Goal: Check status: Check status

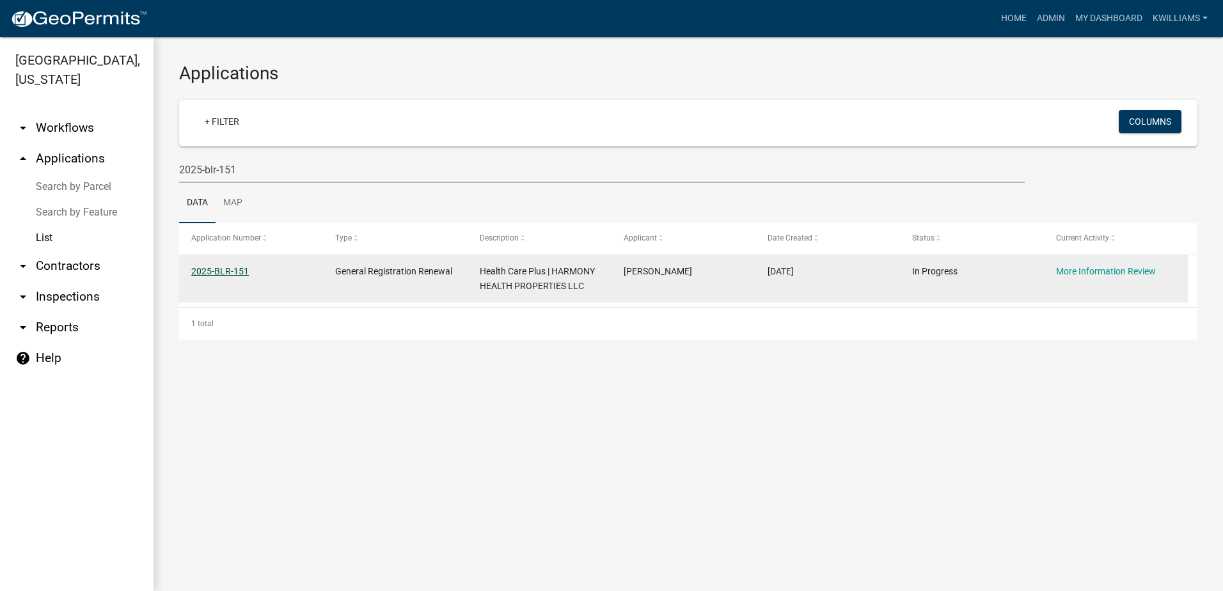
click at [219, 276] on link "2025-BLR-151" at bounding box center [220, 271] width 58 height 10
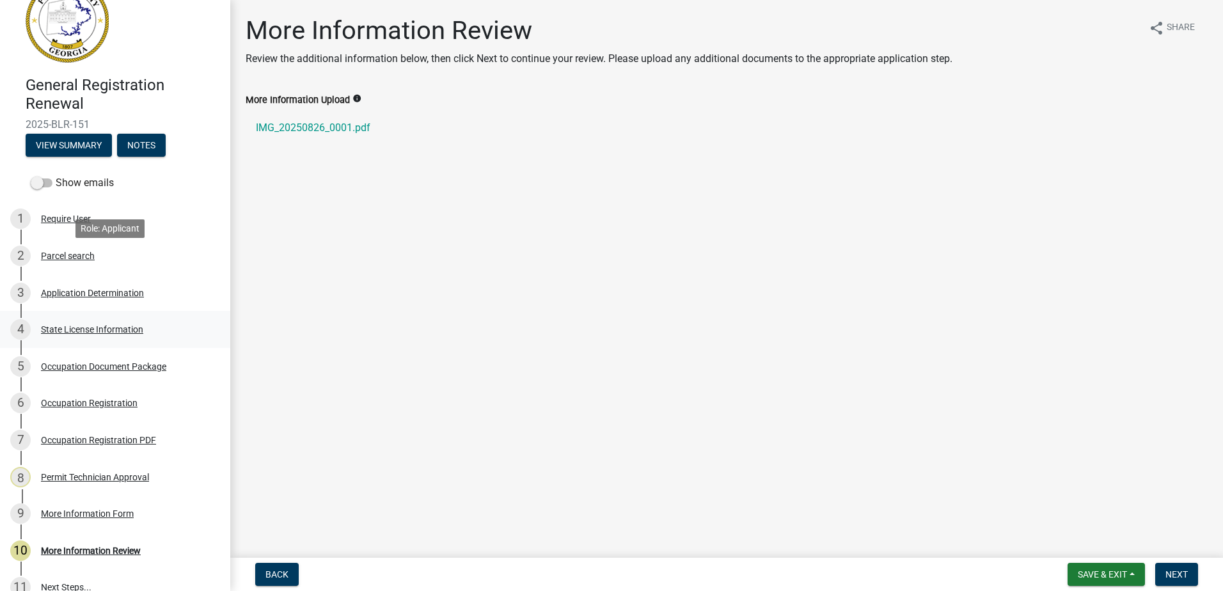
scroll to position [128, 0]
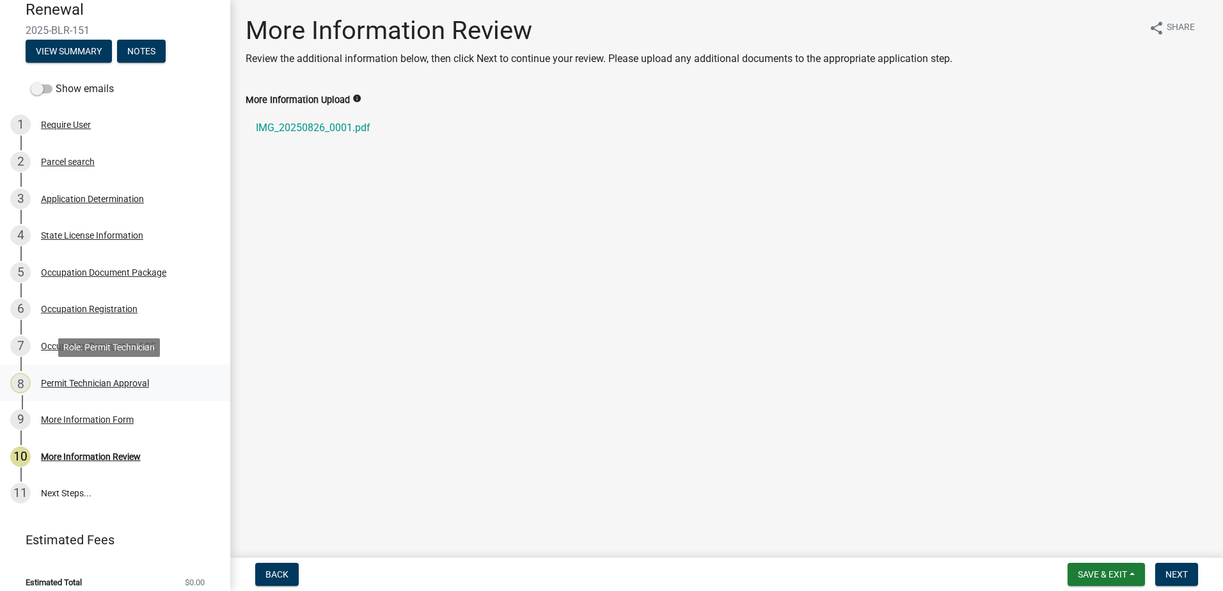
click at [111, 381] on div "Permit Technician Approval" at bounding box center [95, 383] width 108 height 9
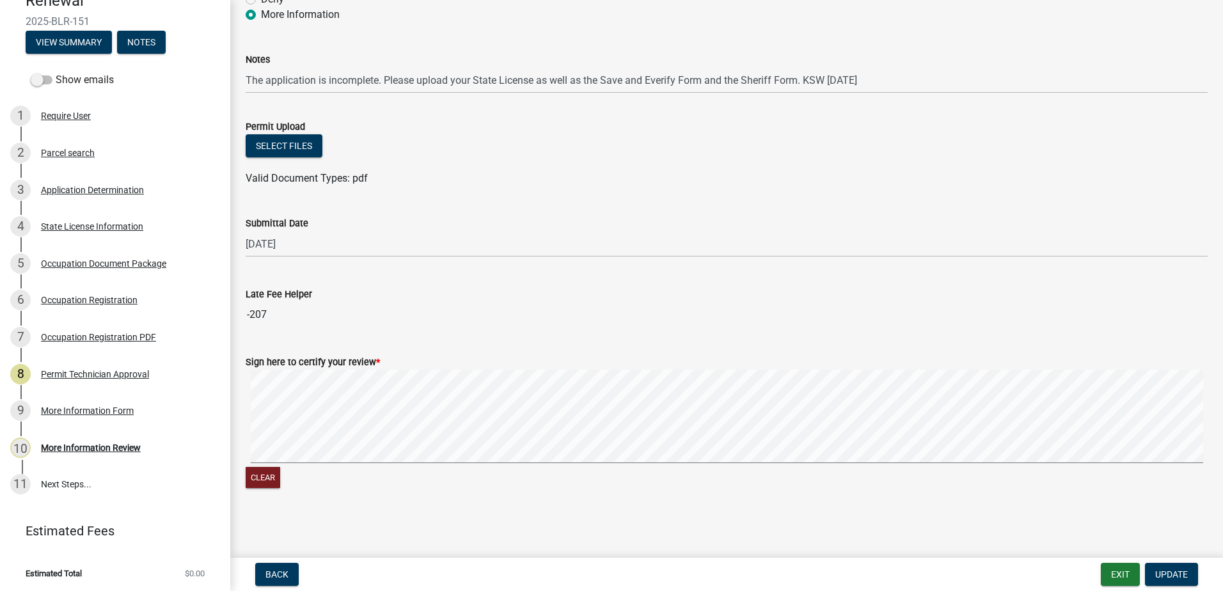
scroll to position [139, 0]
click at [106, 398] on link "9 More Information Form" at bounding box center [115, 408] width 230 height 37
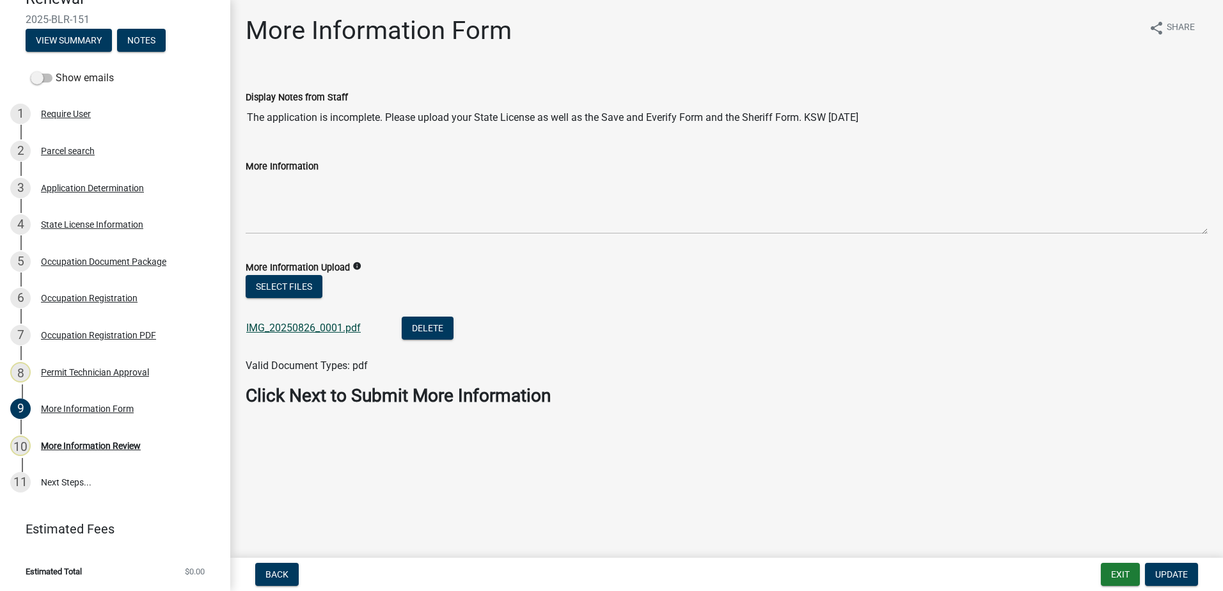
click at [357, 324] on link "IMG_20250826_0001.pdf" at bounding box center [303, 328] width 114 height 12
click at [84, 224] on div "State License Information" at bounding box center [92, 224] width 102 height 9
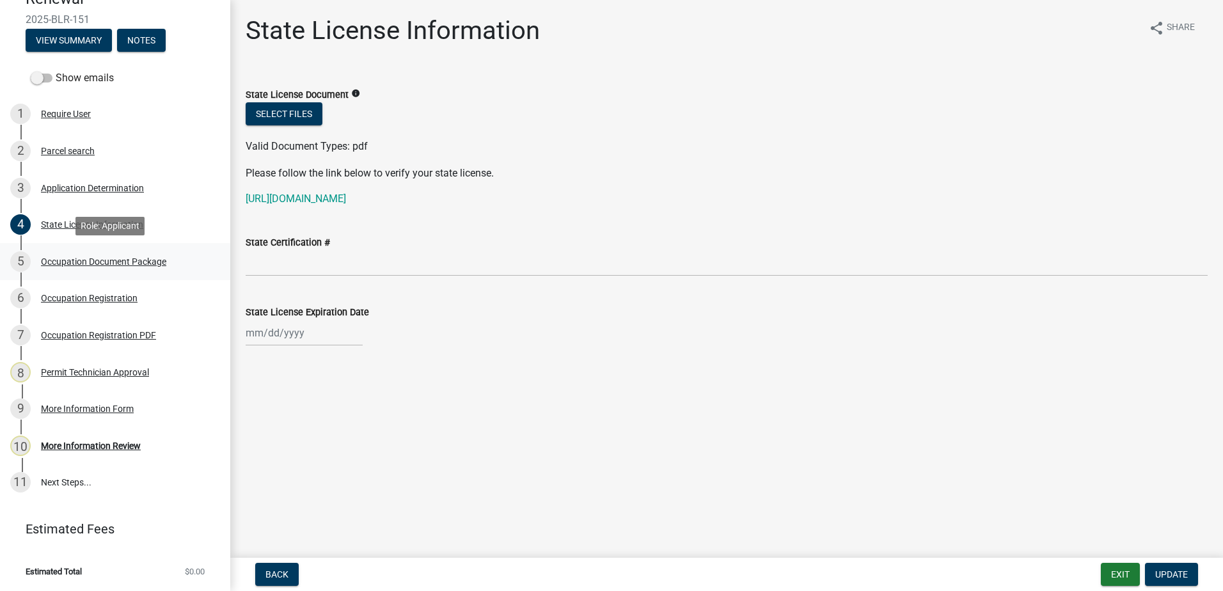
click at [74, 265] on div "Occupation Document Package" at bounding box center [103, 261] width 125 height 9
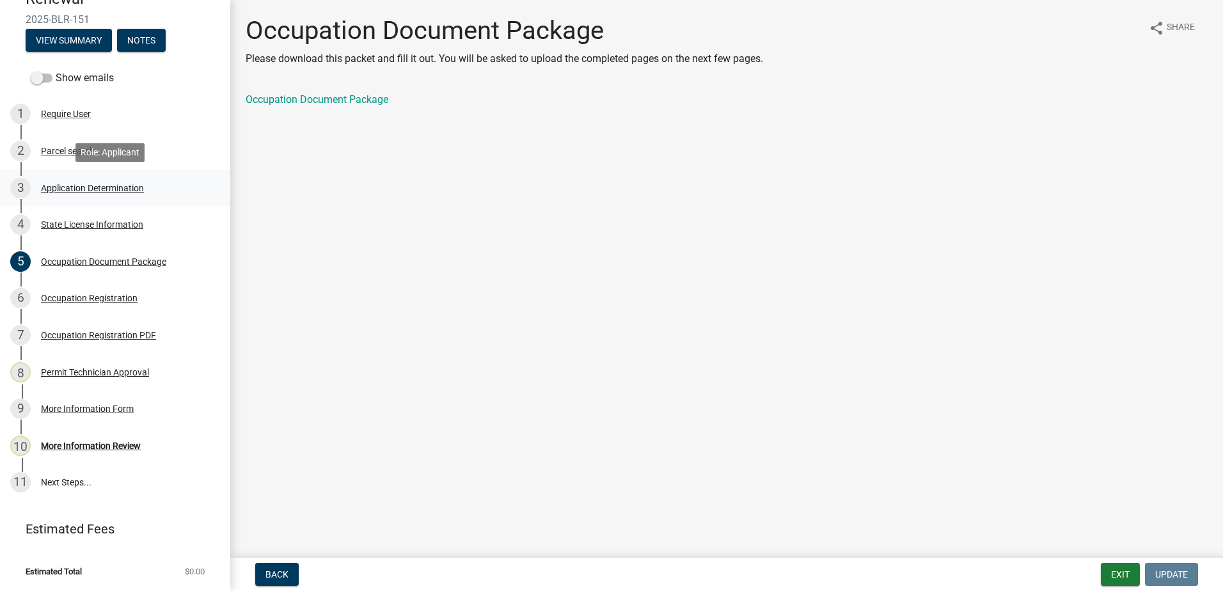
click at [75, 192] on div "3 Application Determination" at bounding box center [110, 188] width 200 height 20
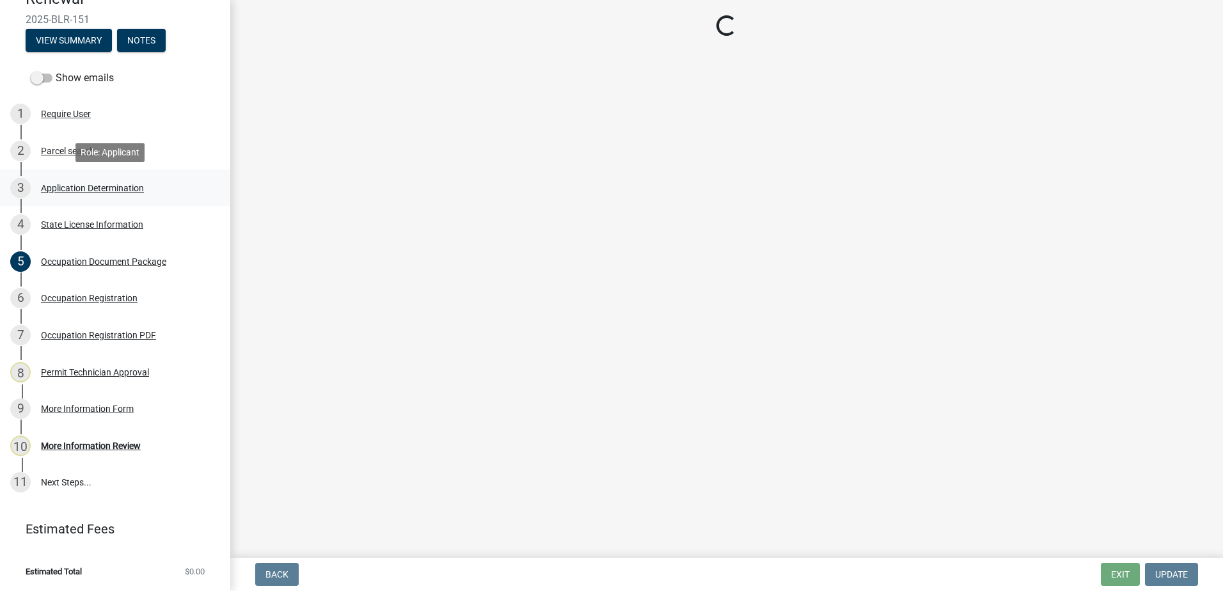
select select "GA"
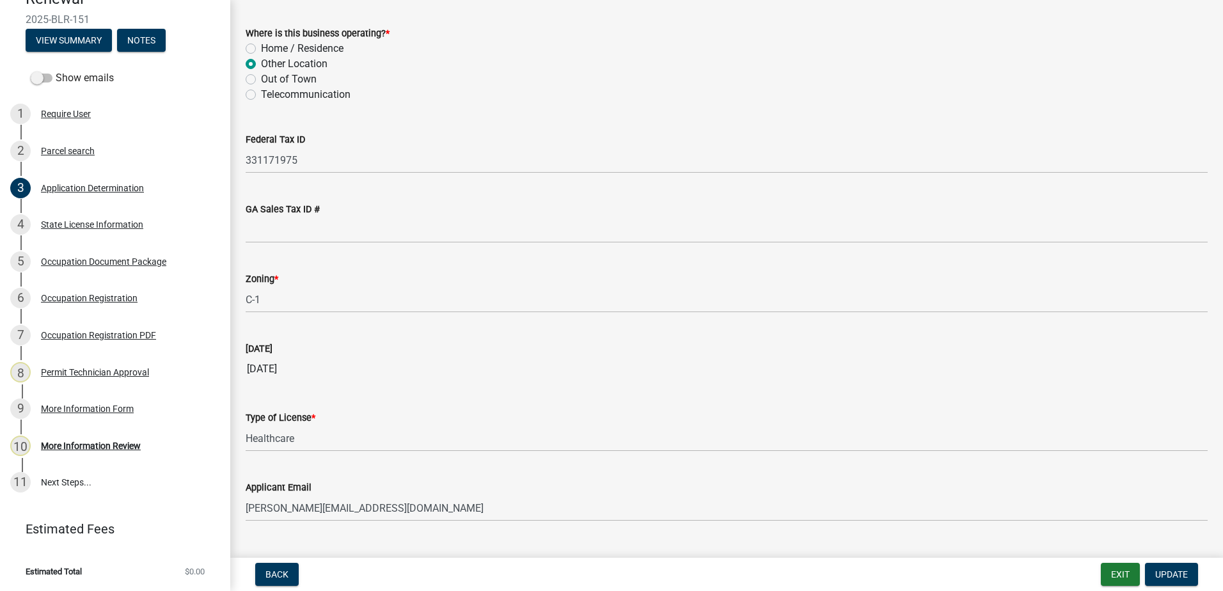
scroll to position [1222, 0]
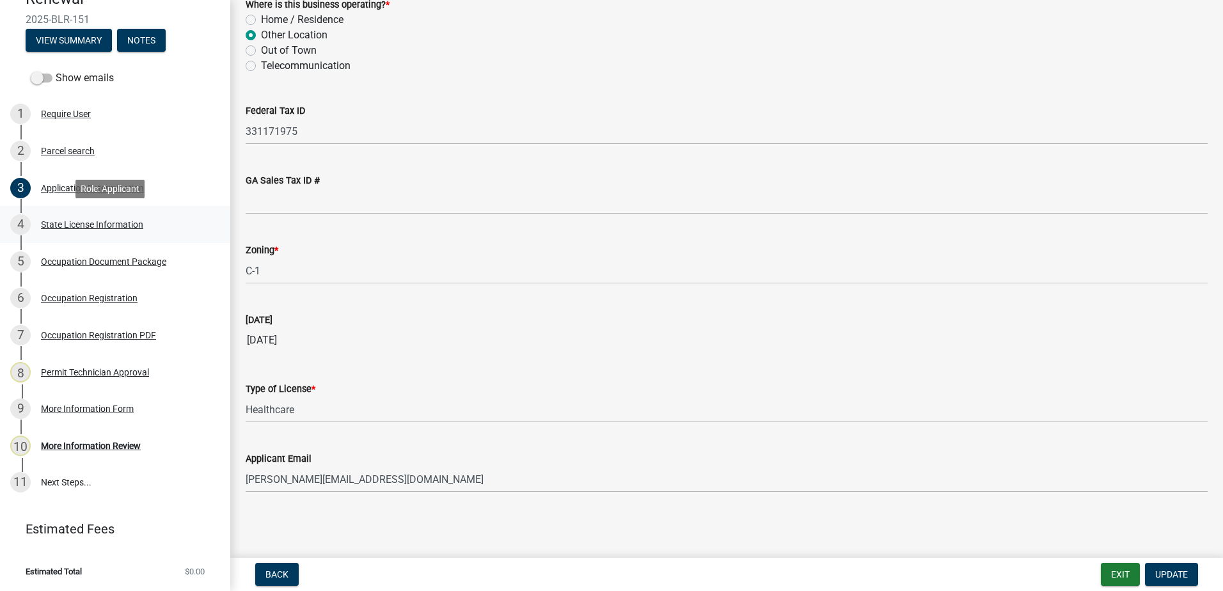
click at [33, 219] on div "4 State License Information" at bounding box center [110, 224] width 200 height 20
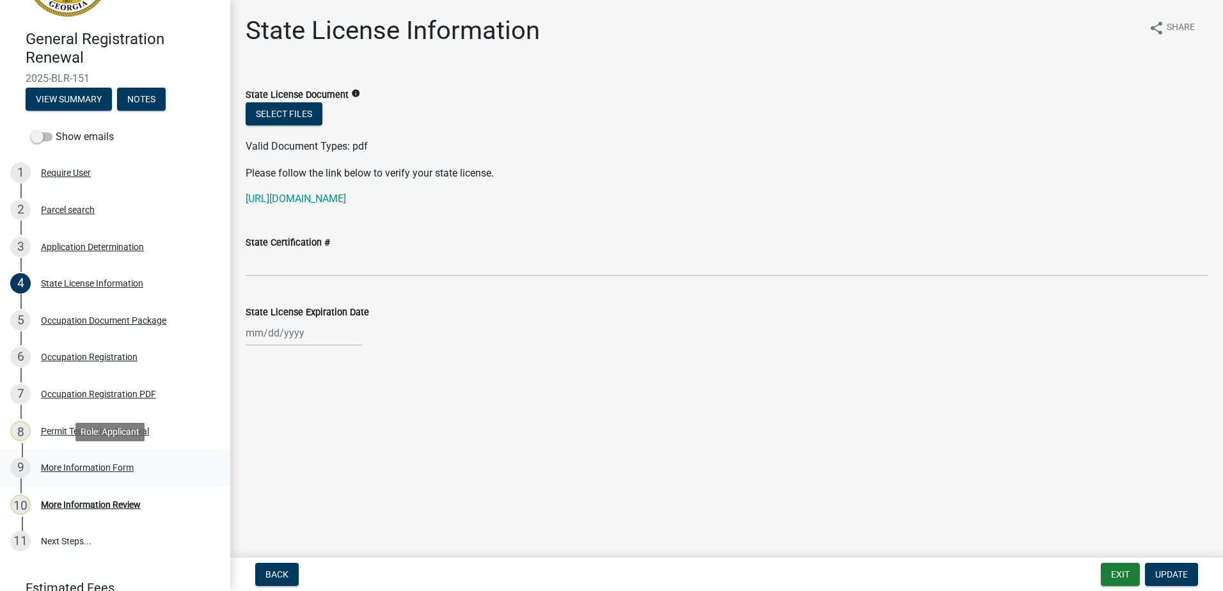
scroll to position [0, 0]
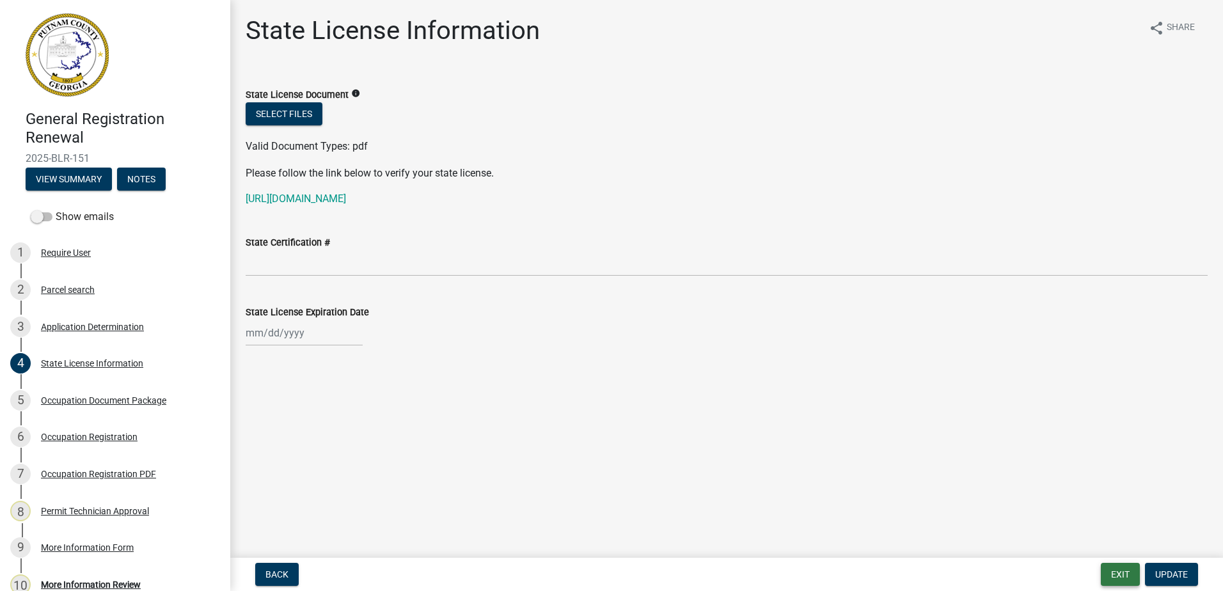
click at [1116, 584] on button "Exit" at bounding box center [1120, 574] width 39 height 23
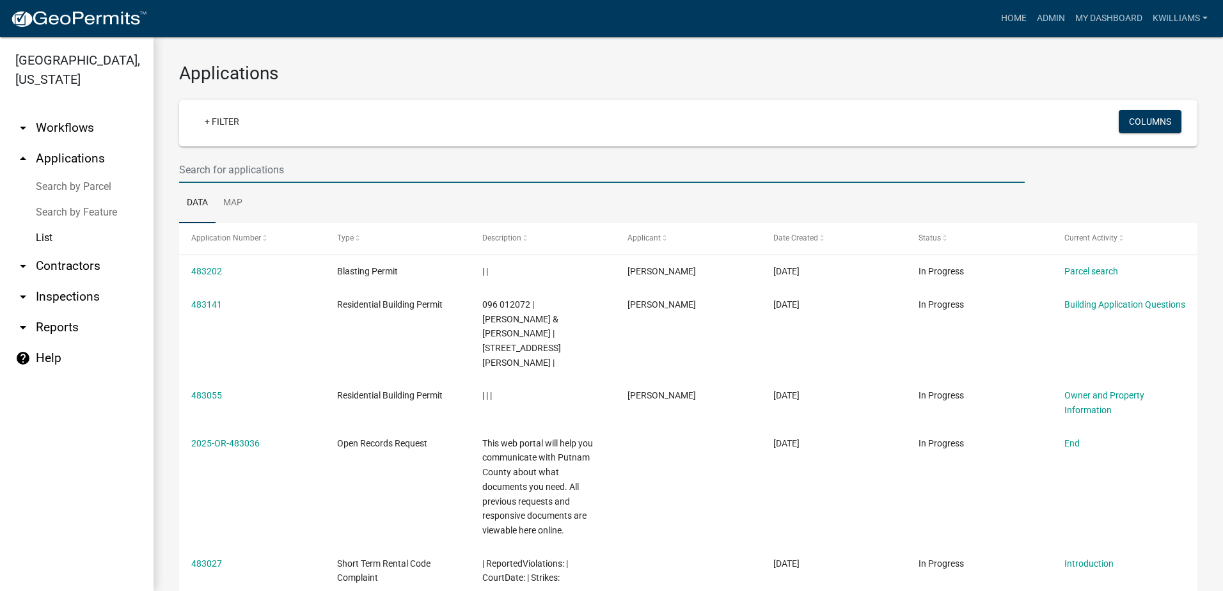
click at [249, 166] on input "text" at bounding box center [601, 170] width 845 height 26
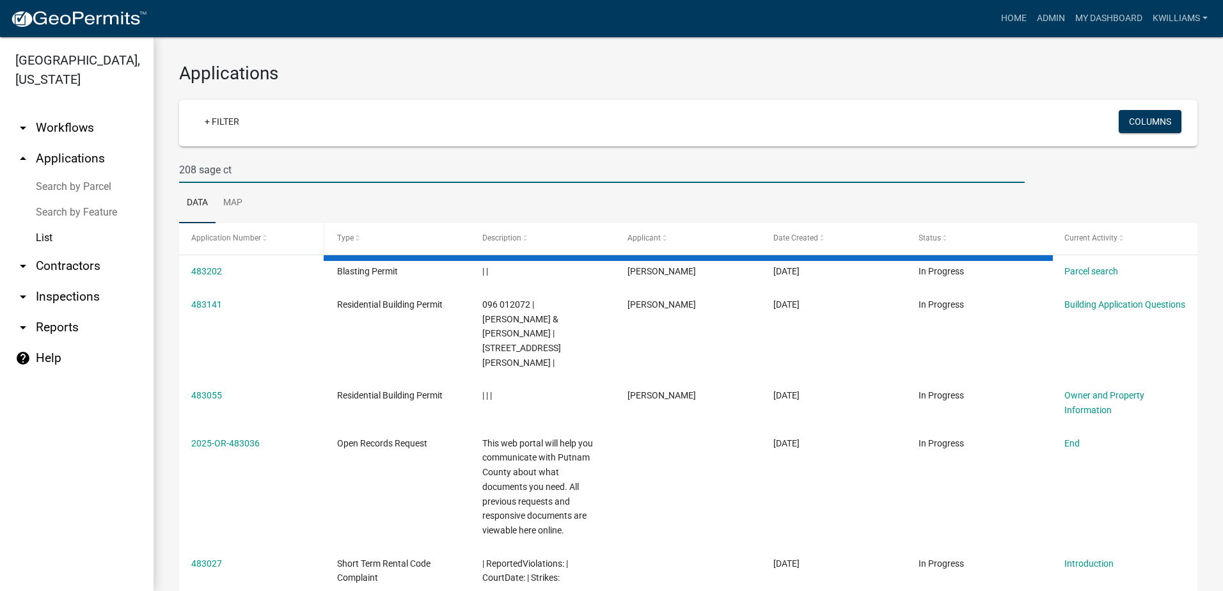
type input "208 sage ct"
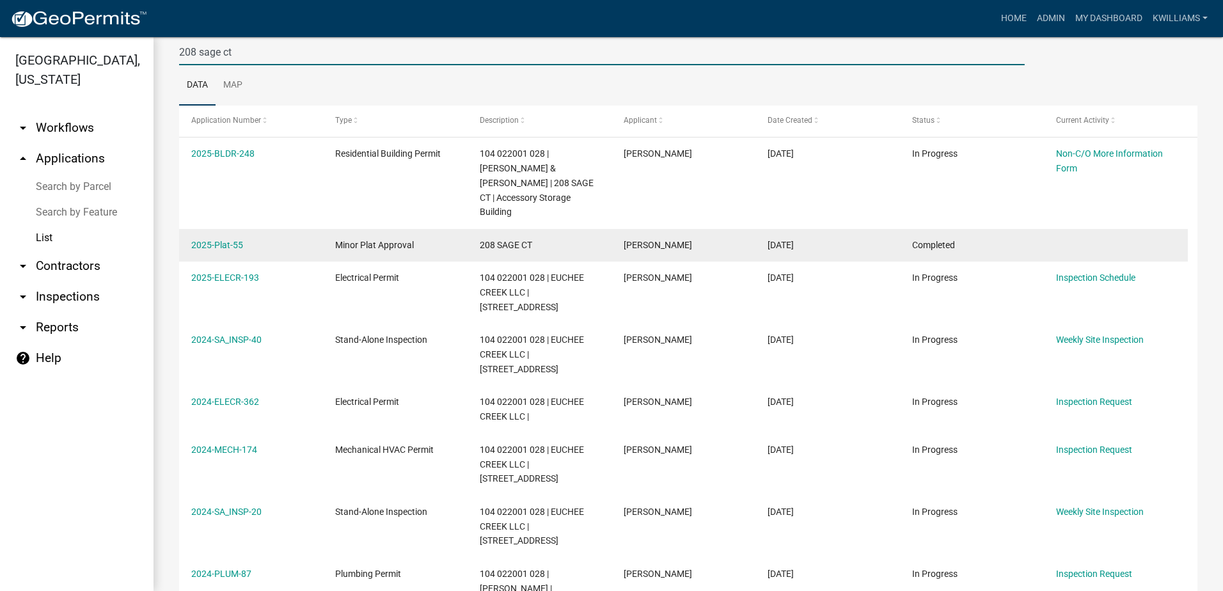
scroll to position [128, 0]
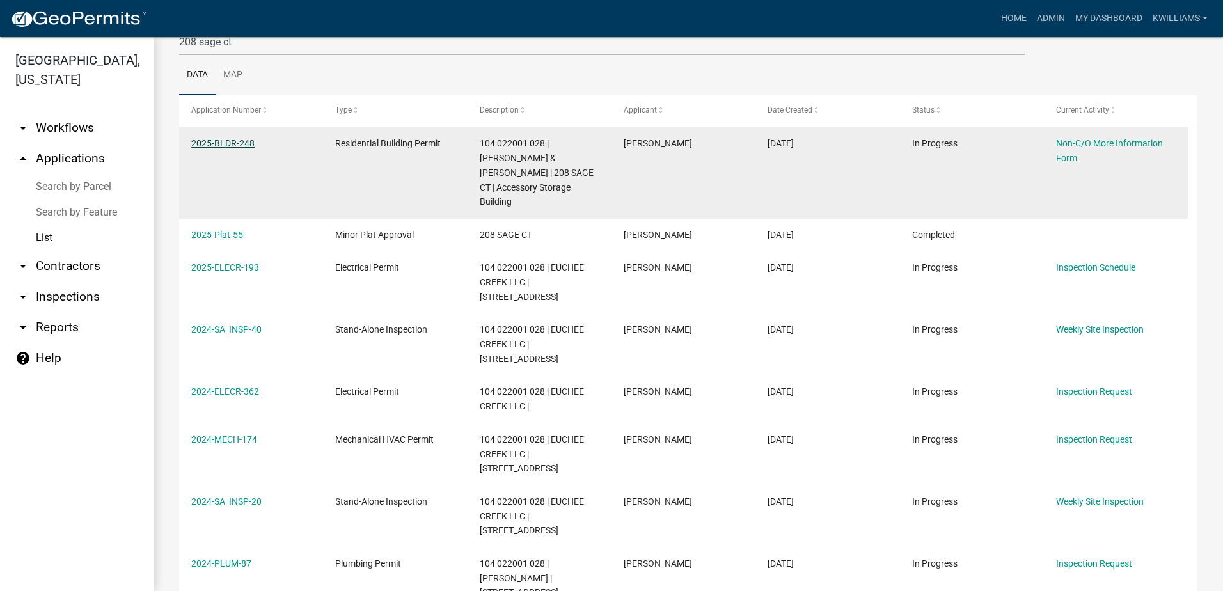
click at [228, 139] on link "2025-BLDR-248" at bounding box center [222, 143] width 63 height 10
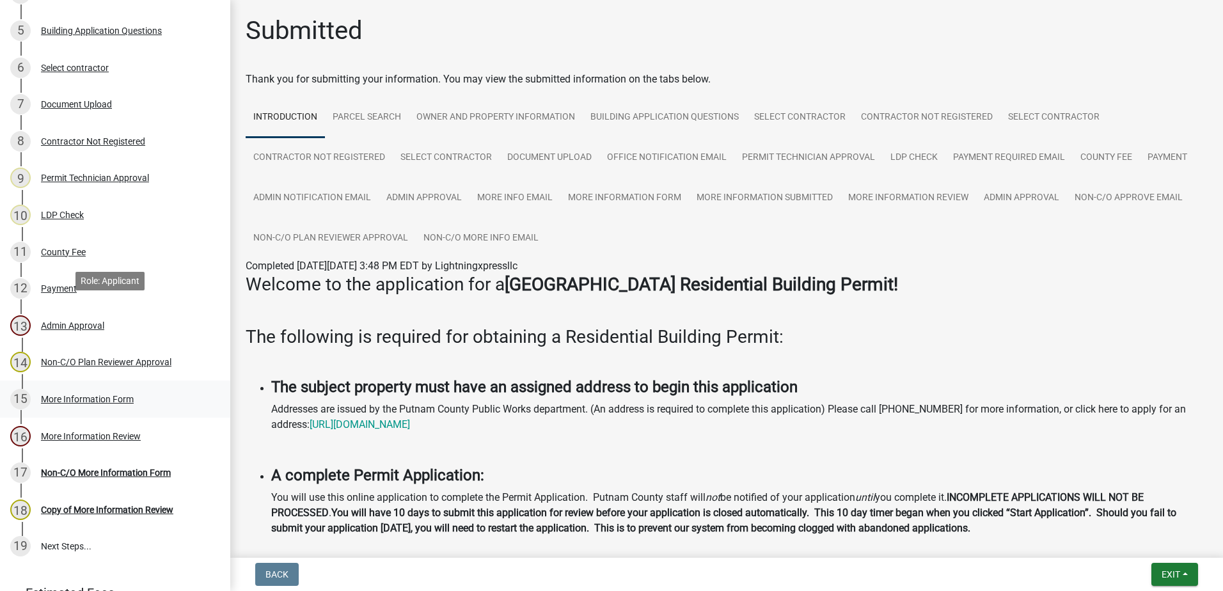
scroll to position [384, 0]
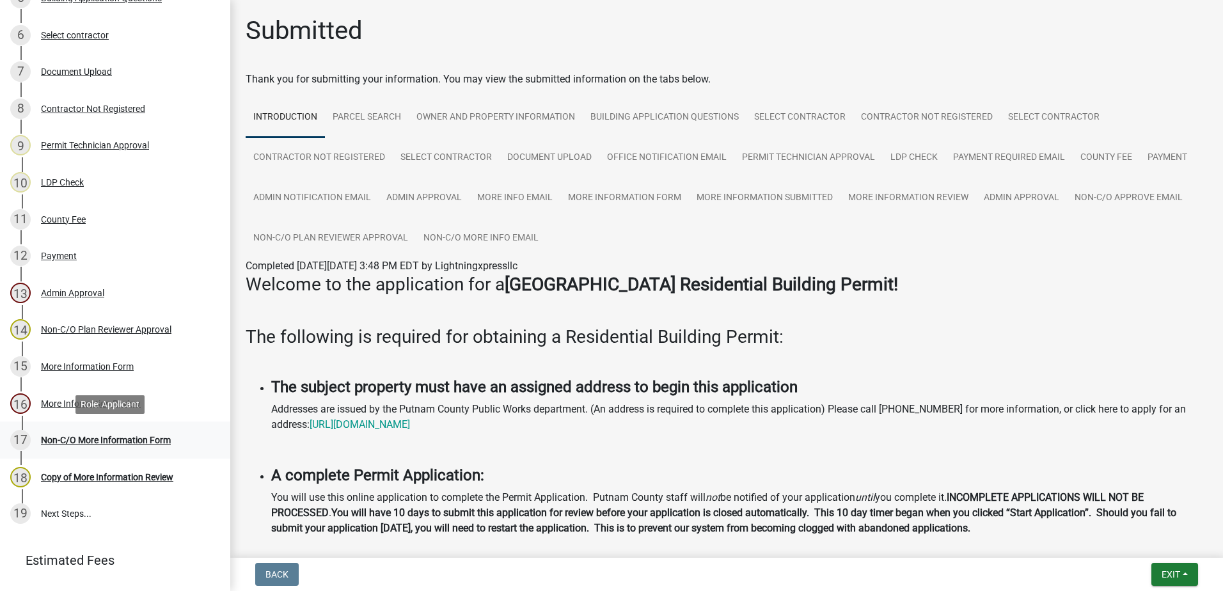
click at [70, 434] on div "17 Non-C/O More Information Form" at bounding box center [110, 440] width 200 height 20
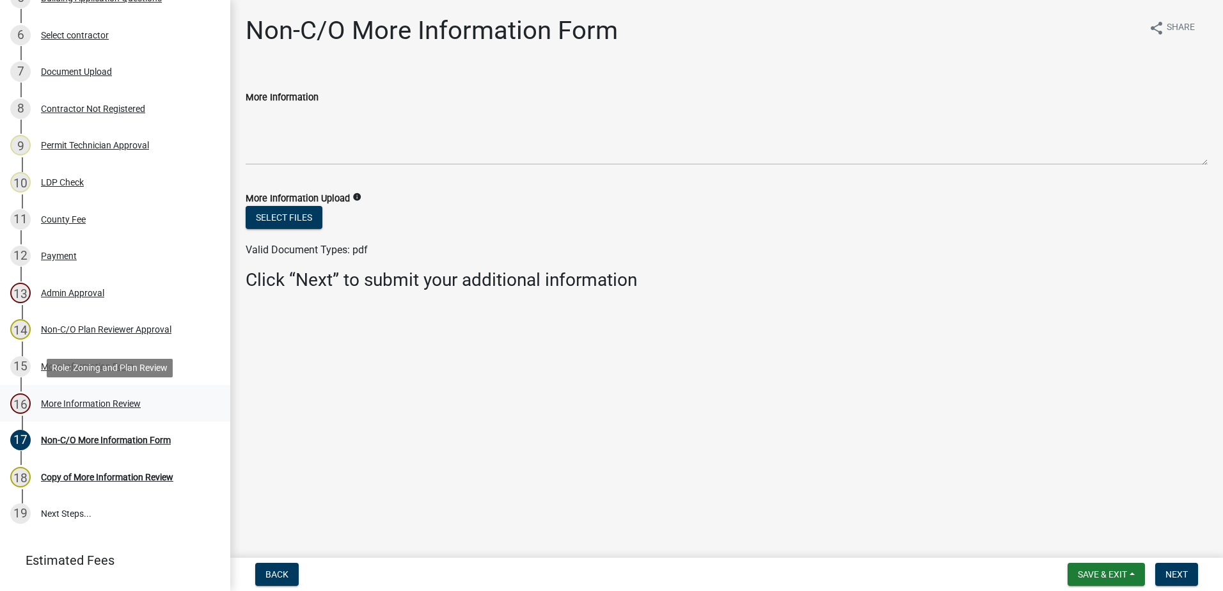
click at [77, 393] on div "16 More Information Review" at bounding box center [110, 403] width 200 height 20
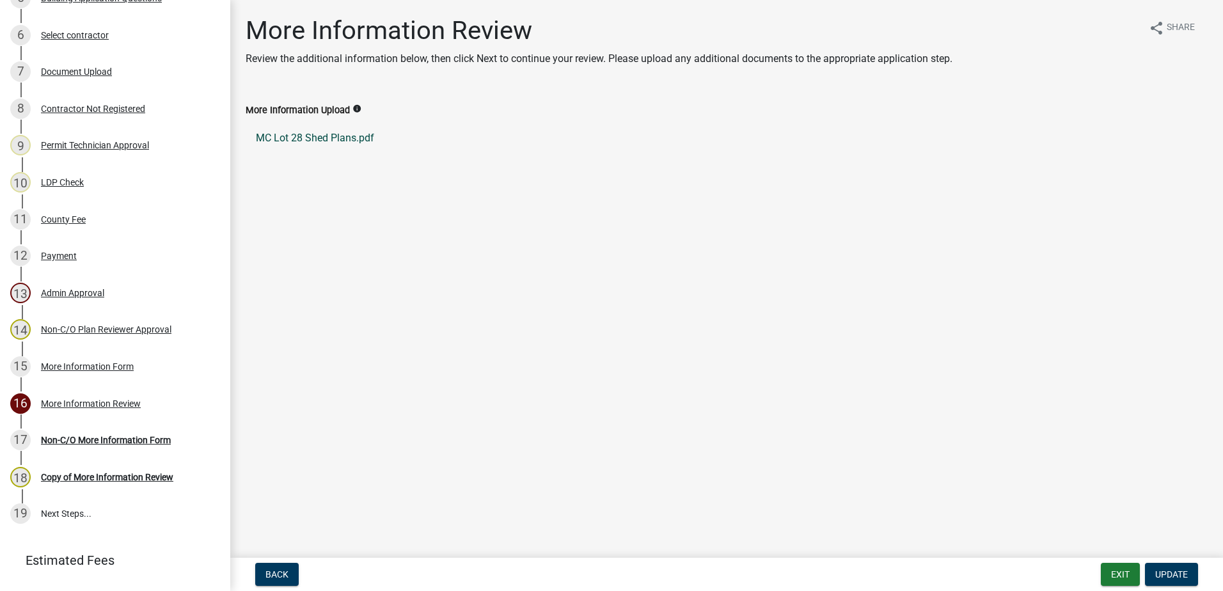
click at [344, 129] on link "MC Lot 28 Shed Plans.pdf" at bounding box center [727, 138] width 962 height 31
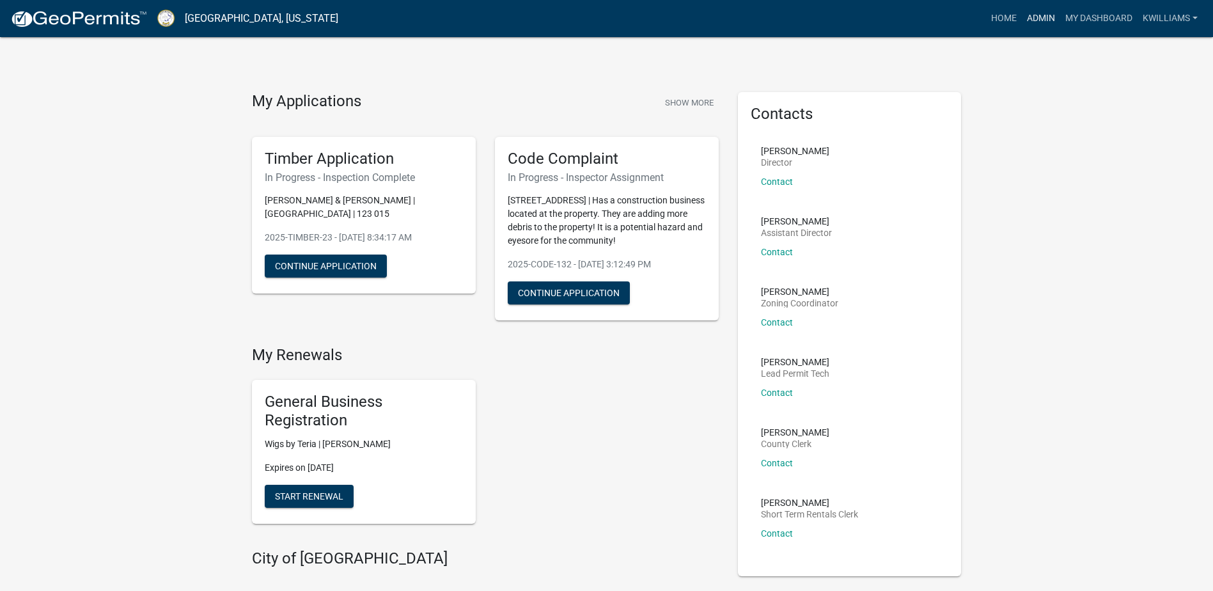
click at [1029, 13] on link "Admin" at bounding box center [1041, 18] width 38 height 24
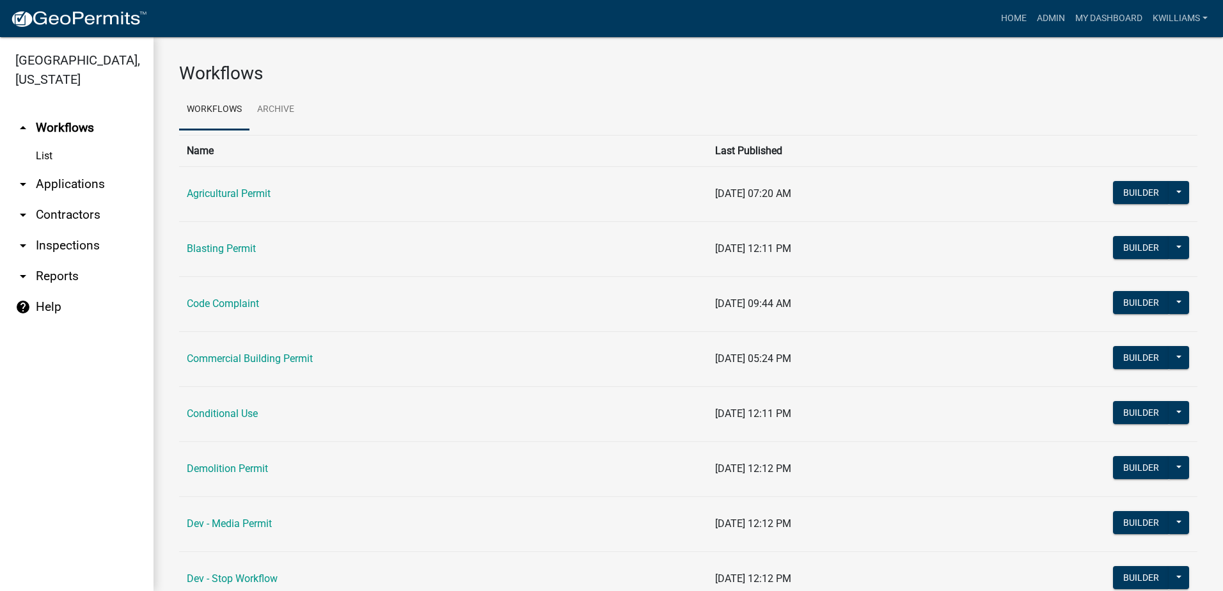
click at [56, 184] on link "arrow_drop_down Applications" at bounding box center [76, 184] width 153 height 31
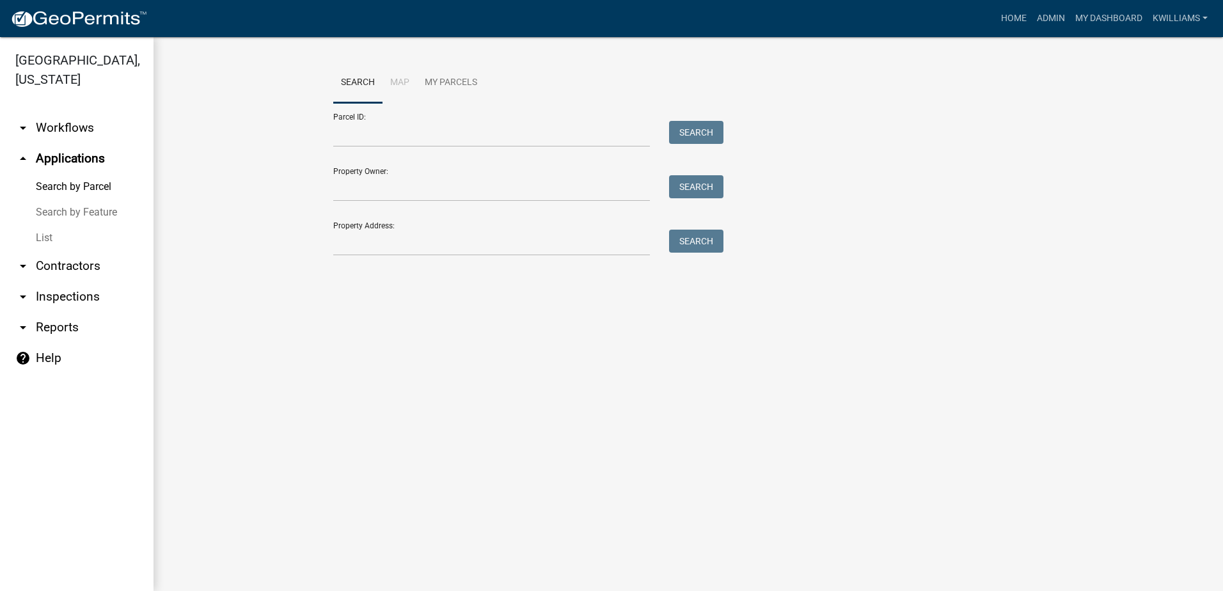
click at [45, 235] on link "List" at bounding box center [76, 238] width 153 height 26
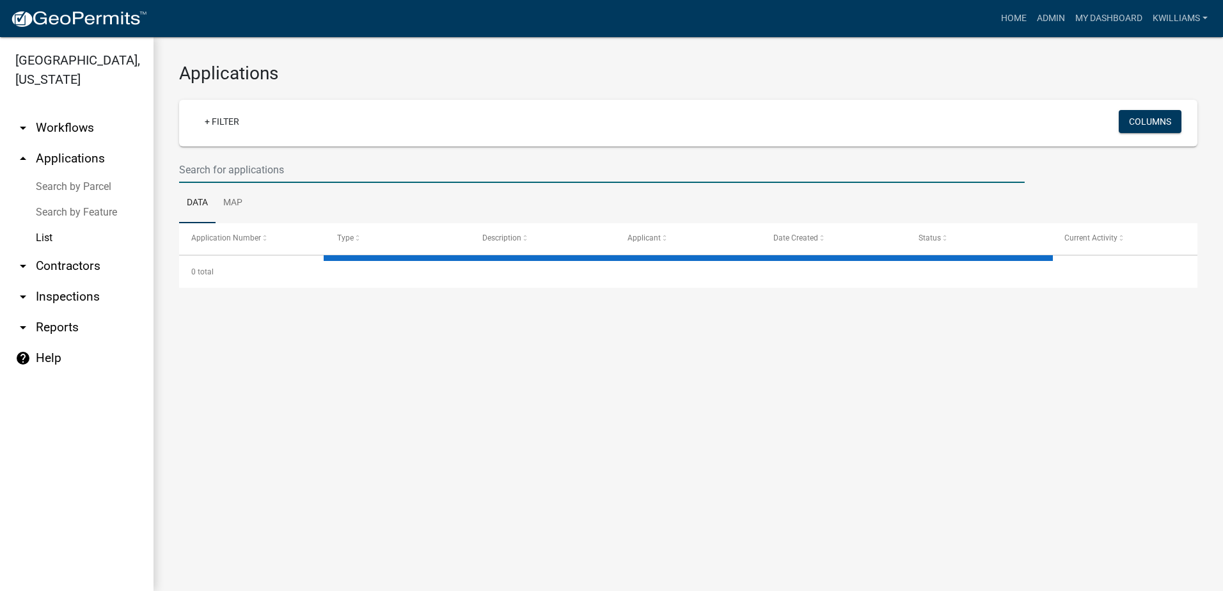
click at [242, 173] on input "text" at bounding box center [601, 170] width 845 height 26
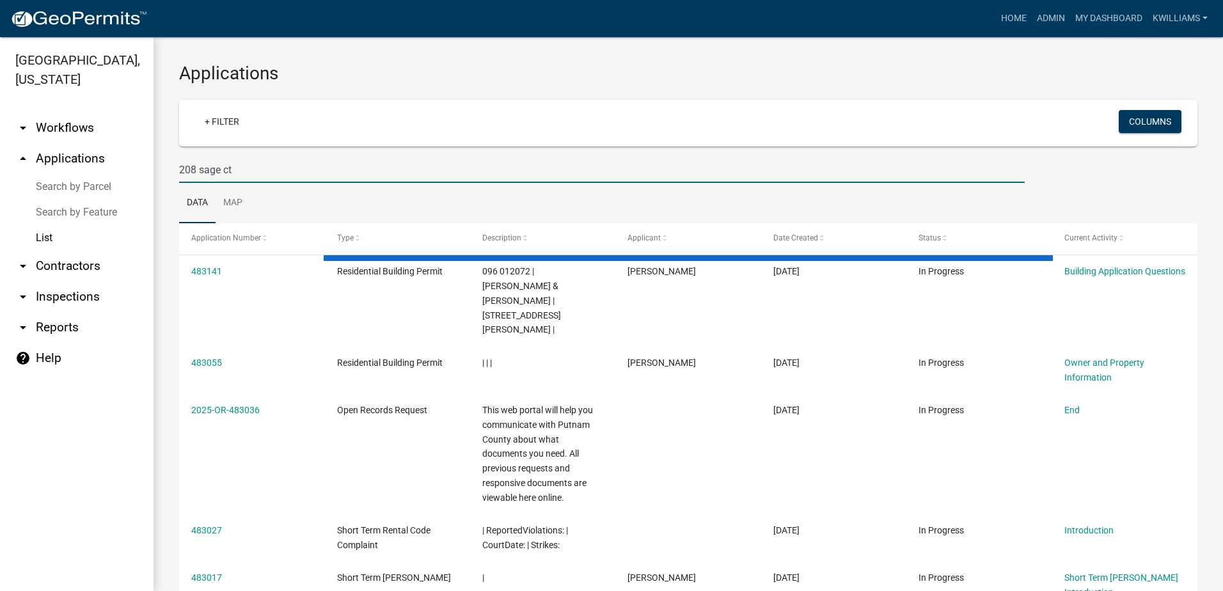
type input "208 sage ct"
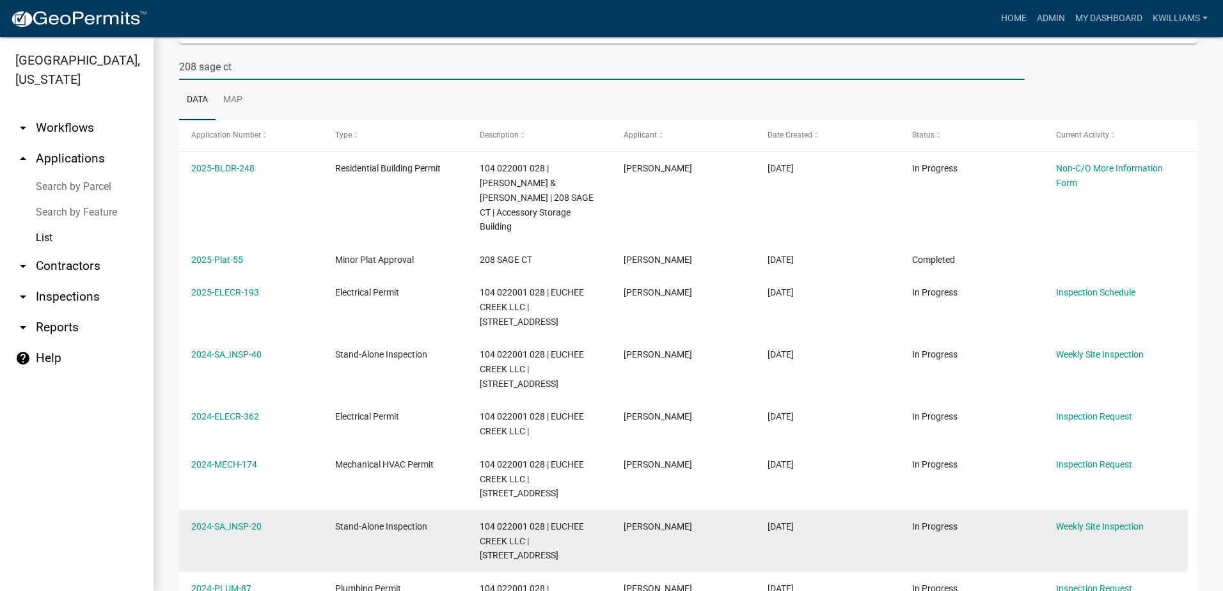
scroll to position [93, 0]
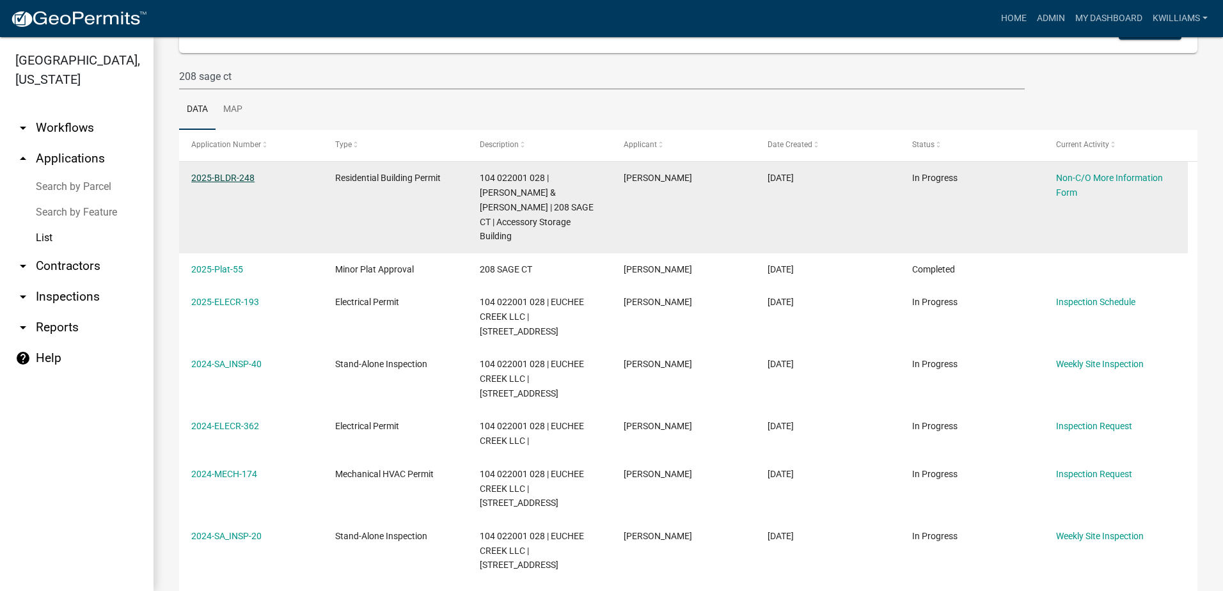
click at [224, 174] on link "2025-BLDR-248" at bounding box center [222, 178] width 63 height 10
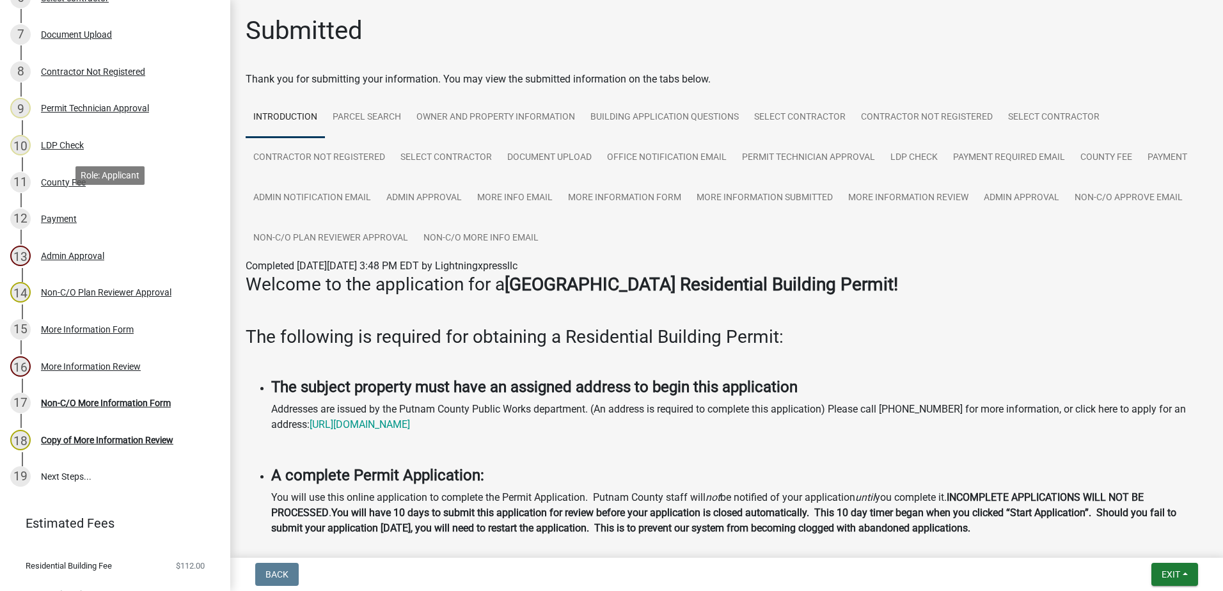
scroll to position [444, 0]
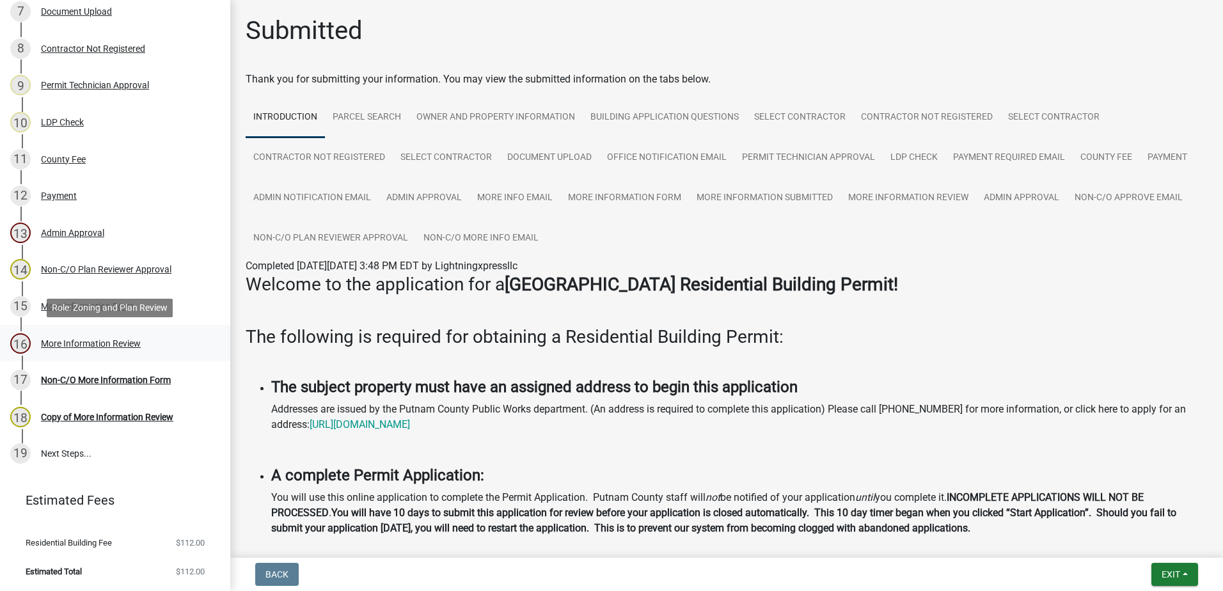
click at [71, 345] on div "More Information Review" at bounding box center [91, 343] width 100 height 9
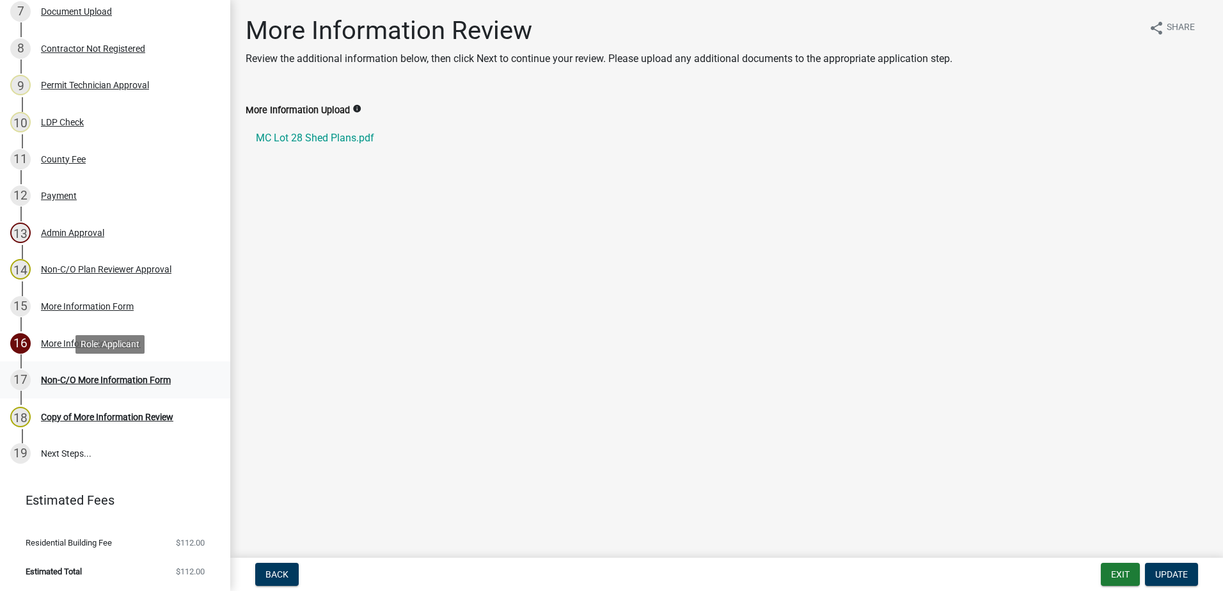
click at [70, 375] on div "Non-C/O More Information Form" at bounding box center [106, 379] width 130 height 9
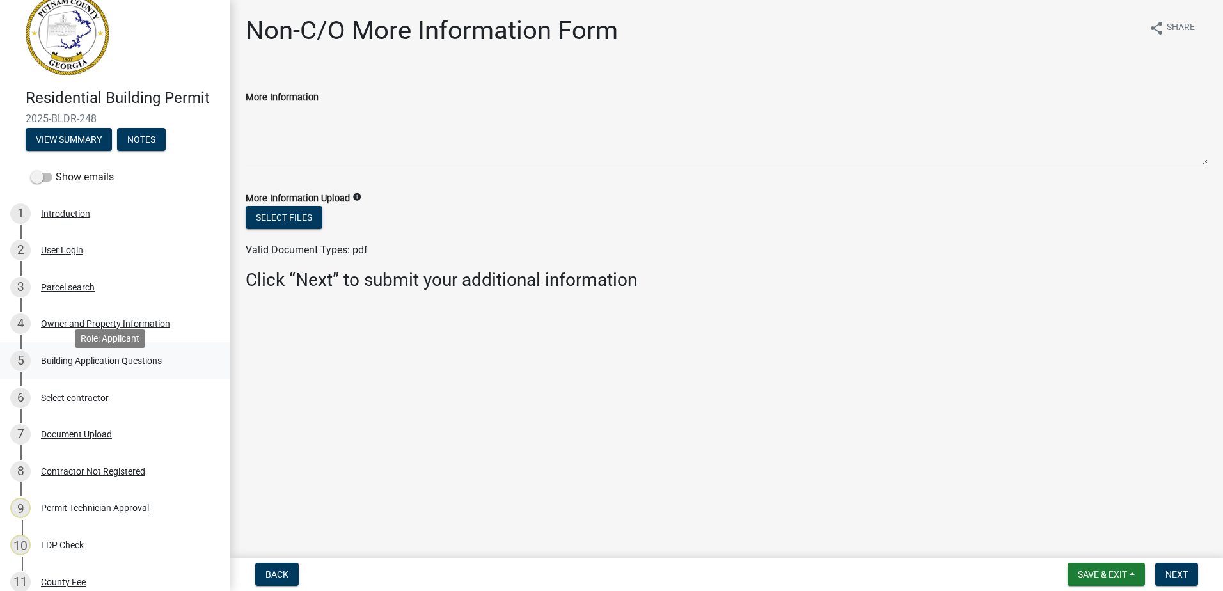
scroll to position [0, 0]
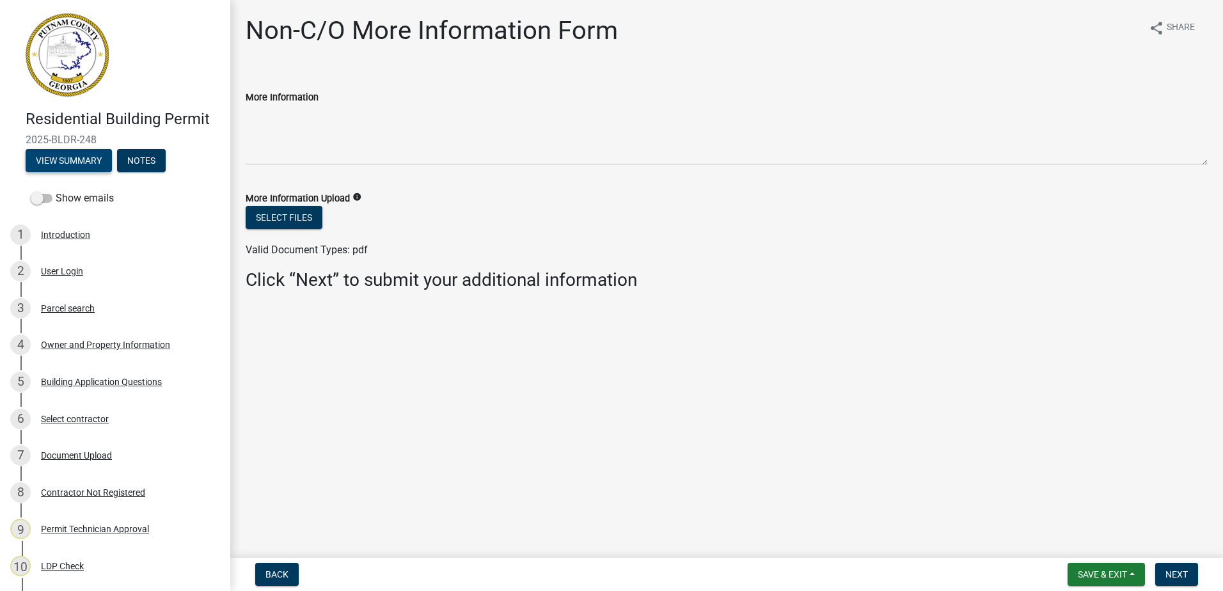
click at [49, 164] on button "View Summary" at bounding box center [69, 160] width 86 height 23
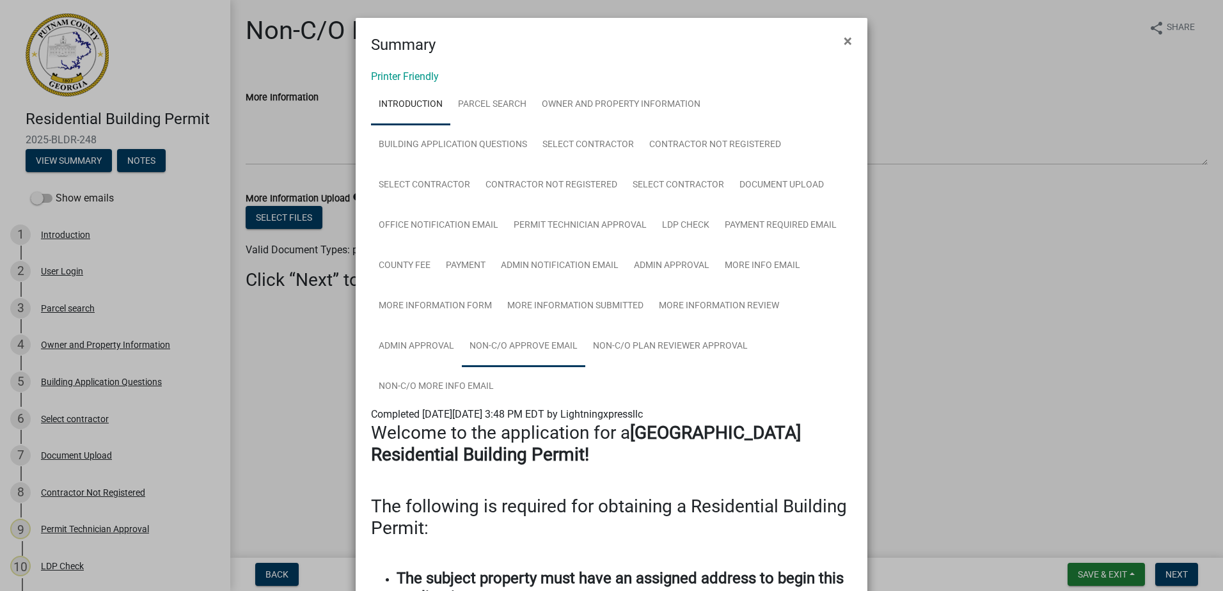
click at [519, 343] on link "Non-C/O Approve Email" at bounding box center [523, 346] width 123 height 41
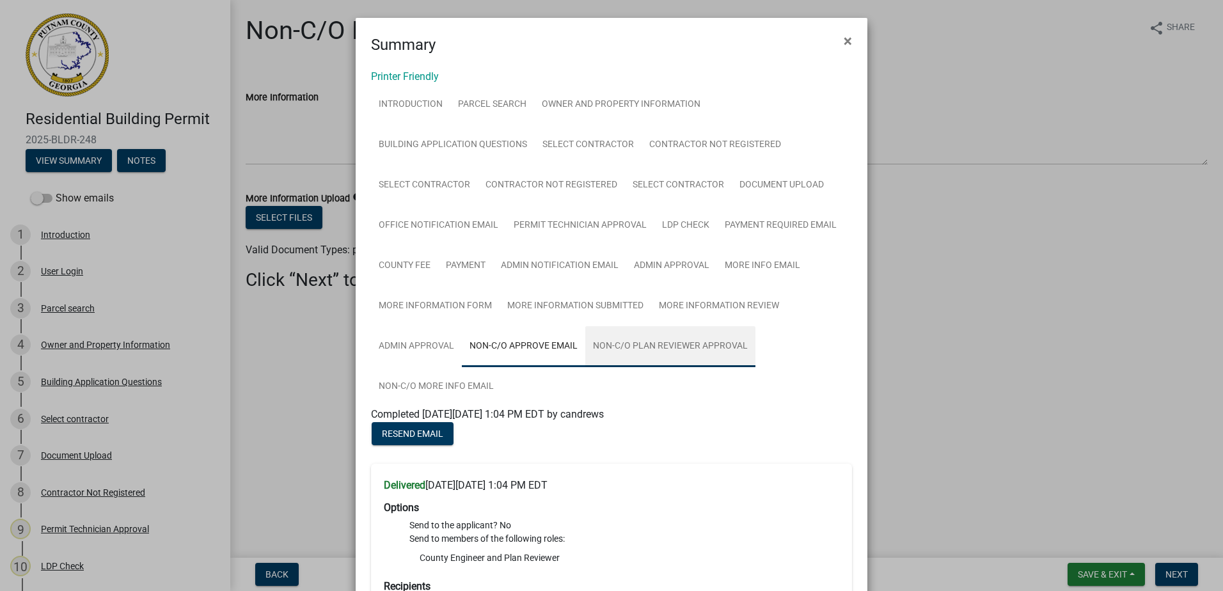
click at [680, 344] on link "Non-C/O Plan Reviewer Approval" at bounding box center [670, 346] width 170 height 41
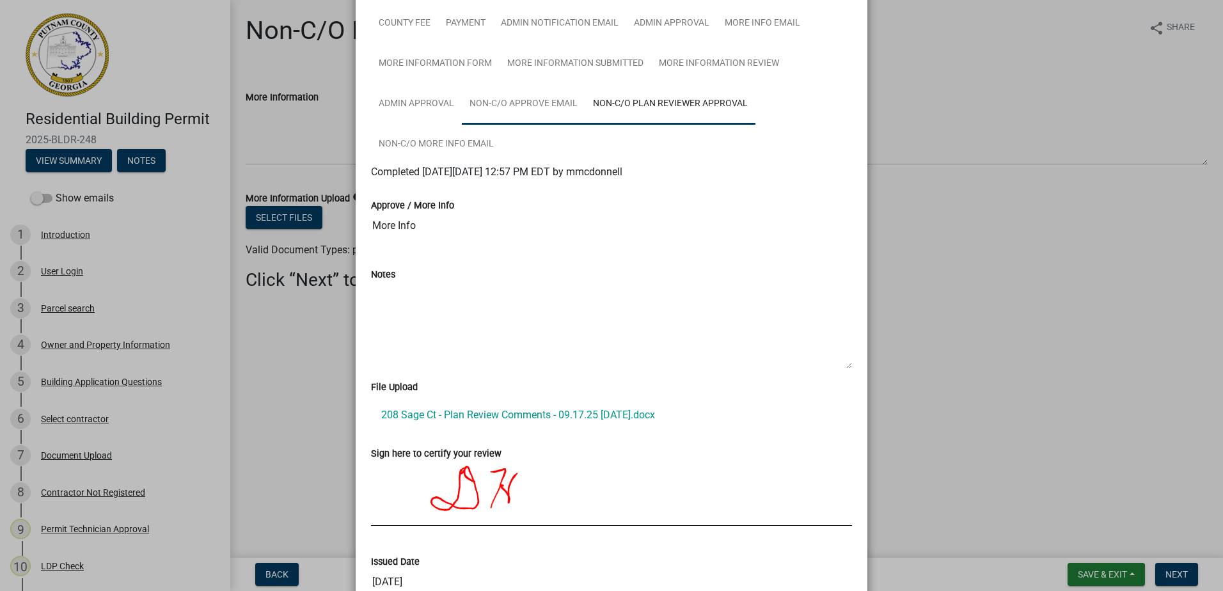
scroll to position [64, 0]
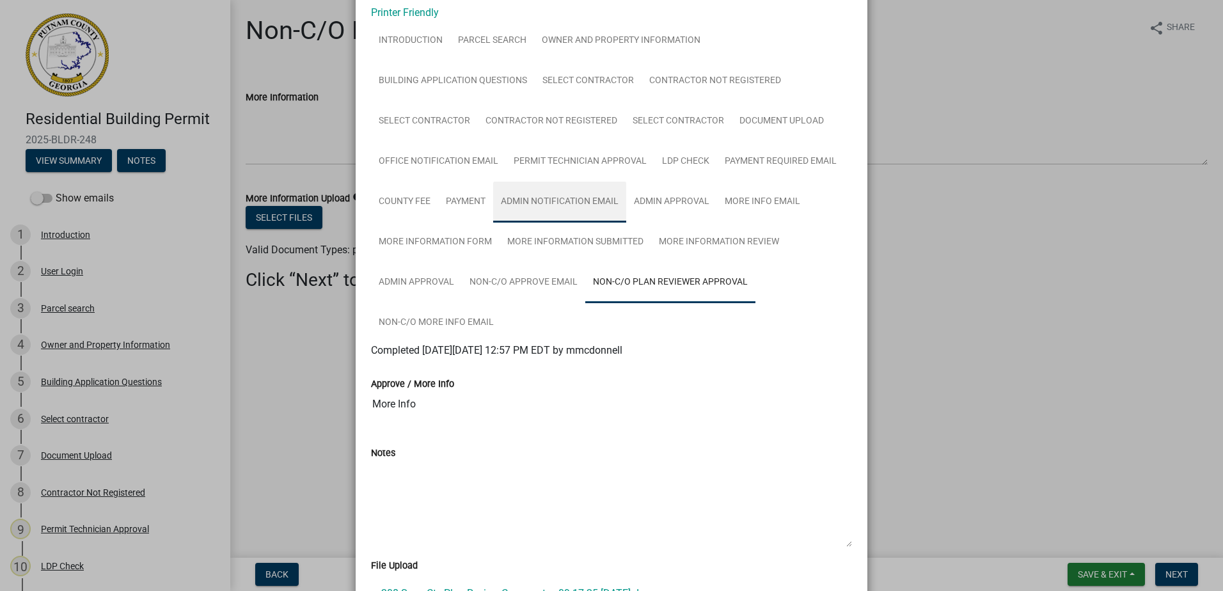
click at [537, 205] on link "Admin Notification Email" at bounding box center [559, 202] width 133 height 41
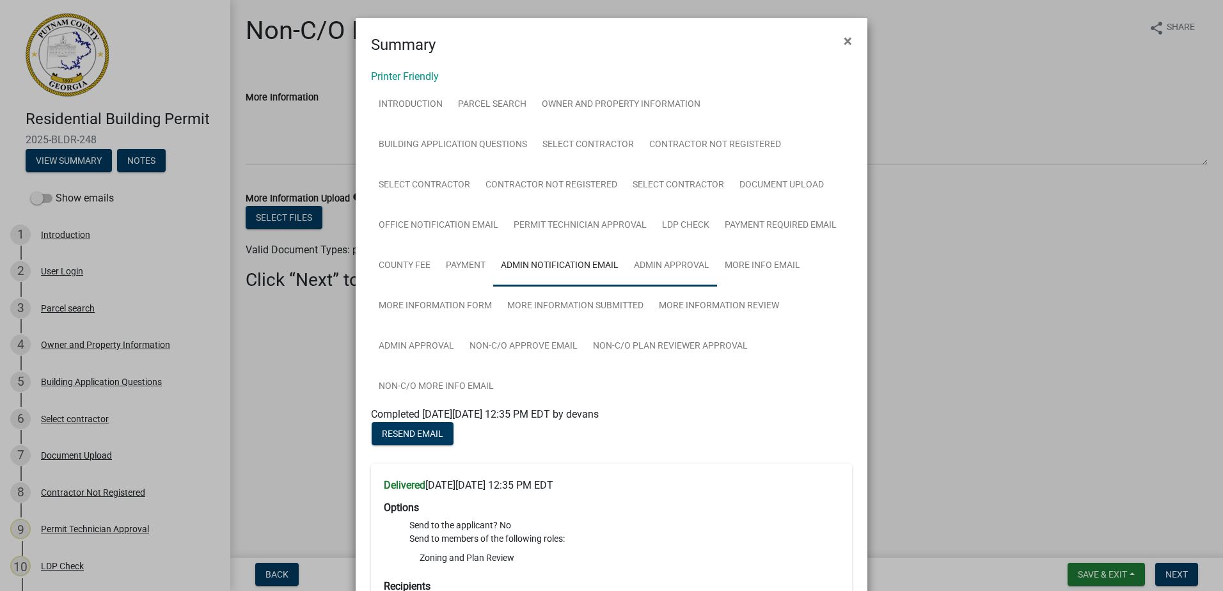
click at [666, 269] on link "Admin Approval" at bounding box center [671, 266] width 91 height 41
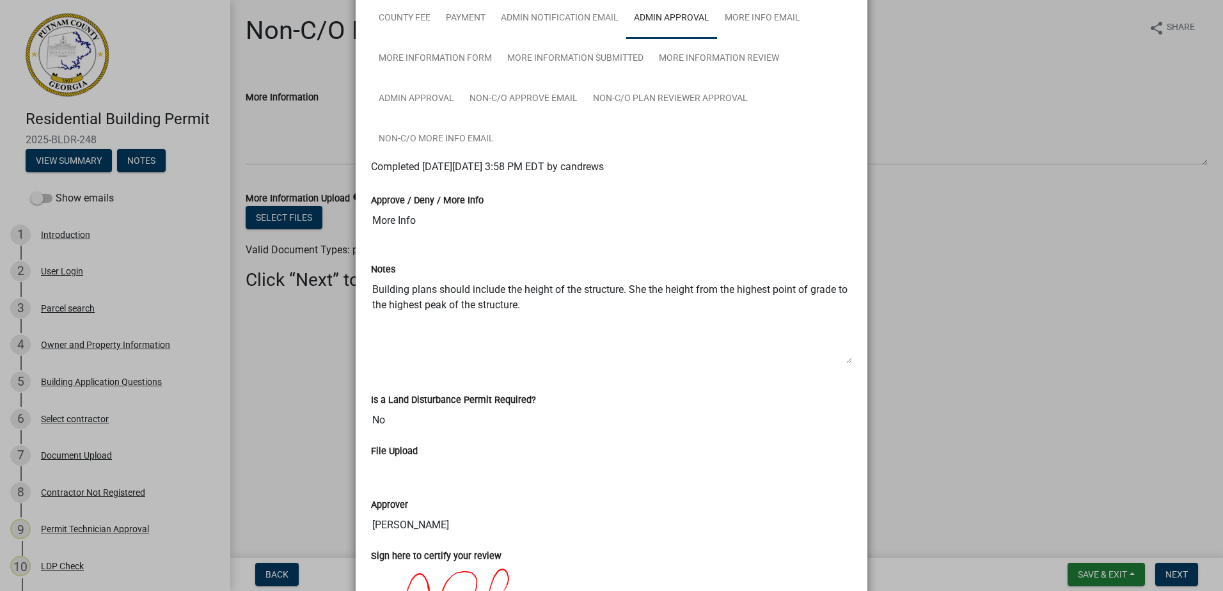
scroll to position [128, 0]
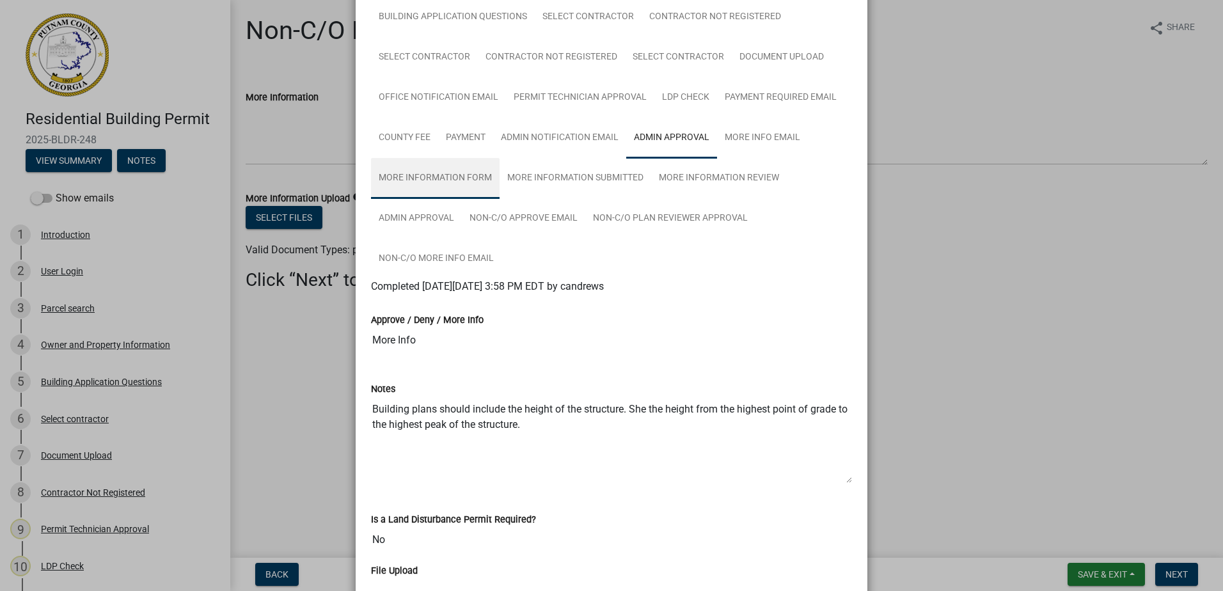
click at [437, 187] on link "More Information Form" at bounding box center [435, 178] width 129 height 41
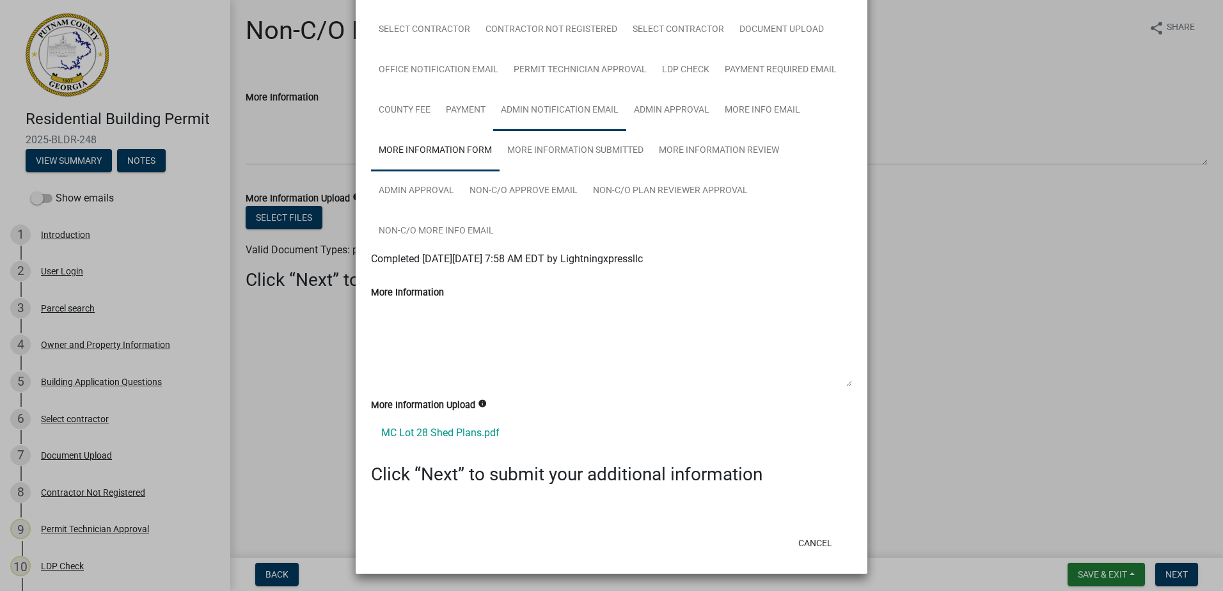
scroll to position [156, 0]
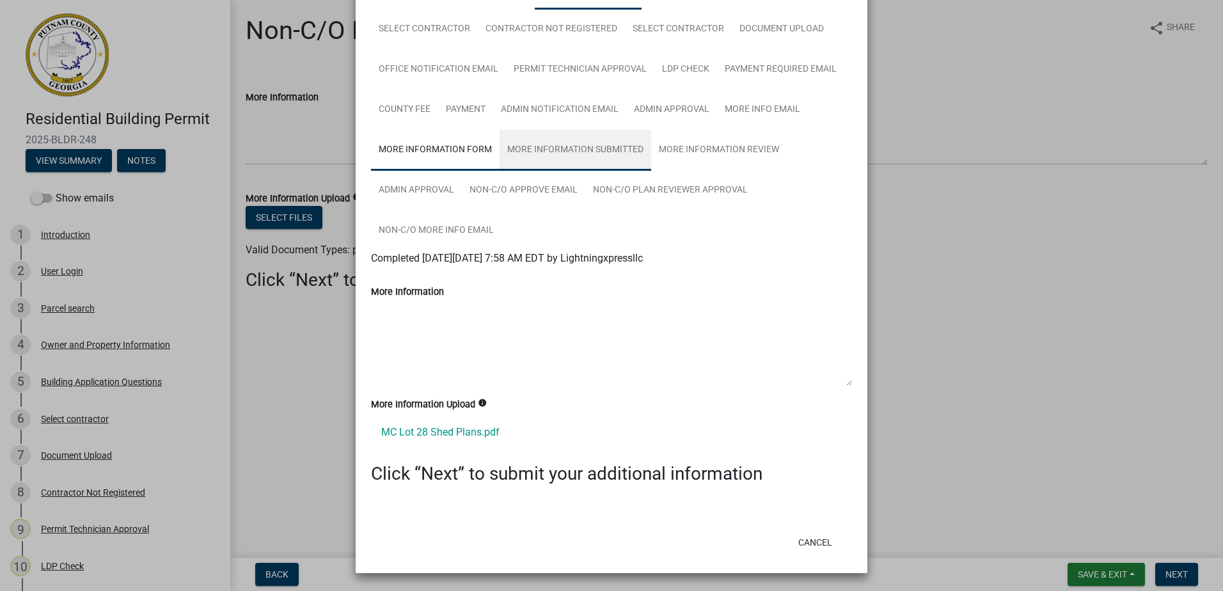
click at [571, 155] on link "More Information Submitted" at bounding box center [575, 150] width 152 height 41
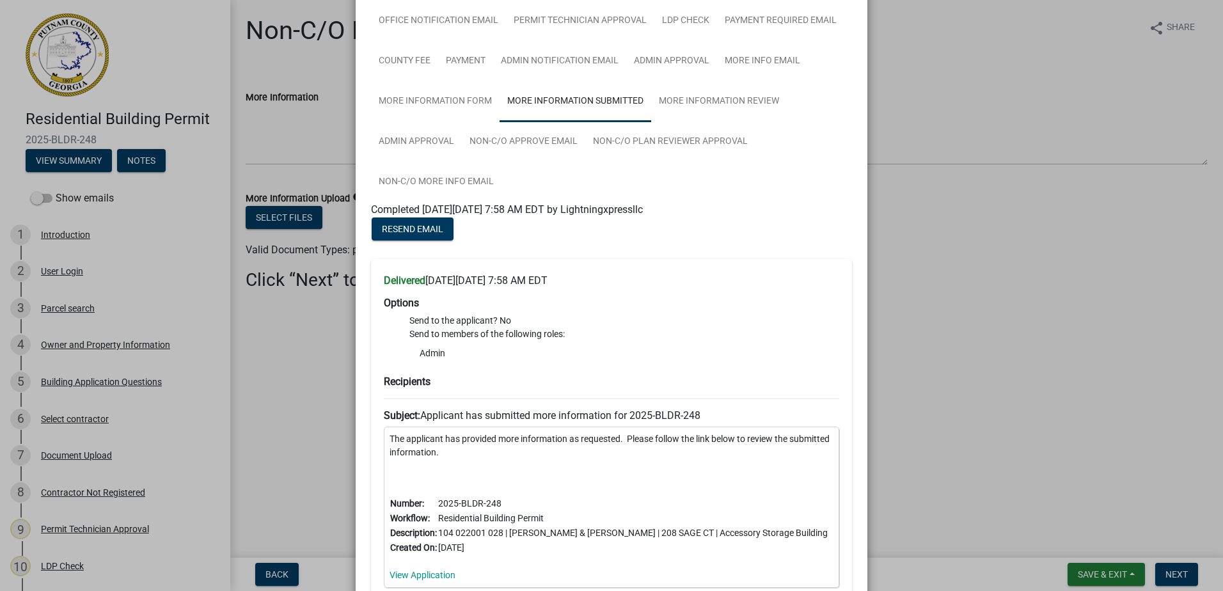
scroll to position [70, 0]
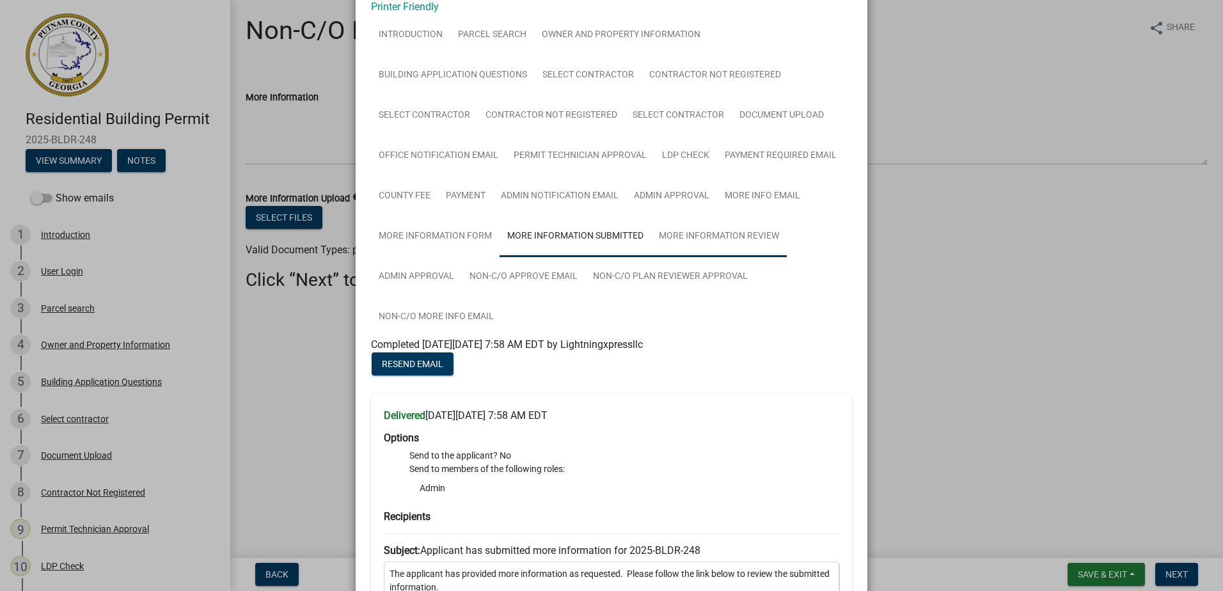
click at [685, 242] on link "More Information Review" at bounding box center [719, 236] width 136 height 41
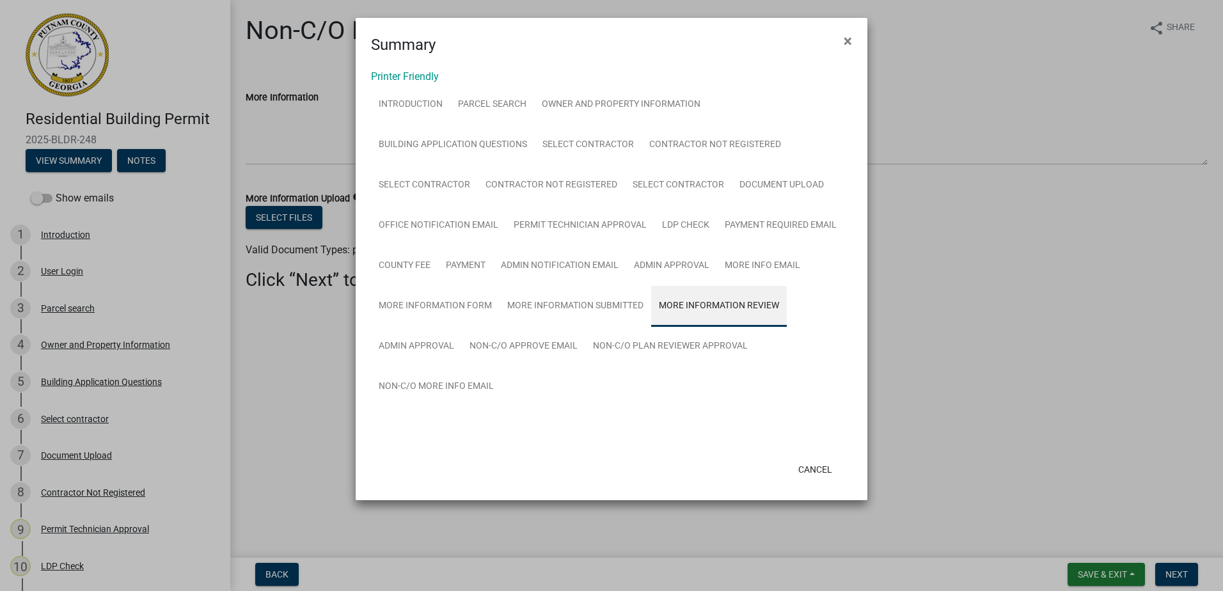
scroll to position [0, 0]
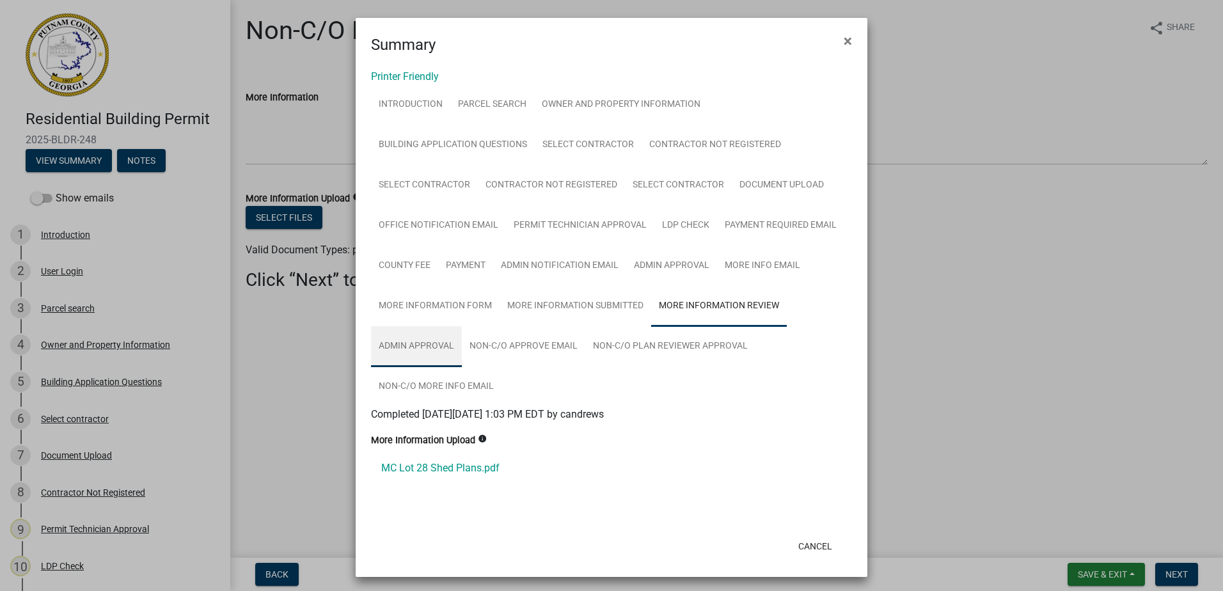
click at [407, 349] on link "Admin Approval" at bounding box center [416, 346] width 91 height 41
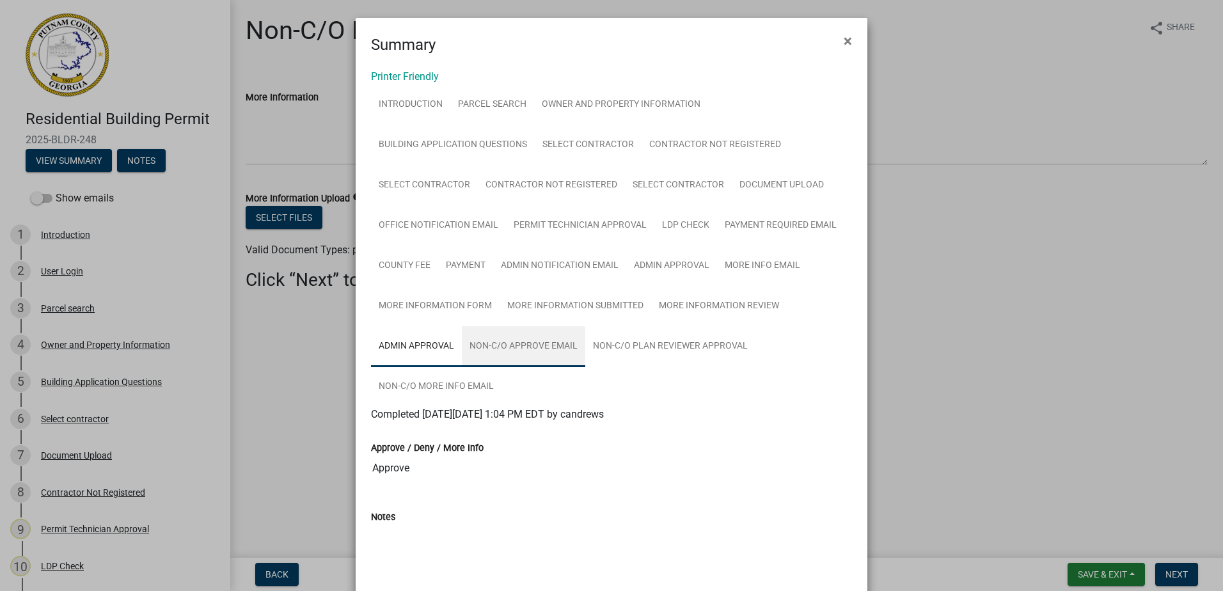
click at [508, 350] on link "Non-C/O Approve Email" at bounding box center [523, 346] width 123 height 41
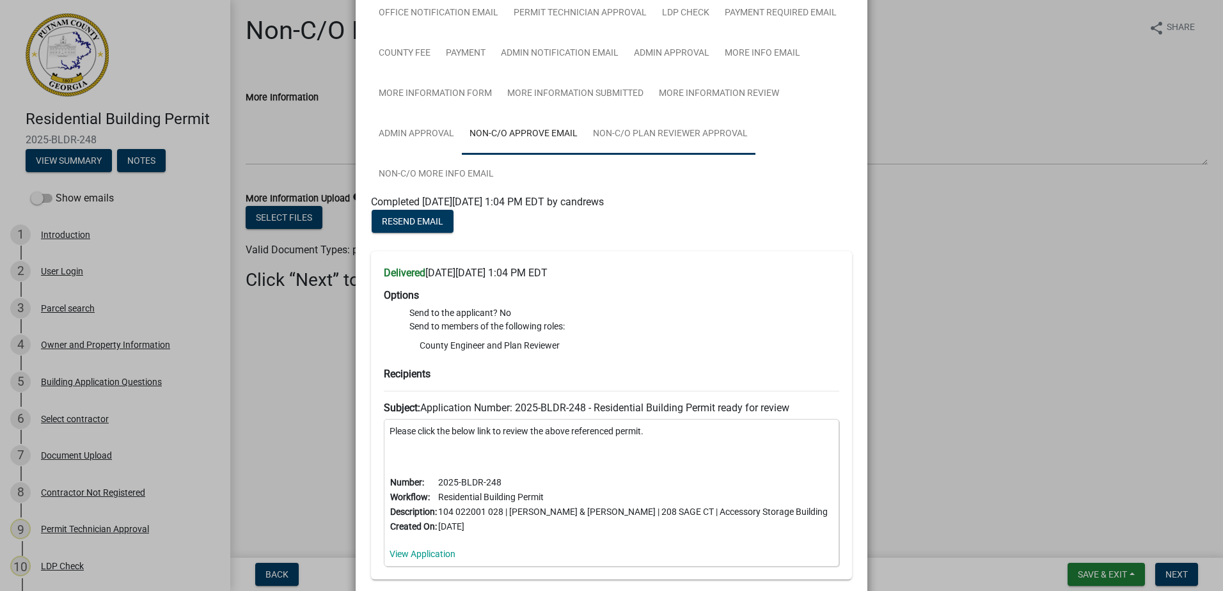
scroll to position [120, 0]
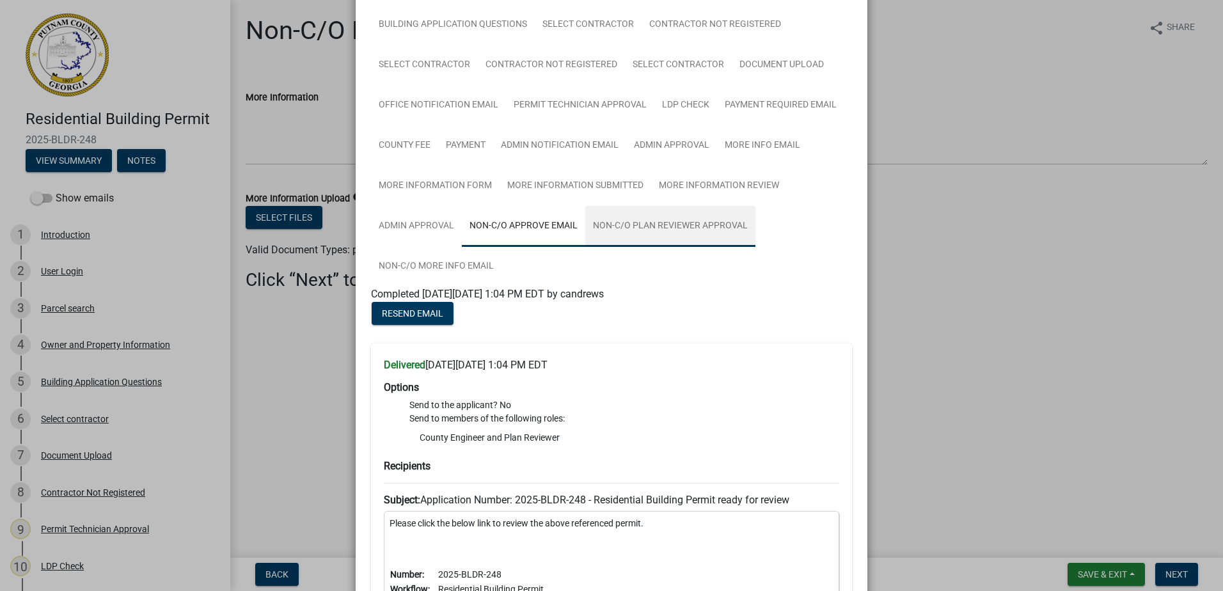
click at [662, 226] on link "Non-C/O Plan Reviewer Approval" at bounding box center [670, 226] width 170 height 41
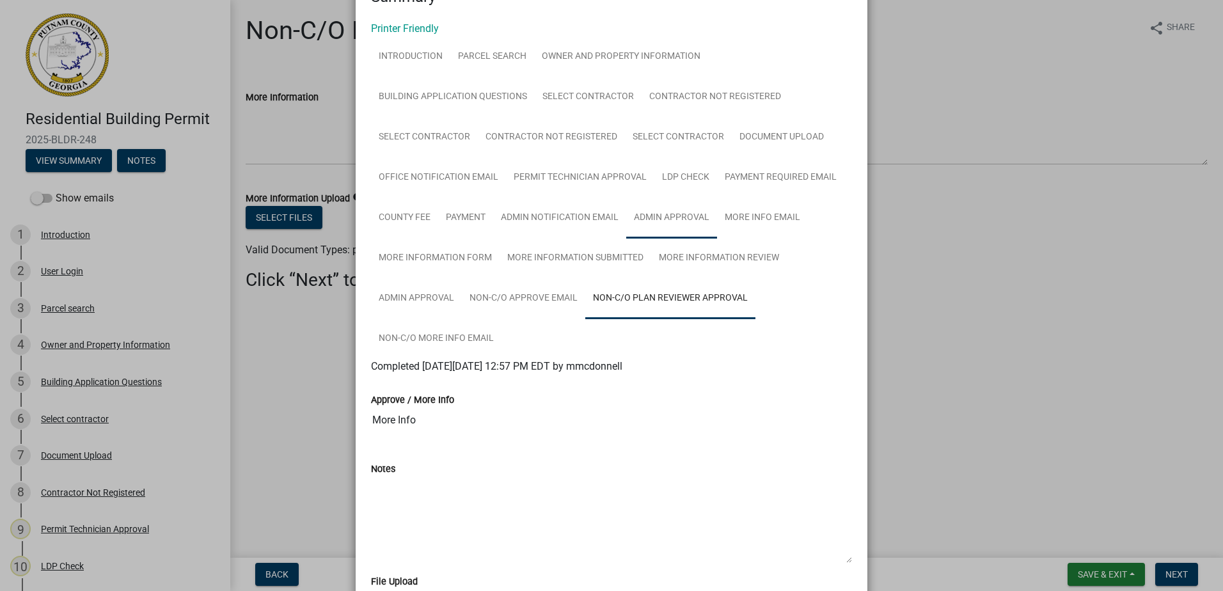
scroll to position [192, 0]
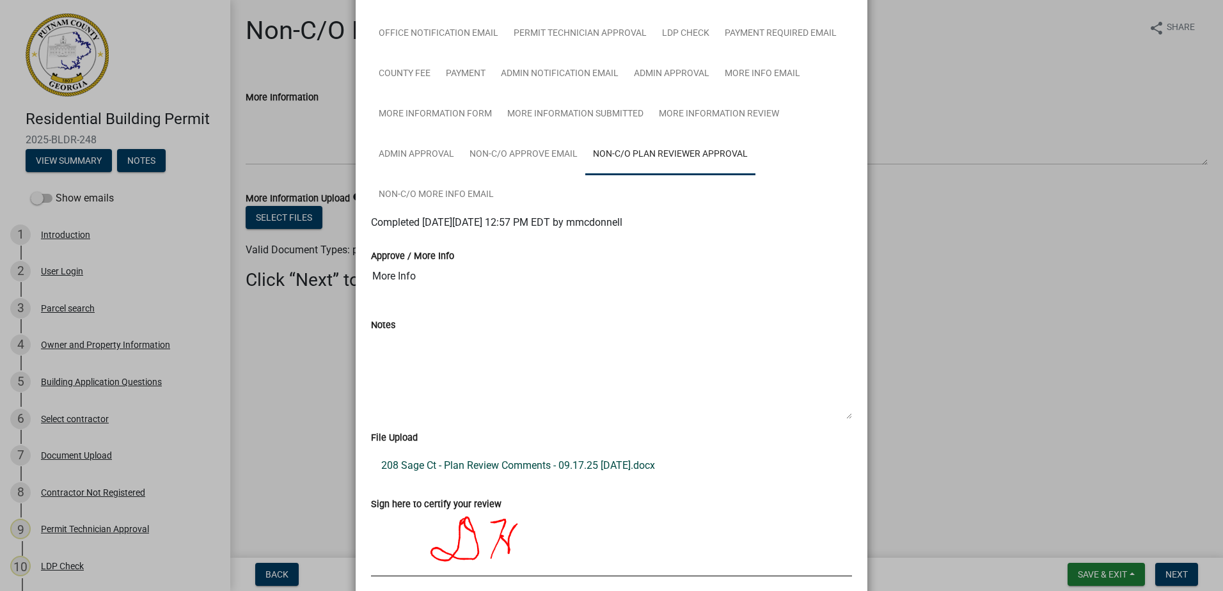
click at [530, 463] on link "208 Sage Ct - Plan Review Comments - 09.17.25 [DATE].docx" at bounding box center [611, 465] width 481 height 31
click at [1002, 364] on ngb-modal-window "Summary × Printer Friendly Introduction Parcel search Owner and Property Inform…" at bounding box center [611, 295] width 1223 height 591
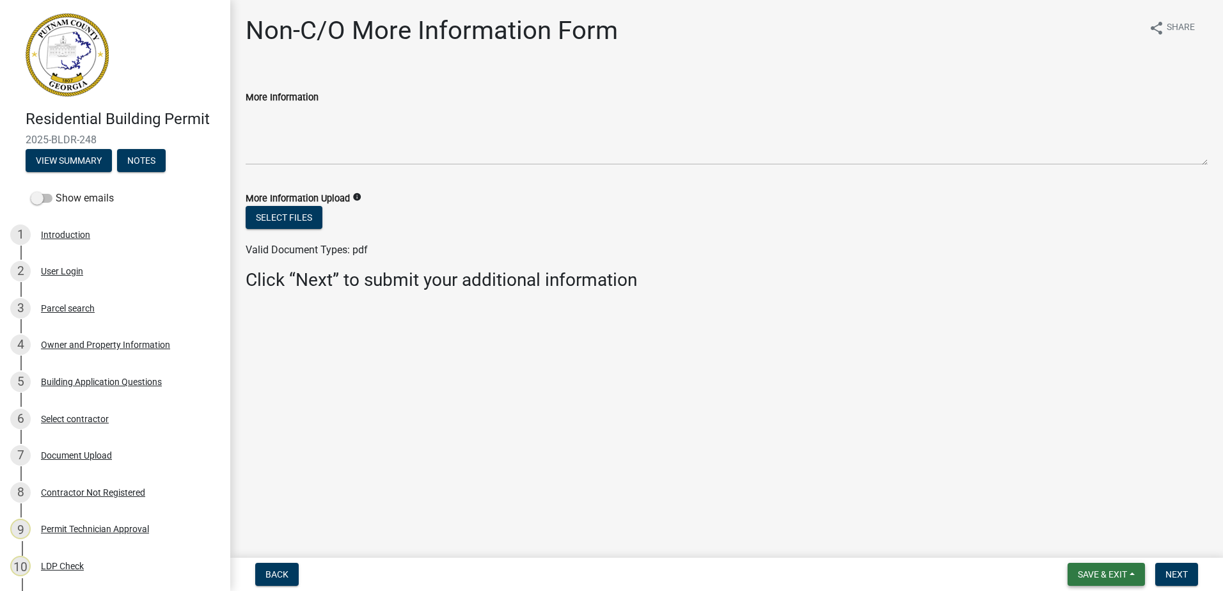
click at [1105, 570] on span "Save & Exit" at bounding box center [1102, 574] width 49 height 10
click at [1083, 541] on button "Save & Exit" at bounding box center [1093, 541] width 102 height 31
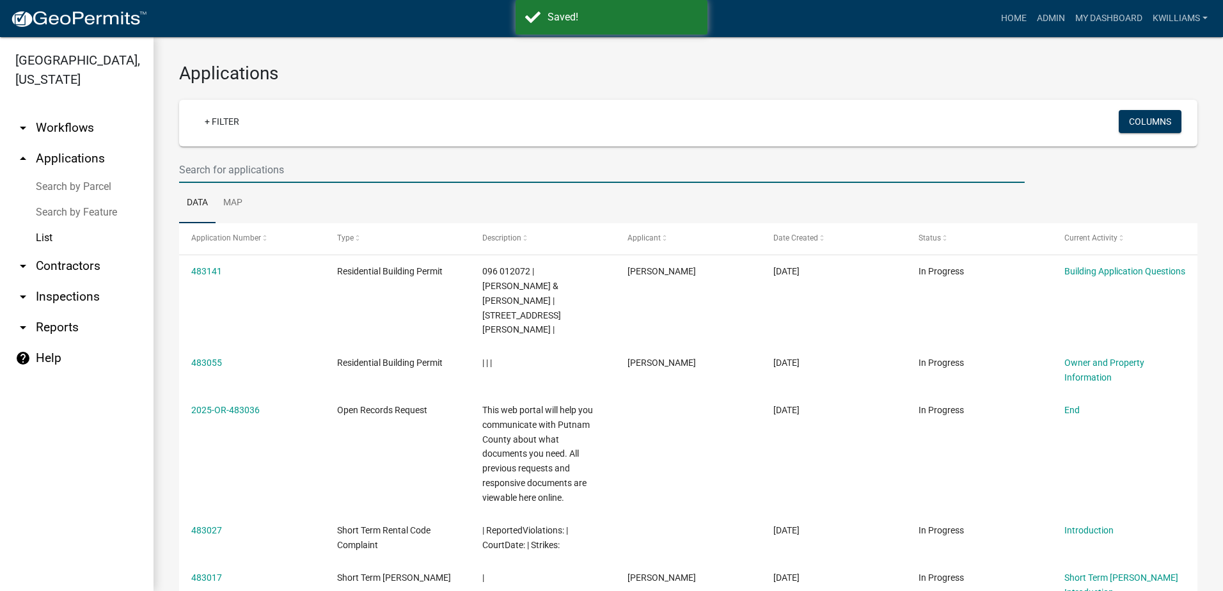
click at [208, 164] on input "text" at bounding box center [601, 170] width 845 height 26
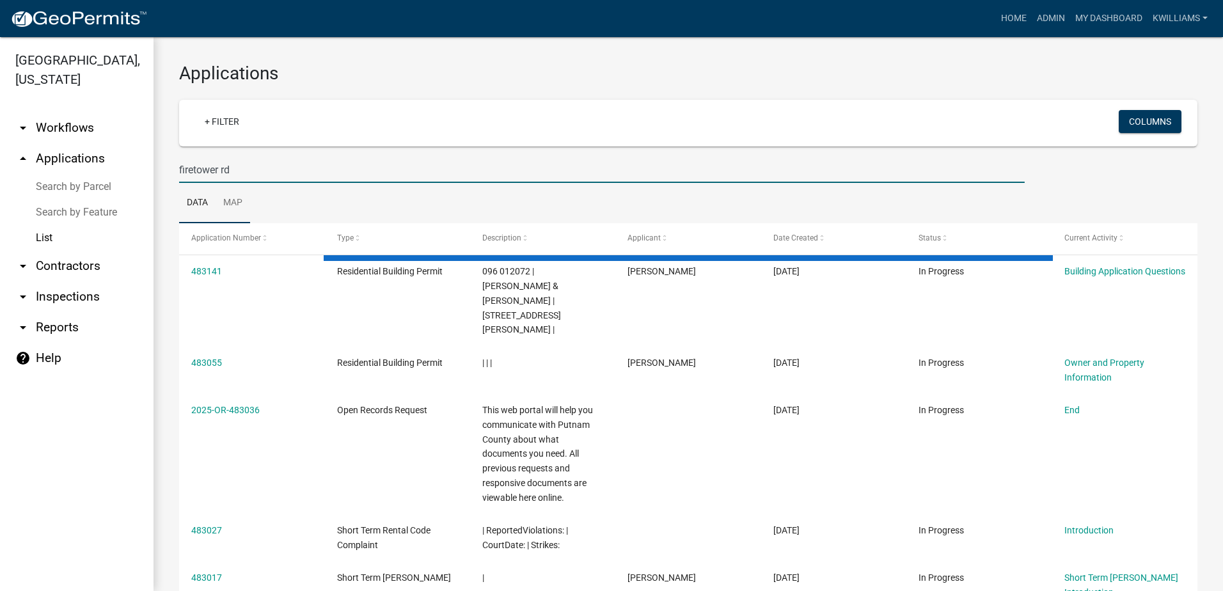
type input "firetower rd"
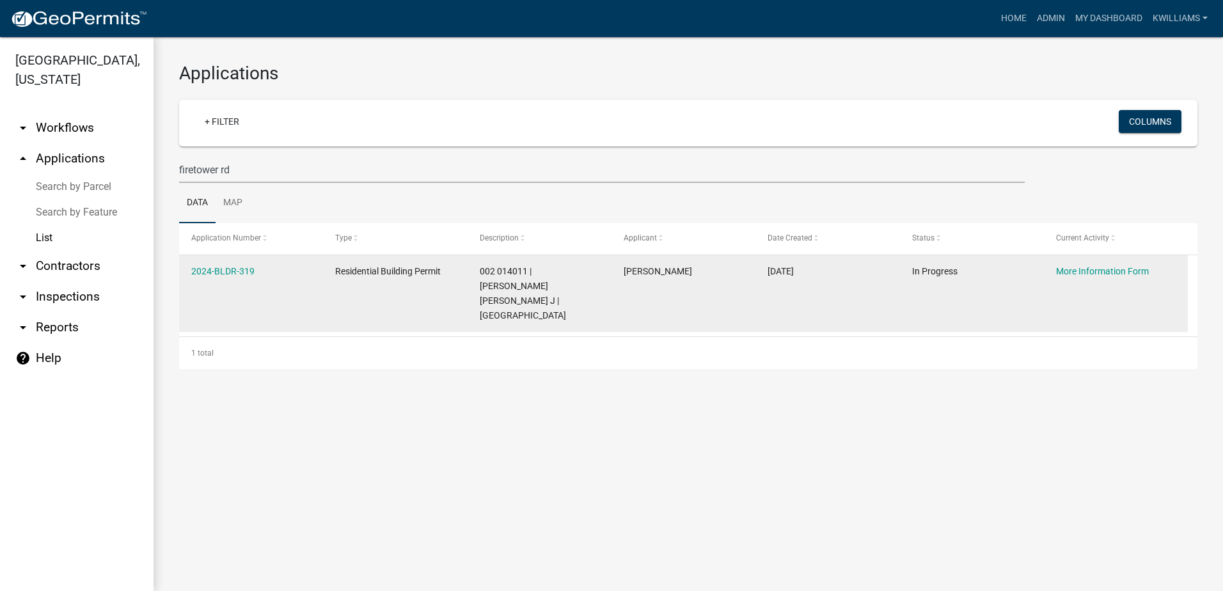
click at [271, 263] on datatable-body-cell "2024-BLDR-319" at bounding box center [251, 293] width 144 height 77
click at [241, 262] on datatable-body-cell "2024-BLDR-319" at bounding box center [251, 293] width 144 height 77
click at [236, 272] on link "2024-BLDR-319" at bounding box center [222, 271] width 63 height 10
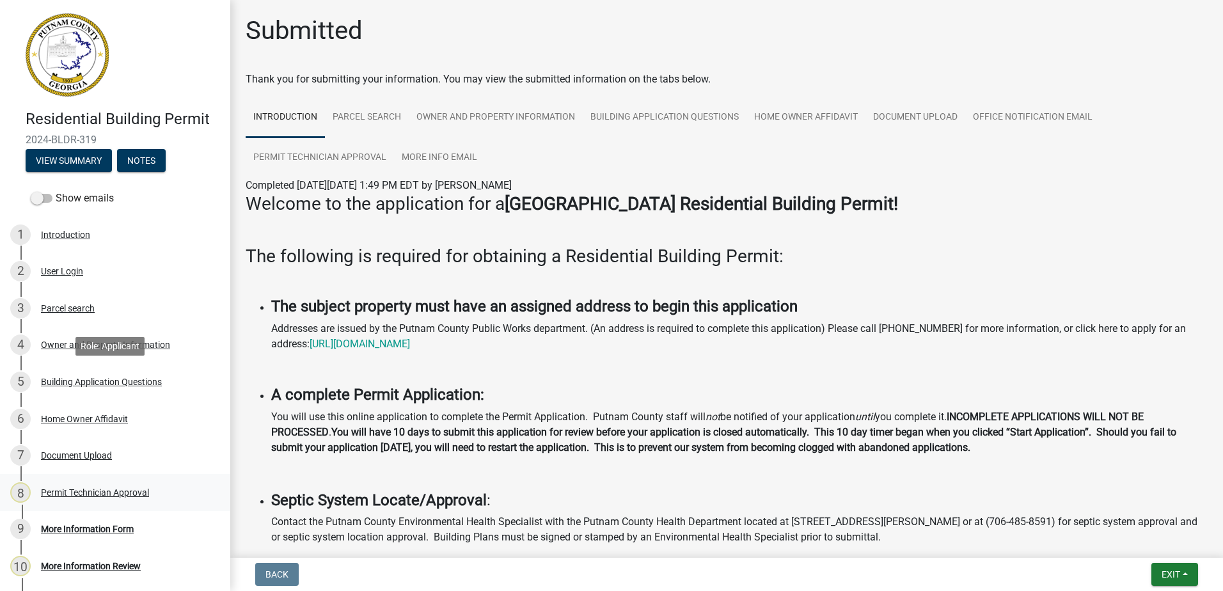
scroll to position [120, 0]
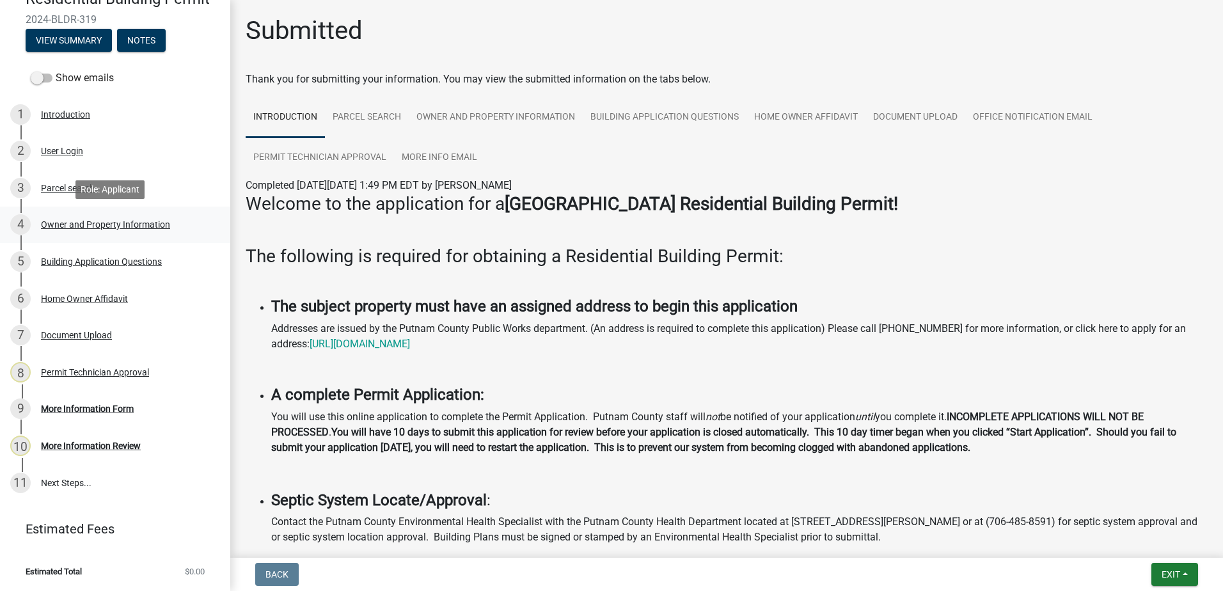
click at [74, 212] on link "4 Owner and Property Information" at bounding box center [115, 225] width 230 height 37
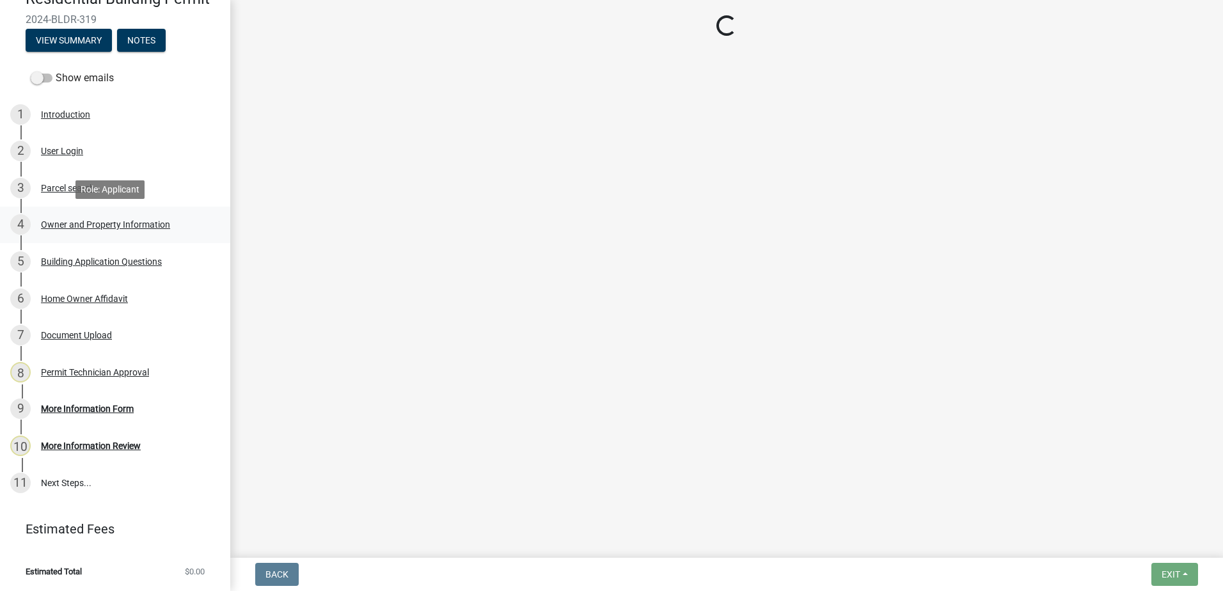
select select "a4366e26-0f82-401b-a682-956e4112ff86"
select select "83394b22-4a11-496c-8e5c-75ade2e72faf"
select select "ece5c1a9-df30-4702-9587-5deee23533b7"
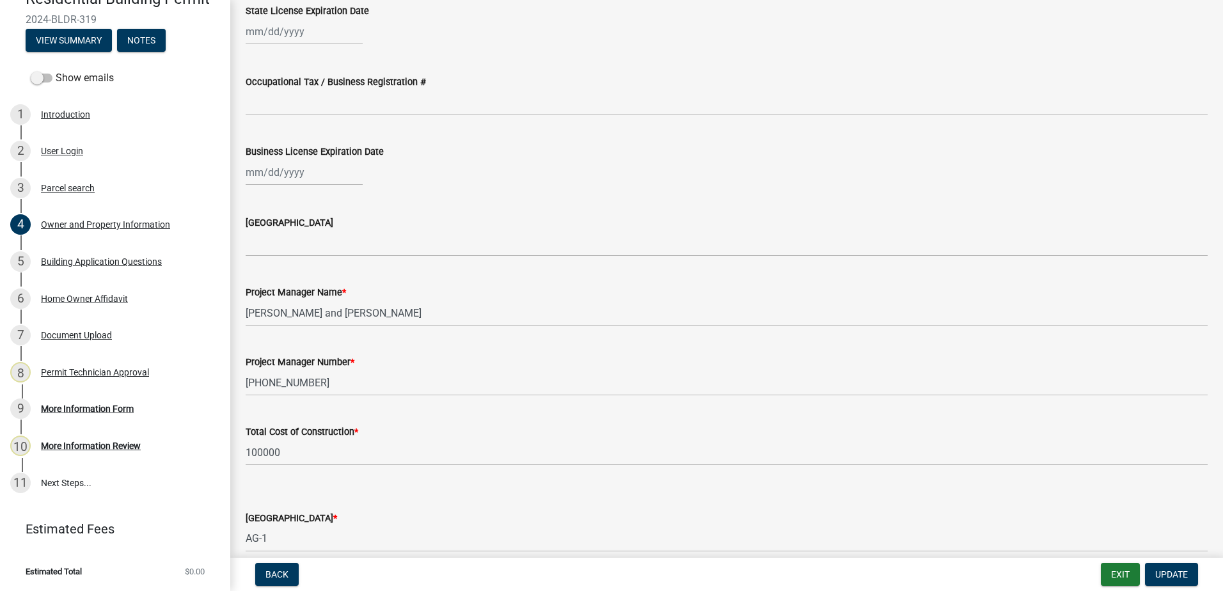
scroll to position [1447, 0]
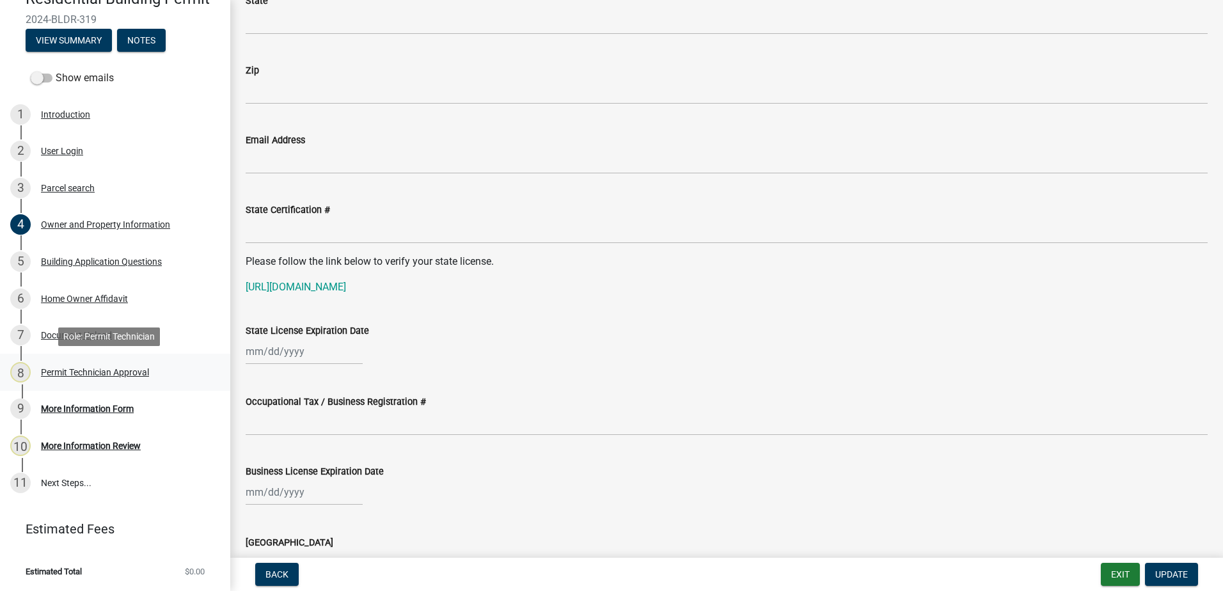
click at [81, 370] on div "Permit Technician Approval" at bounding box center [95, 372] width 108 height 9
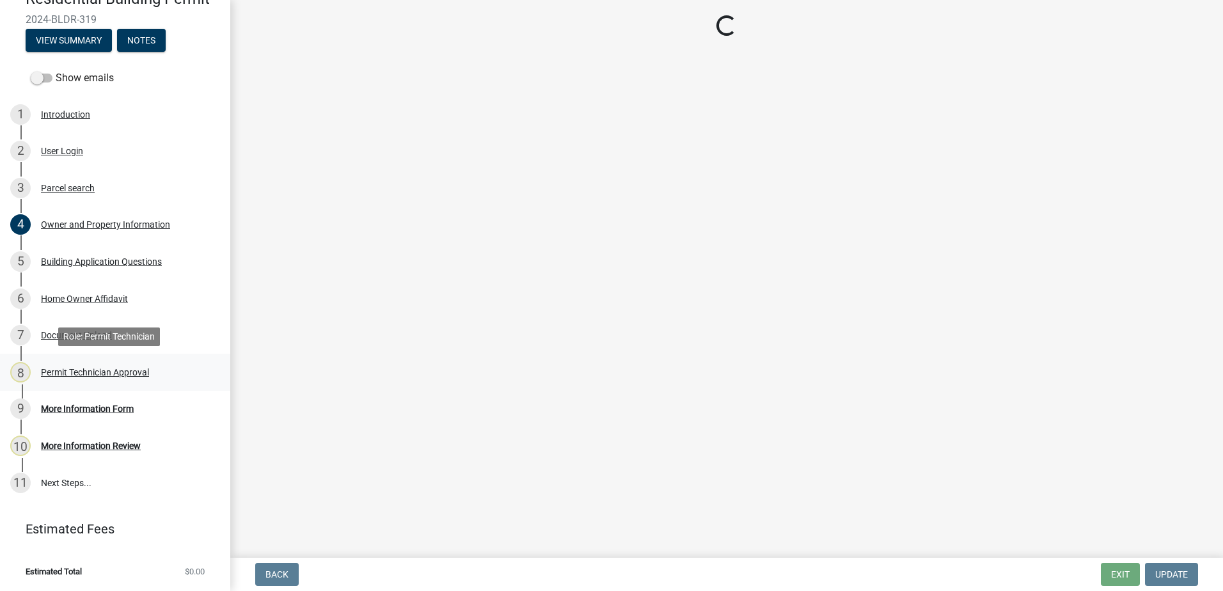
select select "a4366e26-0f82-401b-a682-956e4112ff86"
select select "83394b22-4a11-496c-8e5c-75ade2e72faf"
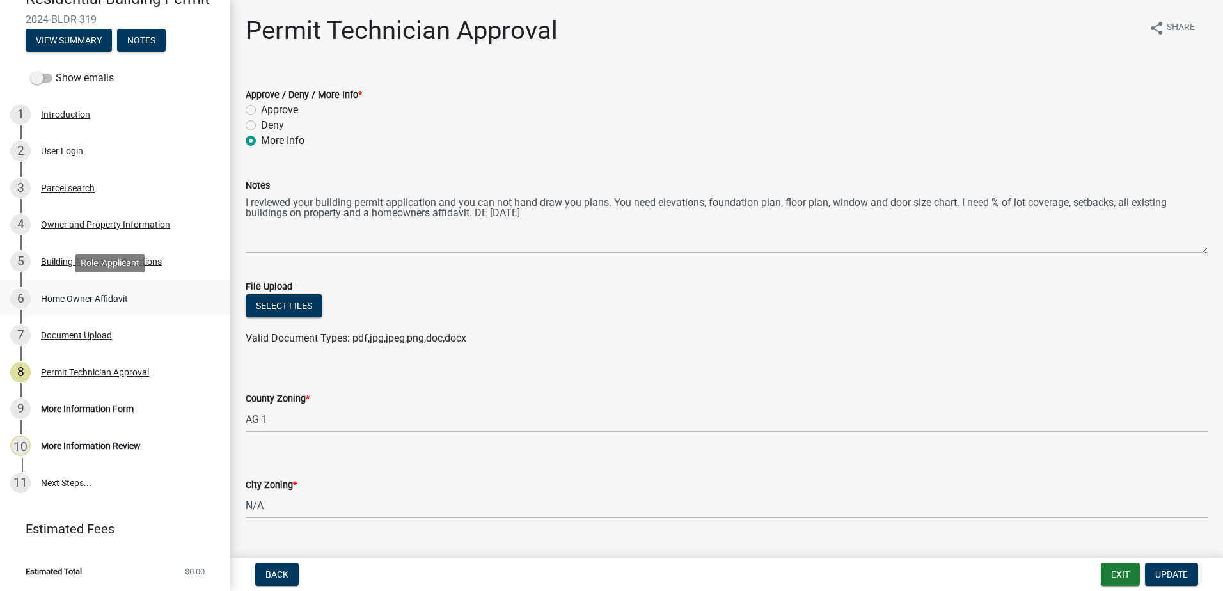
click at [61, 290] on div "6 Home Owner Affidavit" at bounding box center [110, 298] width 200 height 20
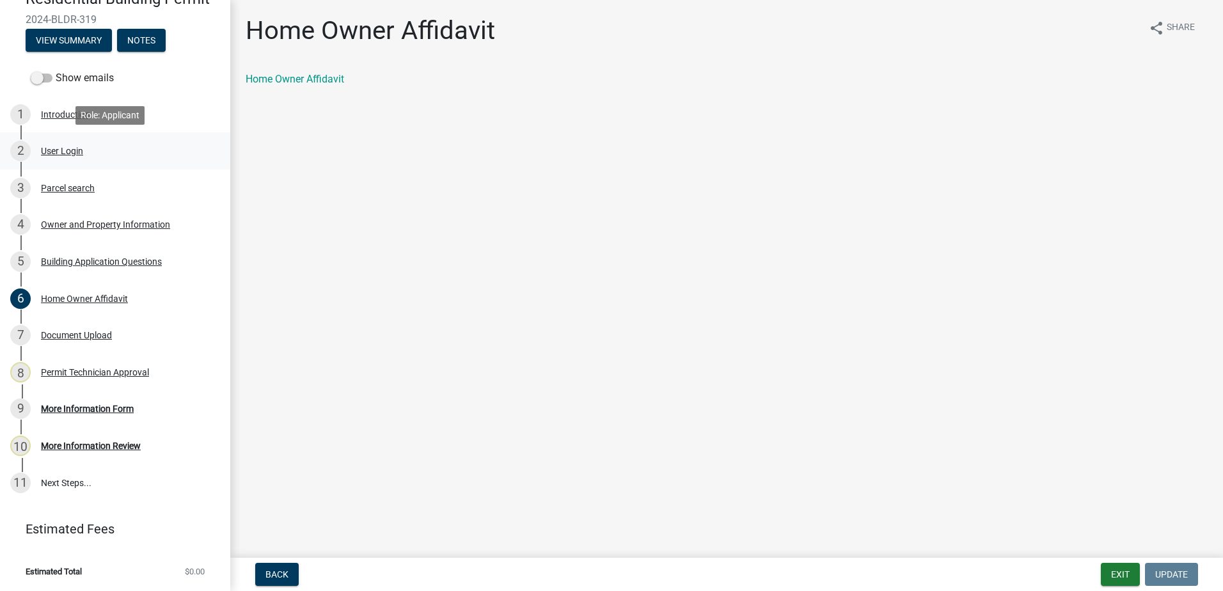
click at [54, 148] on div "User Login" at bounding box center [62, 150] width 42 height 9
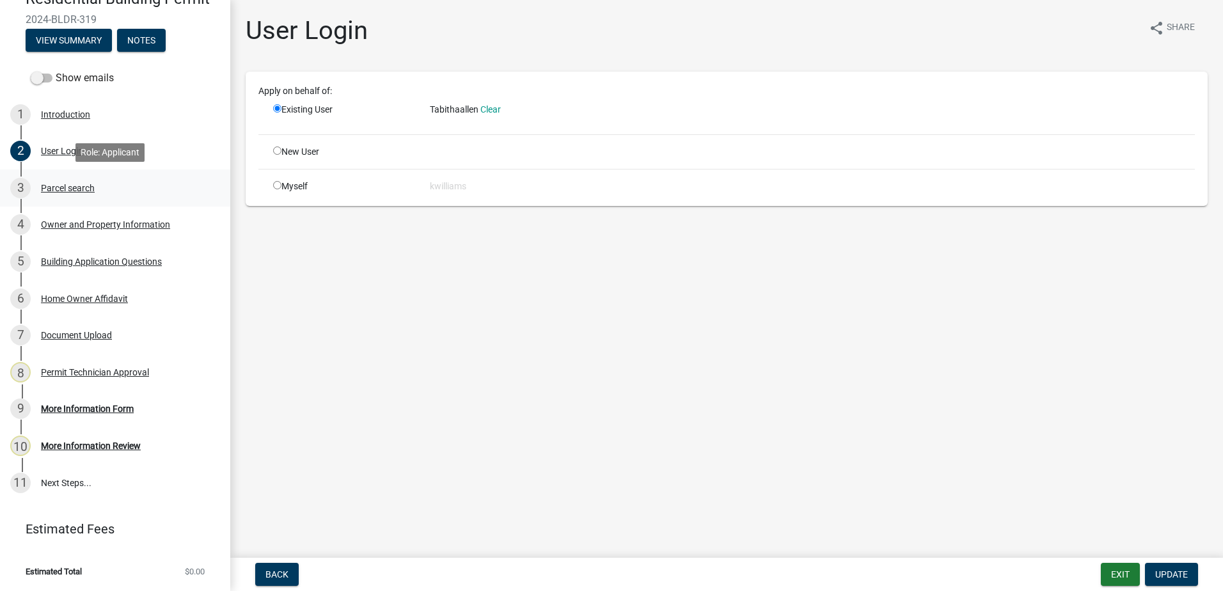
click at [58, 193] on div "3 Parcel search" at bounding box center [110, 188] width 200 height 20
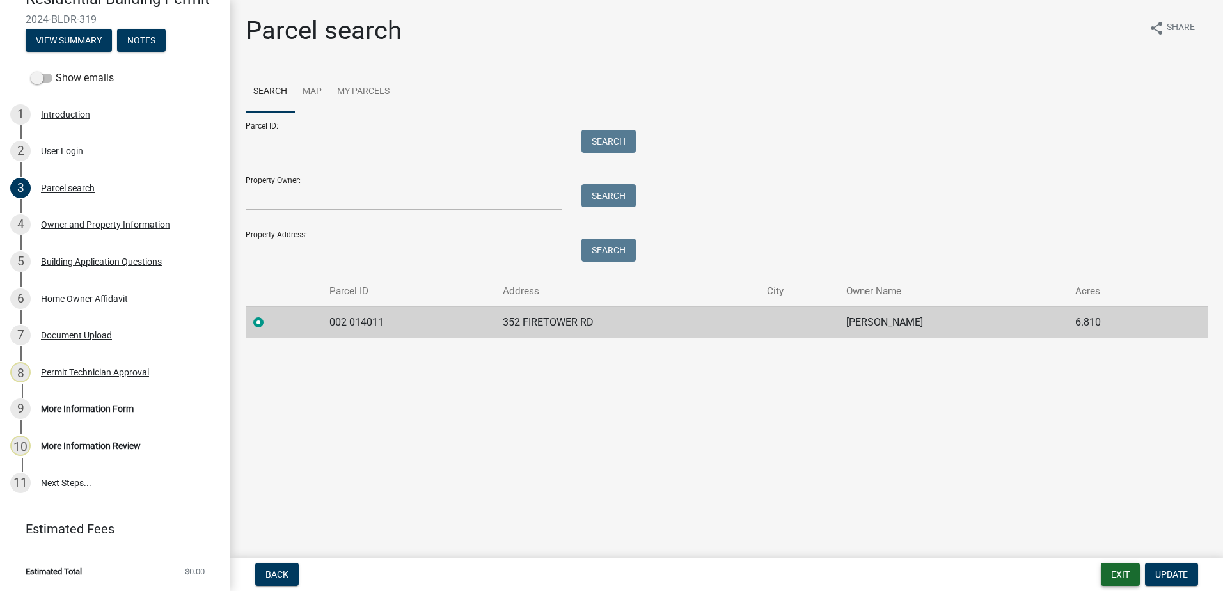
click at [1105, 577] on button "Exit" at bounding box center [1120, 574] width 39 height 23
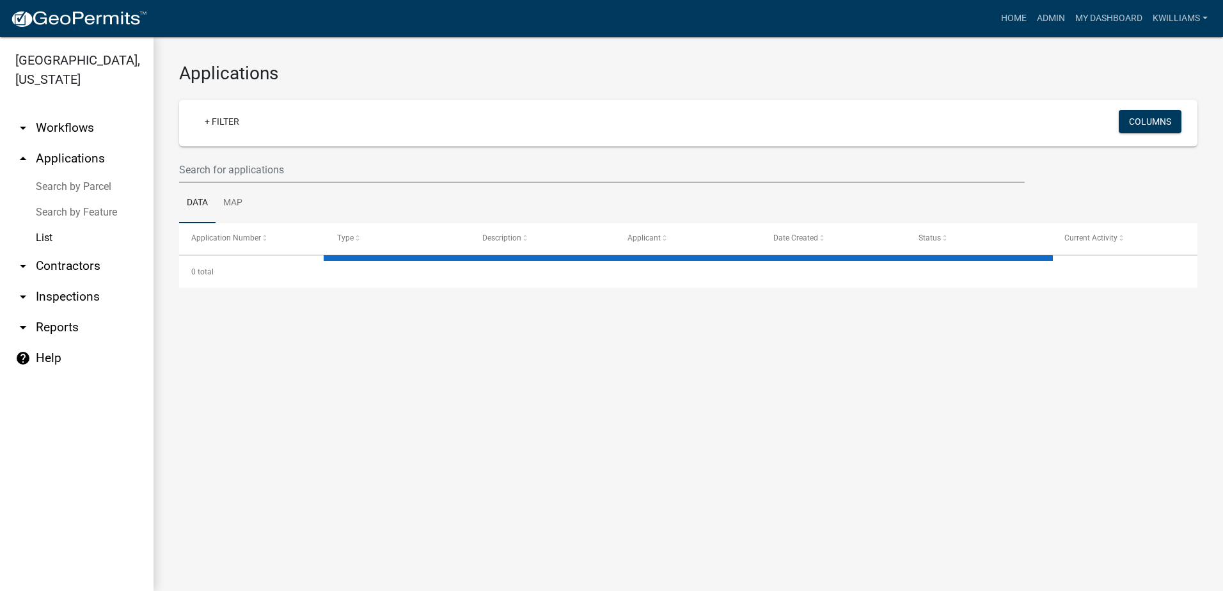
drag, startPoint x: 263, startPoint y: 183, endPoint x: 260, endPoint y: 177, distance: 7.2
click at [262, 179] on wm-datatable "+ Filter Columns Data Map Application Number Type Description Applicant Date Cr…" at bounding box center [688, 194] width 1018 height 188
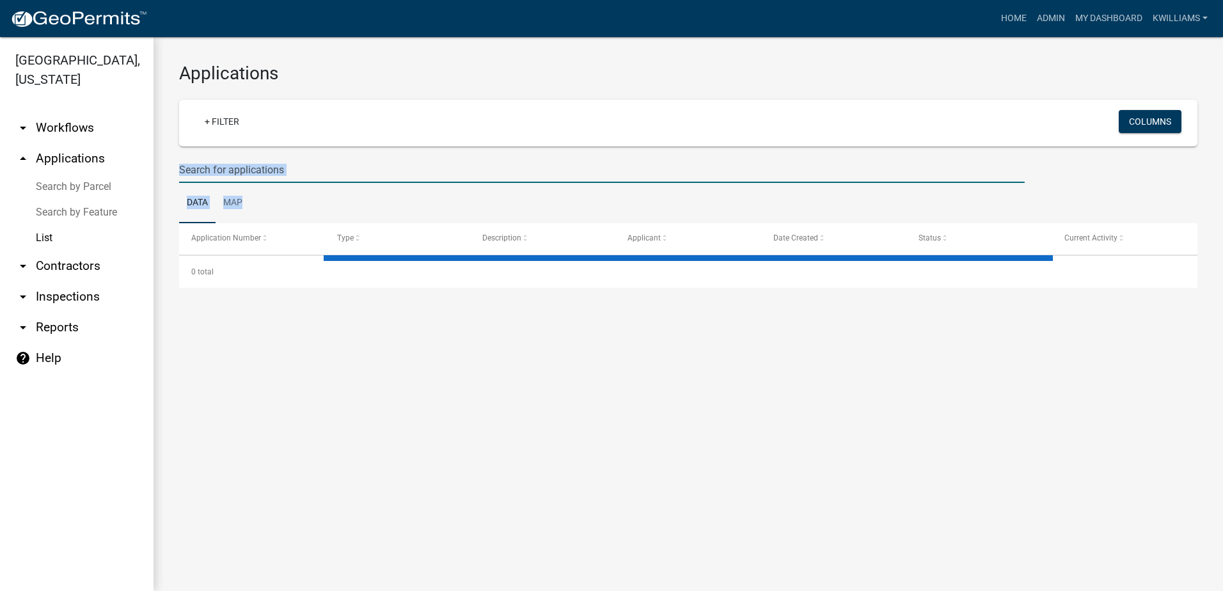
click at [258, 169] on input "text" at bounding box center [601, 170] width 845 height 26
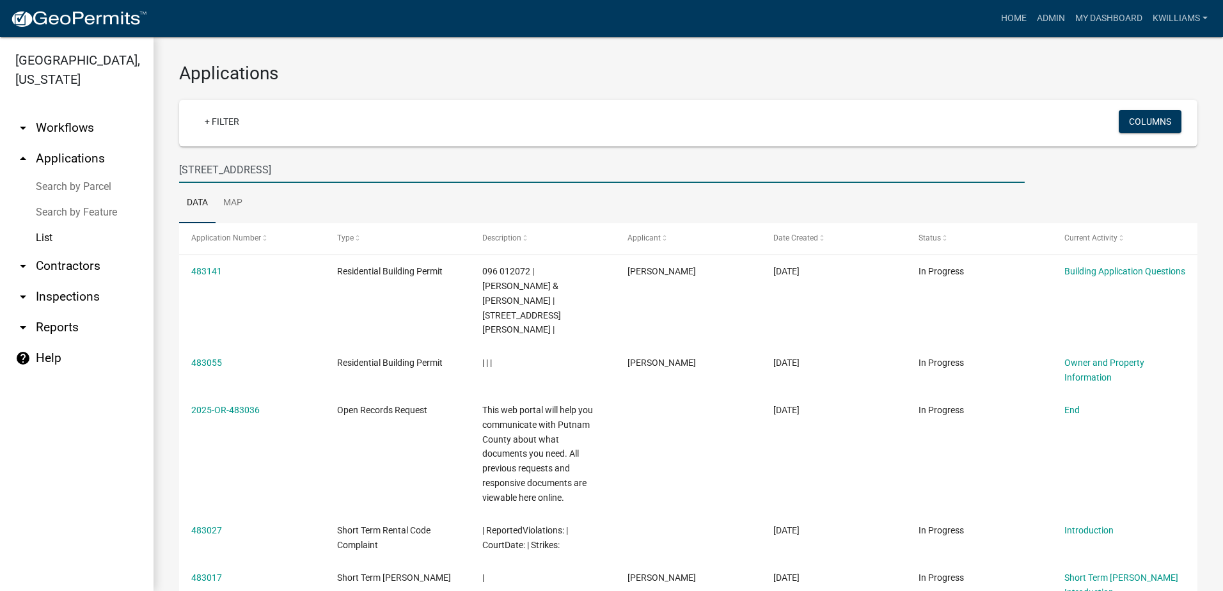
type input "[STREET_ADDRESS]"
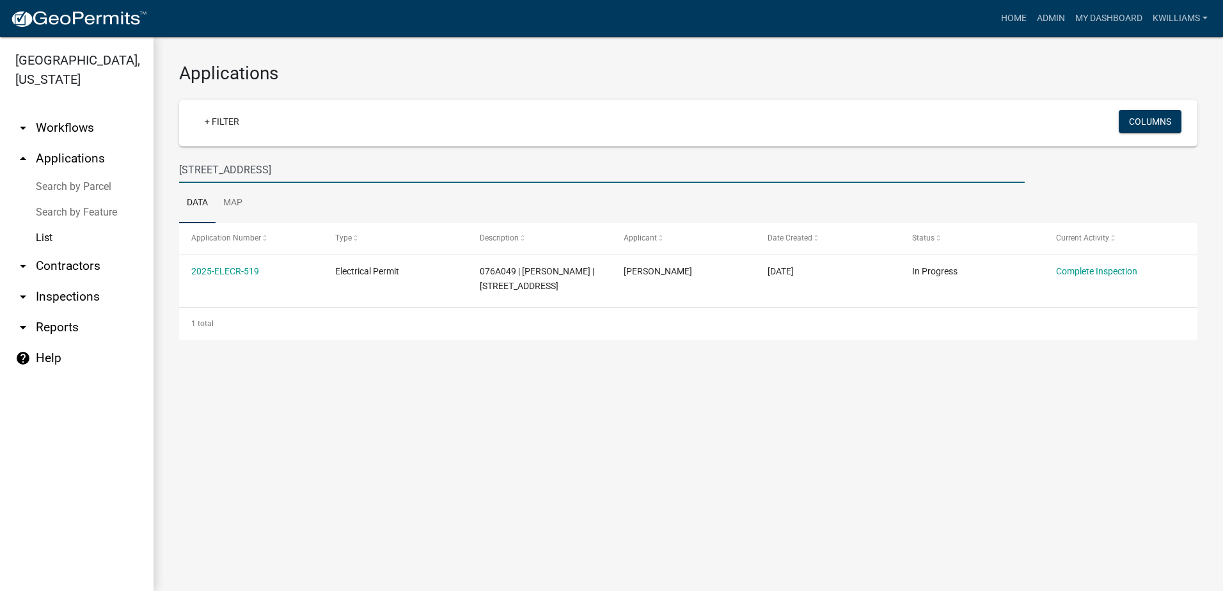
drag, startPoint x: 286, startPoint y: 164, endPoint x: 168, endPoint y: 189, distance: 120.3
click at [169, 188] on div "Applications + Filter Columns 117 boundry dr Data Map Application Number Type D…" at bounding box center [687, 201] width 1069 height 328
click at [52, 324] on link "arrow_drop_down Reports" at bounding box center [76, 327] width 153 height 31
select select "0: null"
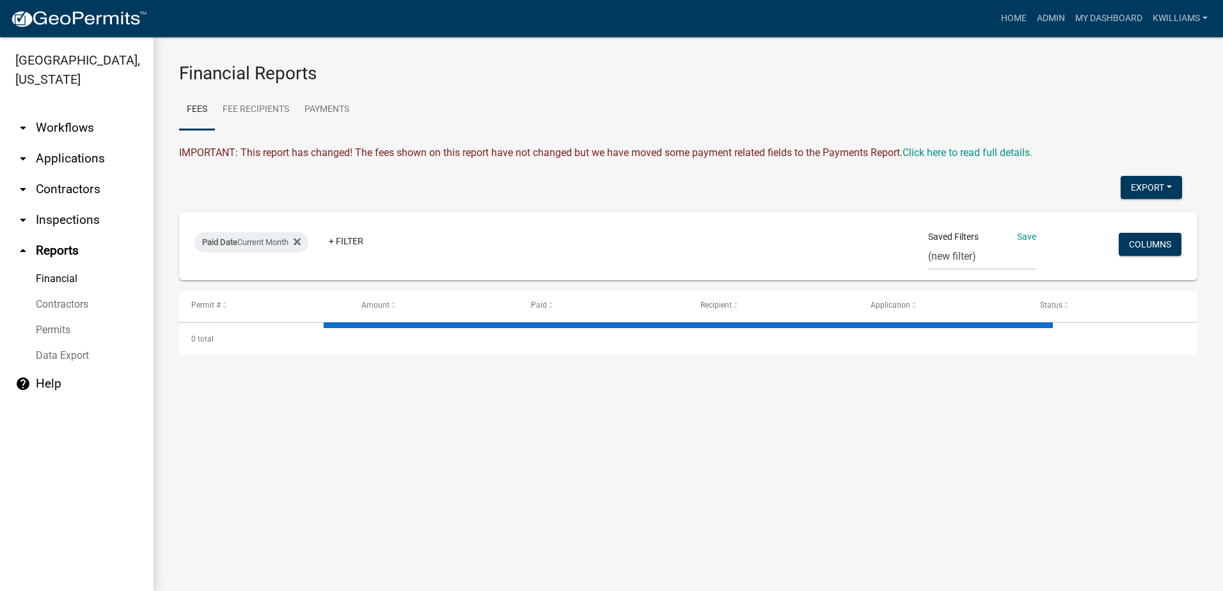
click at [58, 207] on link "arrow_drop_down Inspections" at bounding box center [76, 220] width 153 height 31
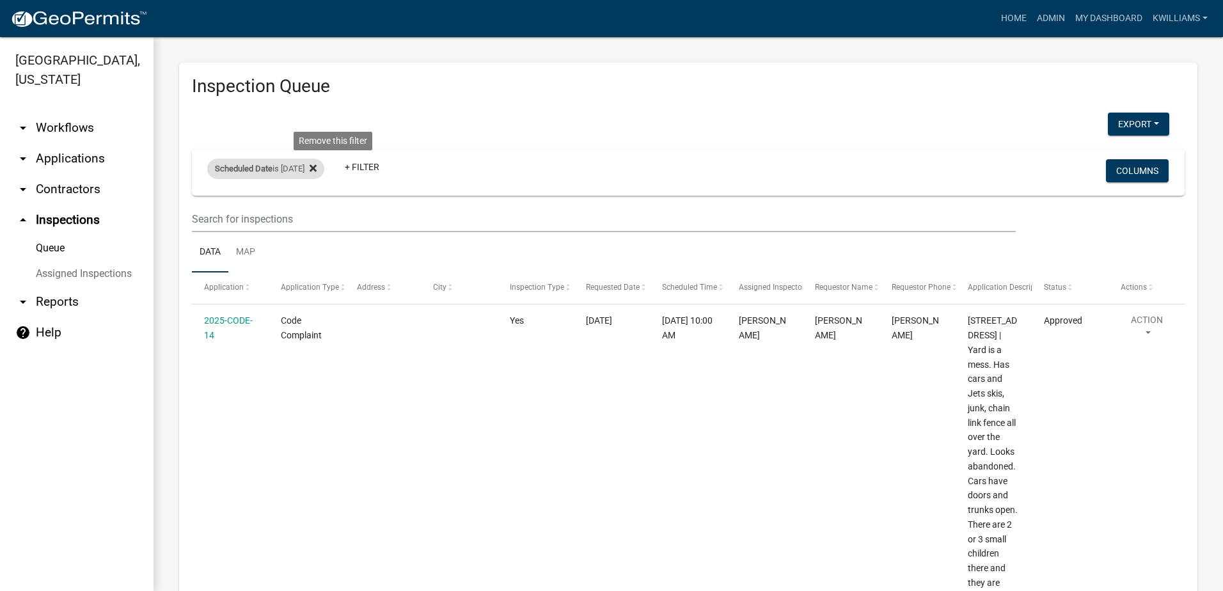
click at [317, 168] on fa-icon at bounding box center [310, 169] width 12 height 20
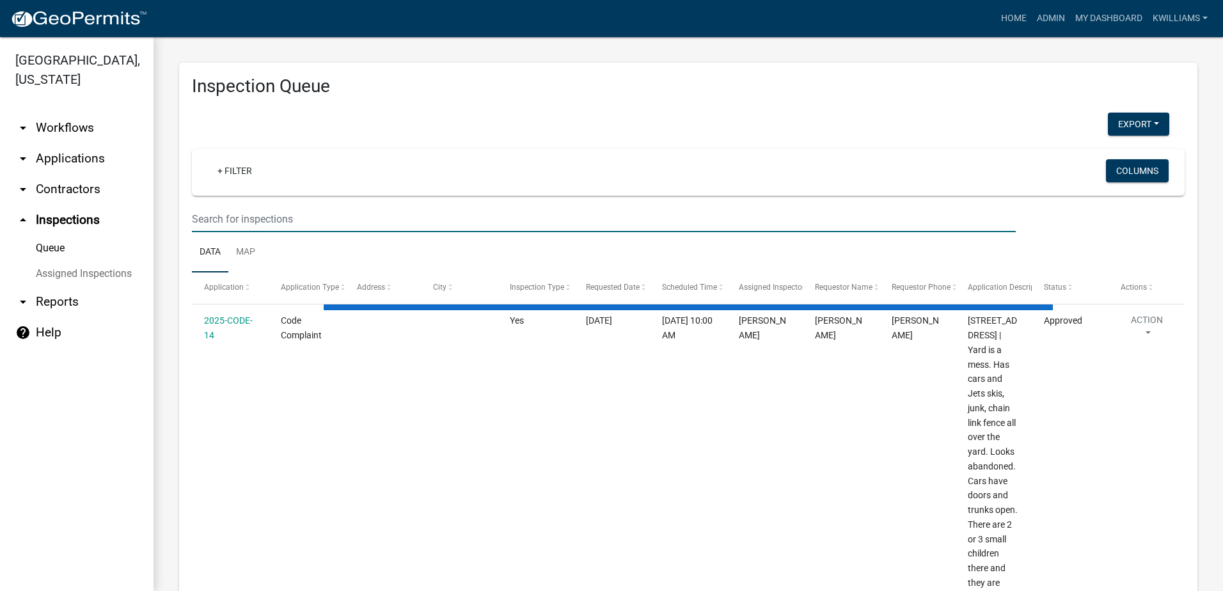
click at [223, 214] on input "text" at bounding box center [604, 219] width 824 height 26
paste input "[STREET_ADDRESS]"
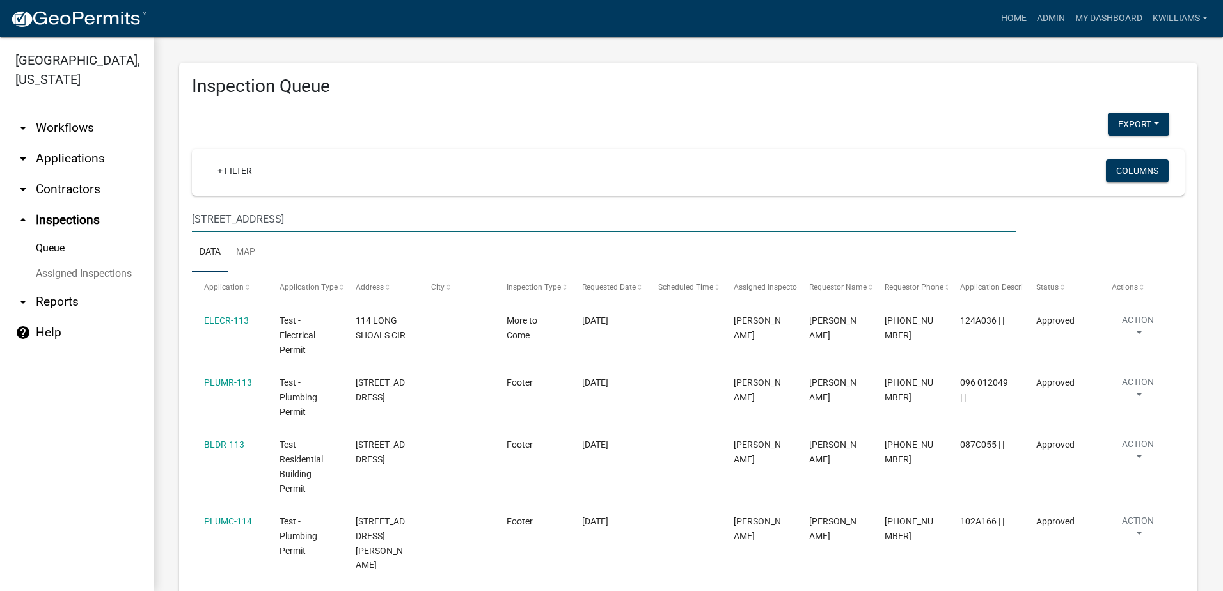
click at [322, 212] on input "[STREET_ADDRESS]" at bounding box center [604, 219] width 824 height 26
type input "[STREET_ADDRESS]"
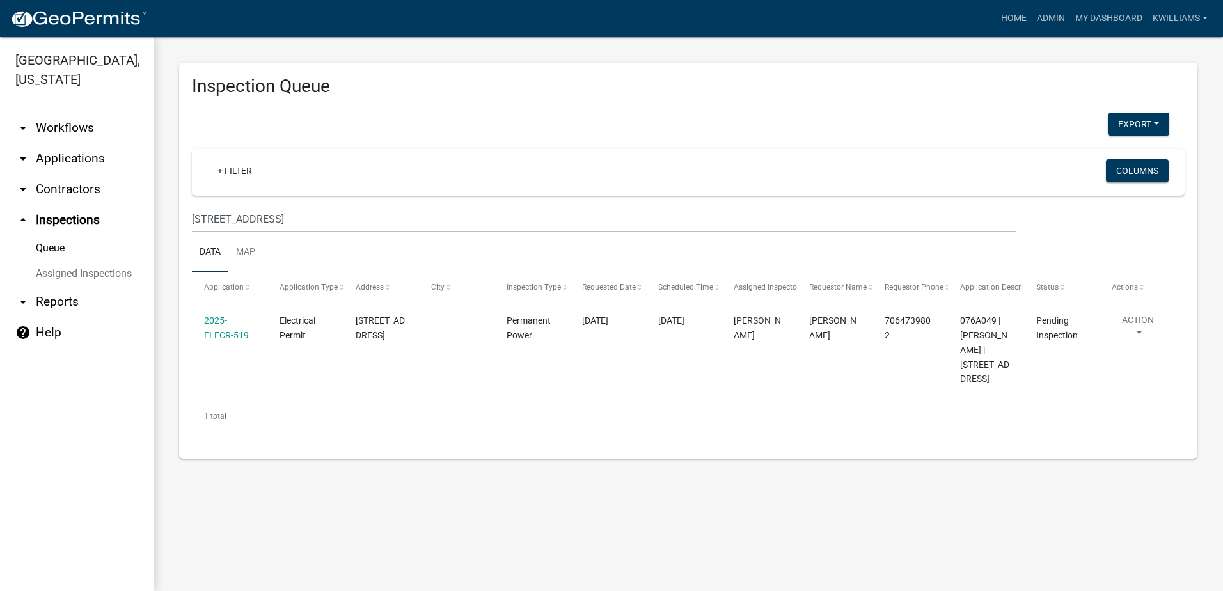
click at [56, 157] on link "arrow_drop_down Applications" at bounding box center [76, 158] width 153 height 31
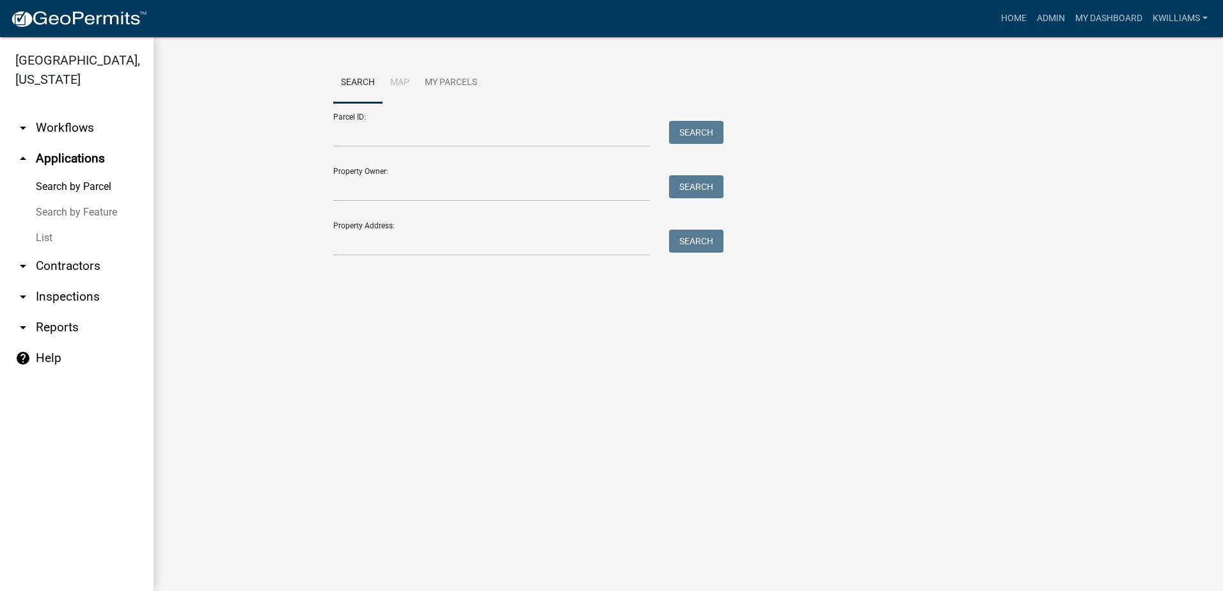
click at [56, 242] on link "List" at bounding box center [76, 238] width 153 height 26
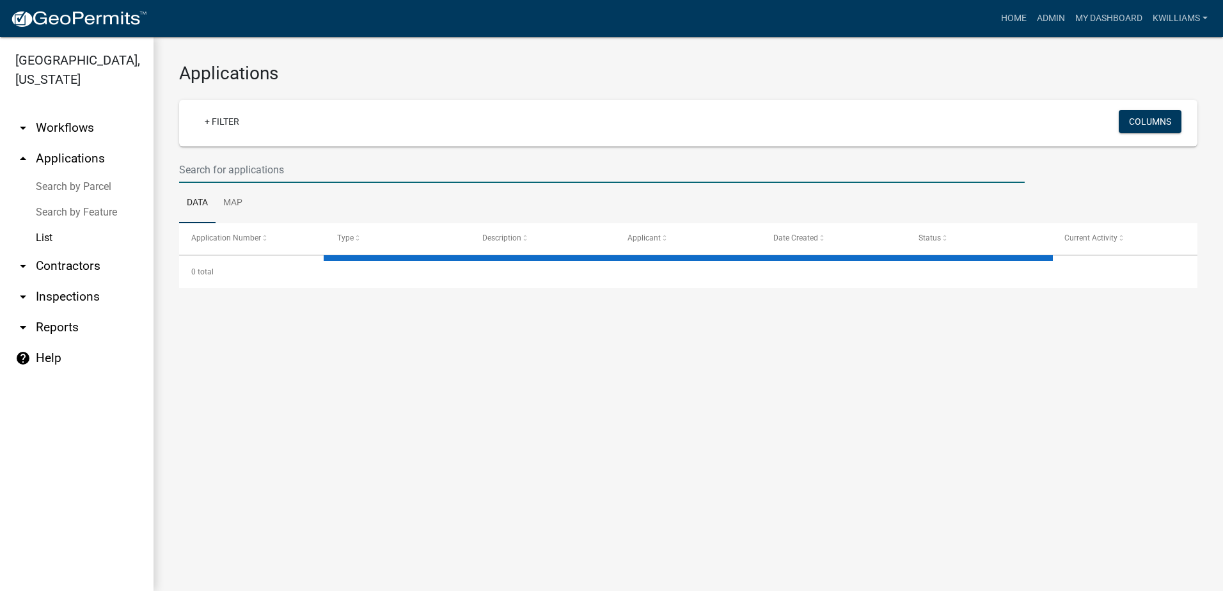
click at [469, 162] on input "text" at bounding box center [601, 170] width 845 height 26
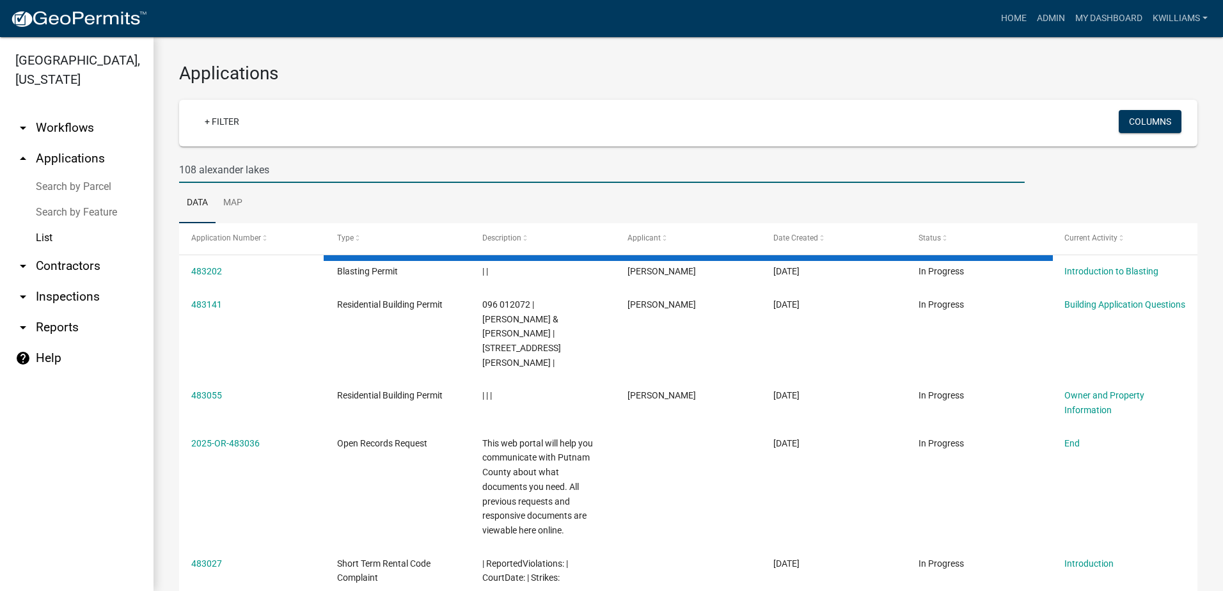
type input "108 alexander lakes"
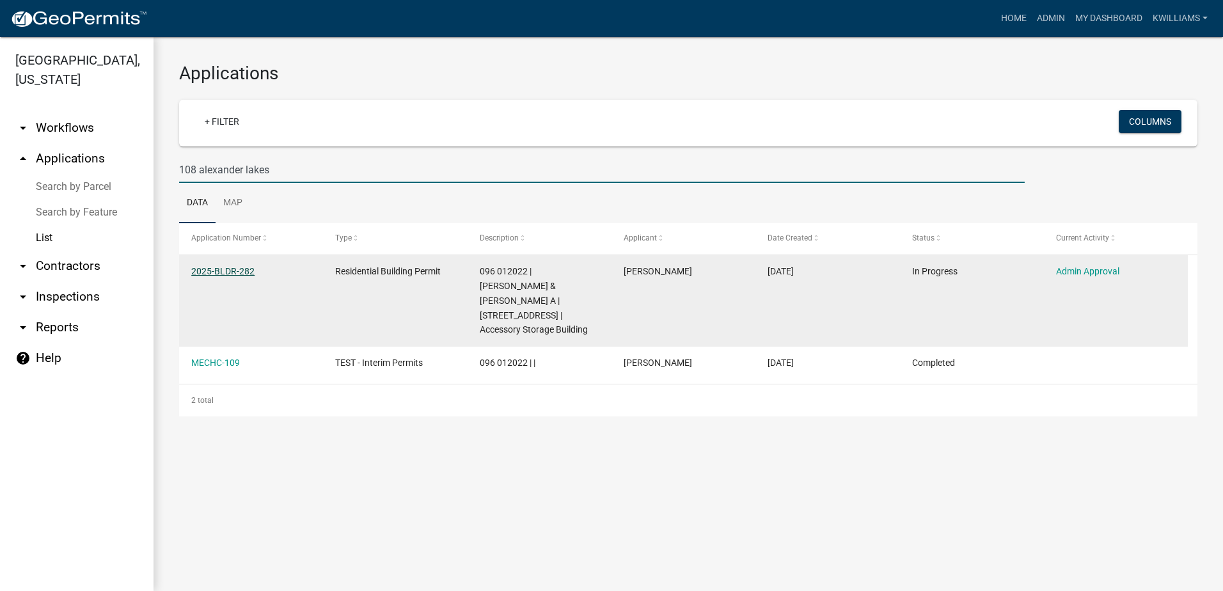
click at [211, 274] on link "2025-BLDR-282" at bounding box center [222, 271] width 63 height 10
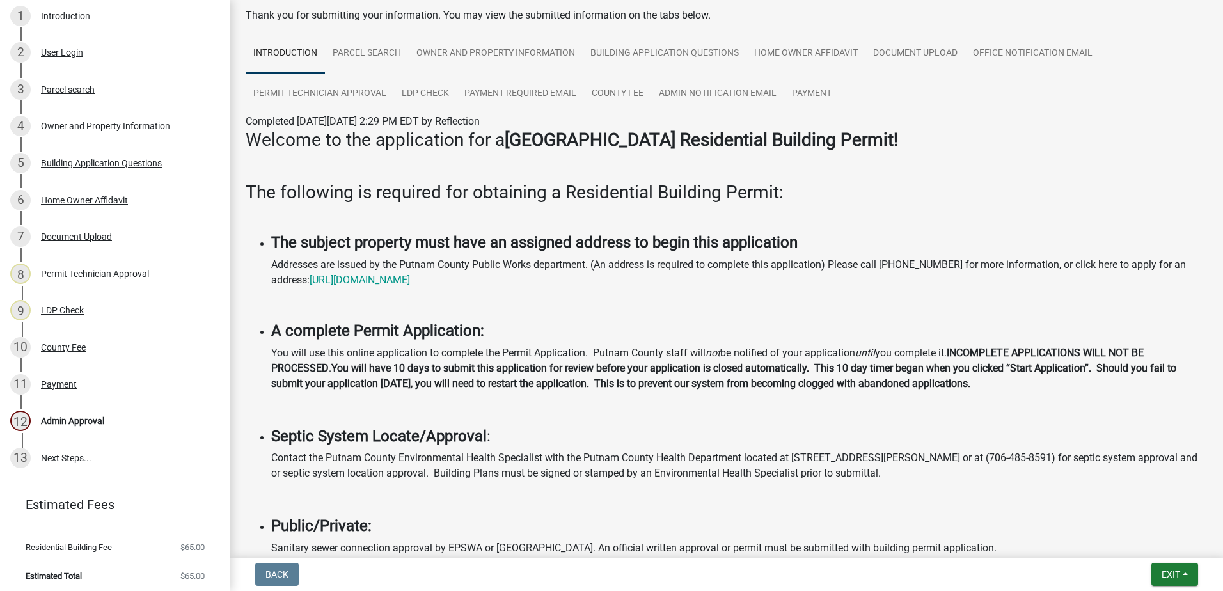
scroll to position [223, 0]
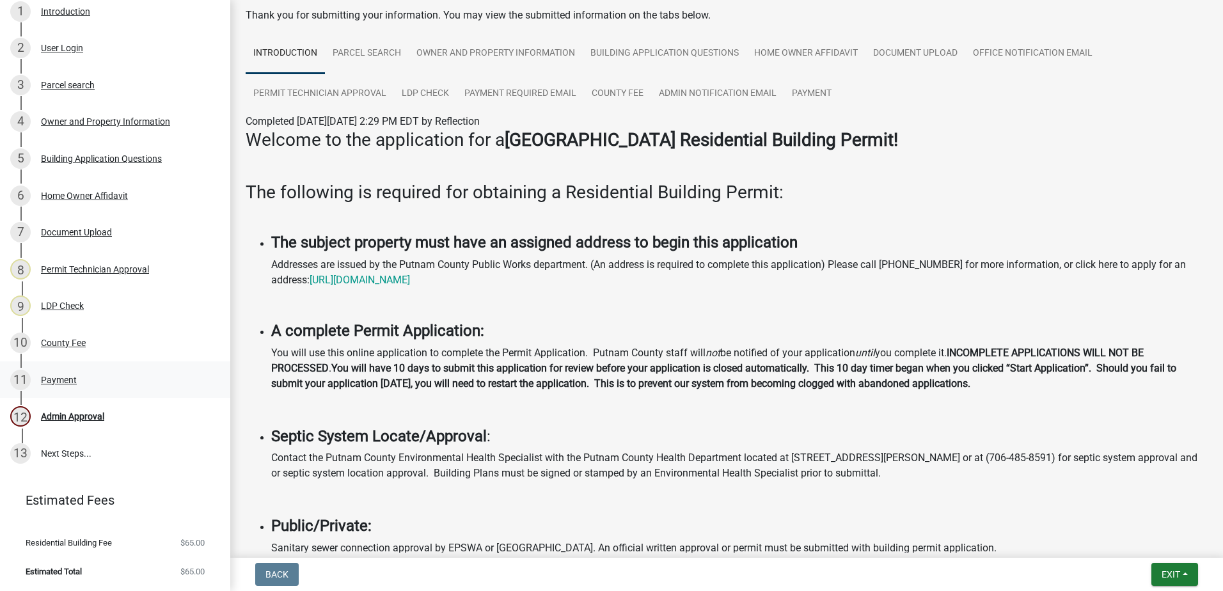
click at [74, 384] on div "Payment" at bounding box center [59, 379] width 36 height 9
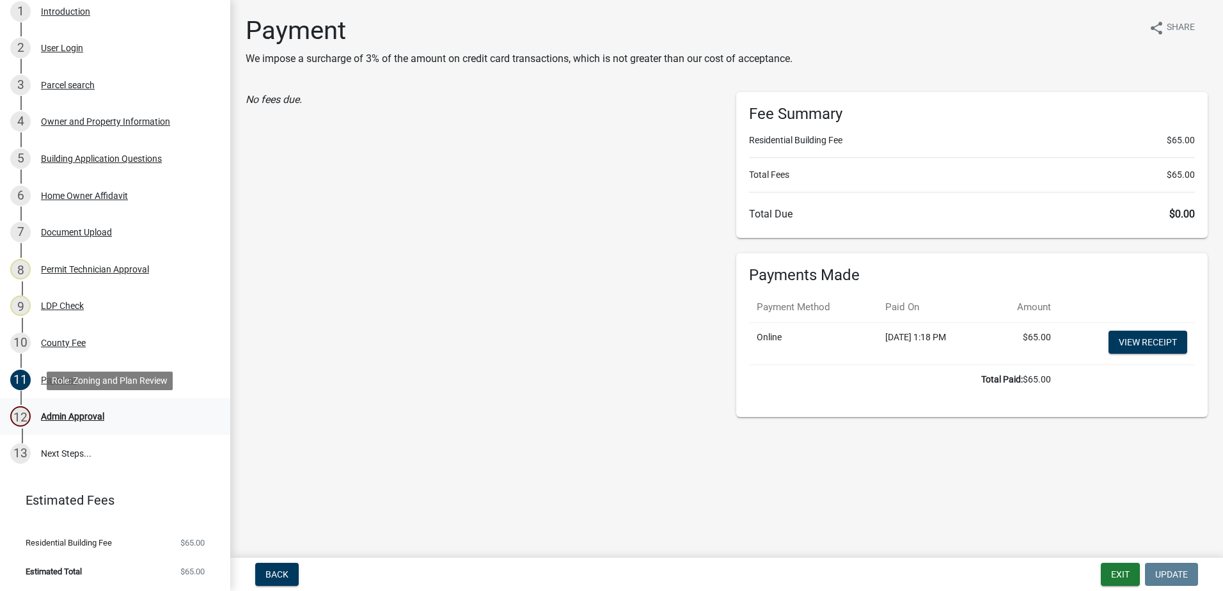
click at [67, 409] on div "12 Admin Approval" at bounding box center [110, 416] width 200 height 20
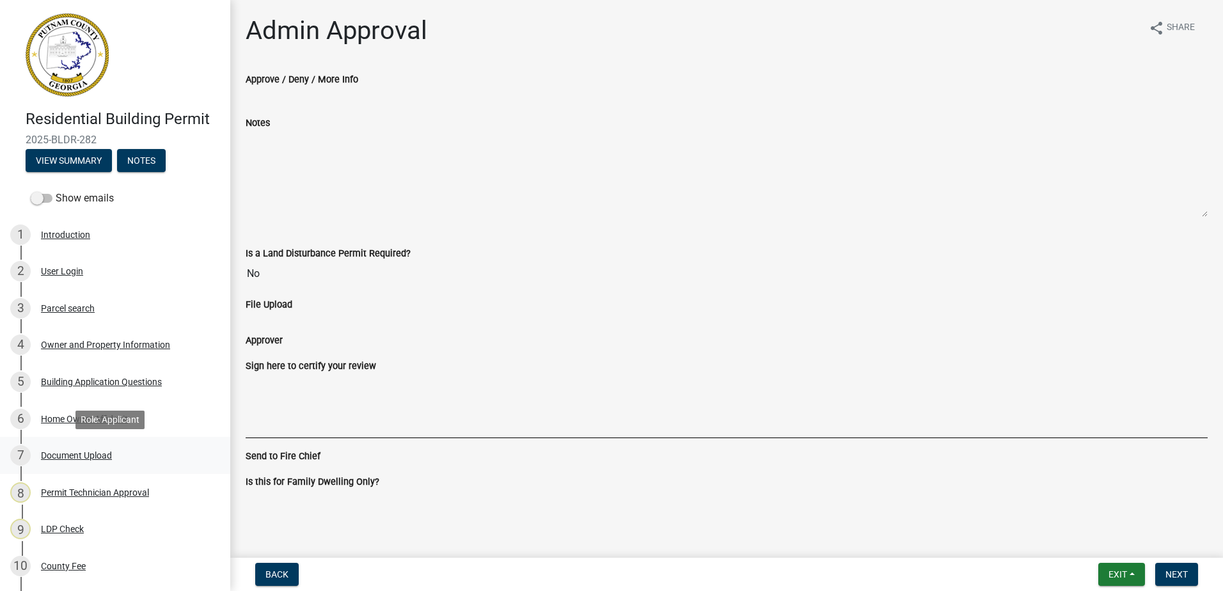
click at [61, 459] on div "Document Upload" at bounding box center [76, 455] width 71 height 9
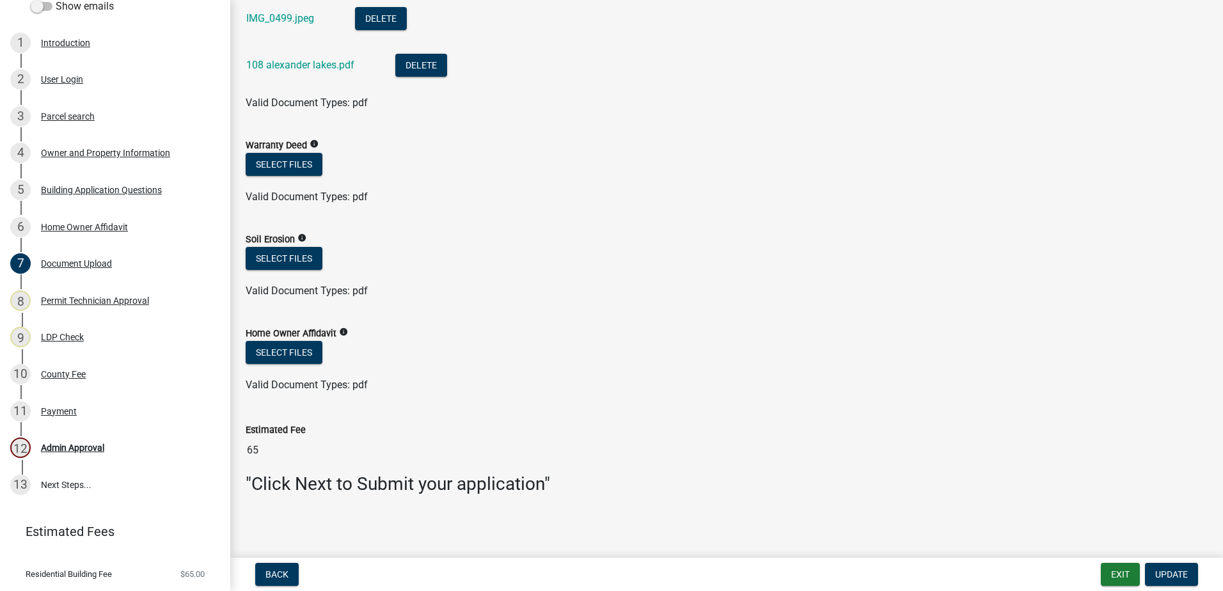
scroll to position [797, 0]
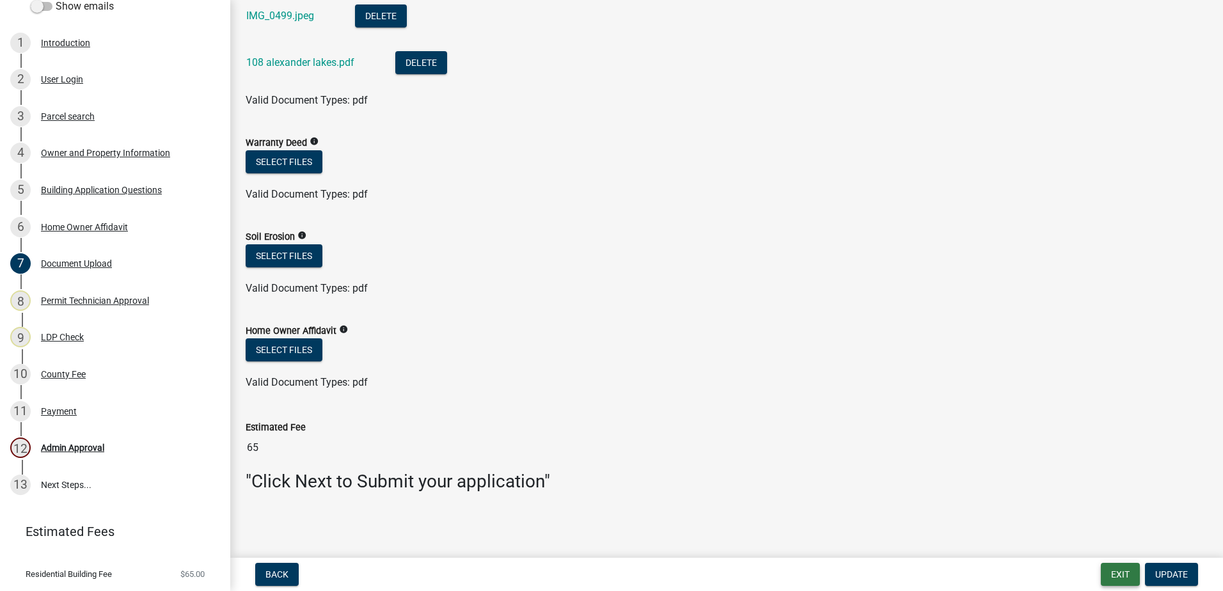
click at [1107, 577] on button "Exit" at bounding box center [1120, 574] width 39 height 23
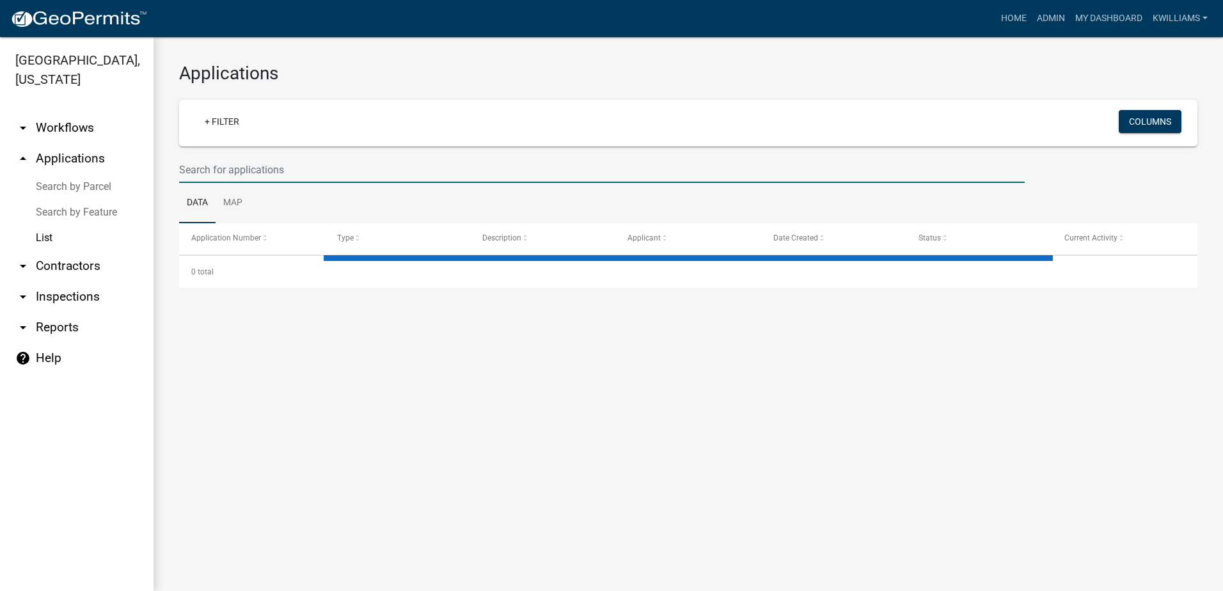
click at [267, 169] on input "text" at bounding box center [601, 170] width 845 height 26
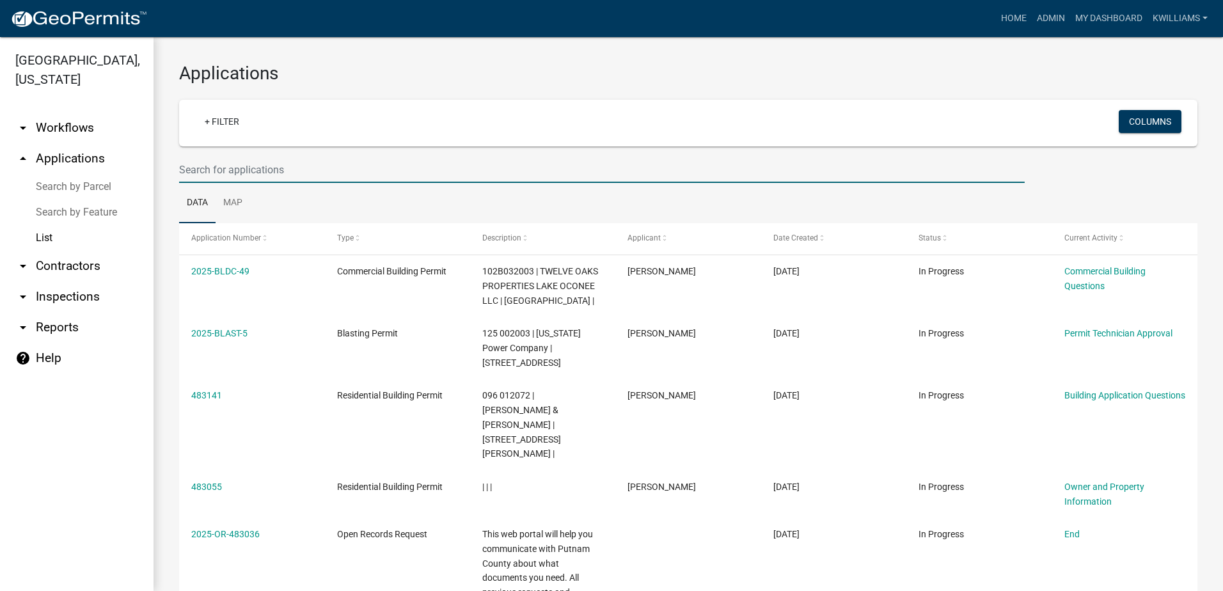
type input "208 sage ct"
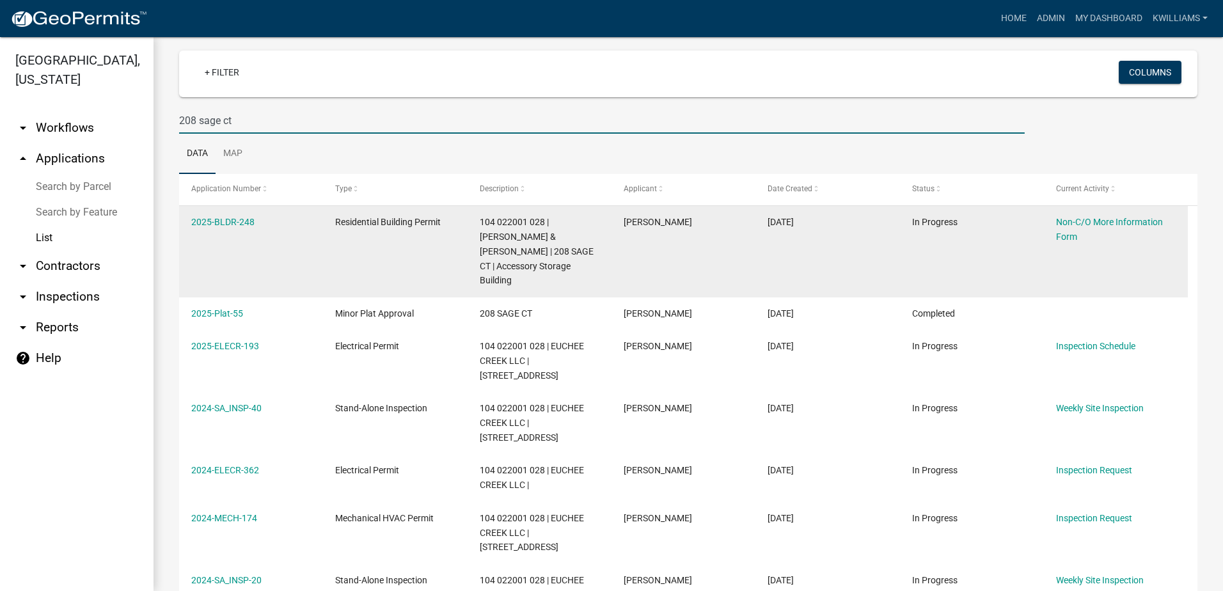
scroll to position [64, 0]
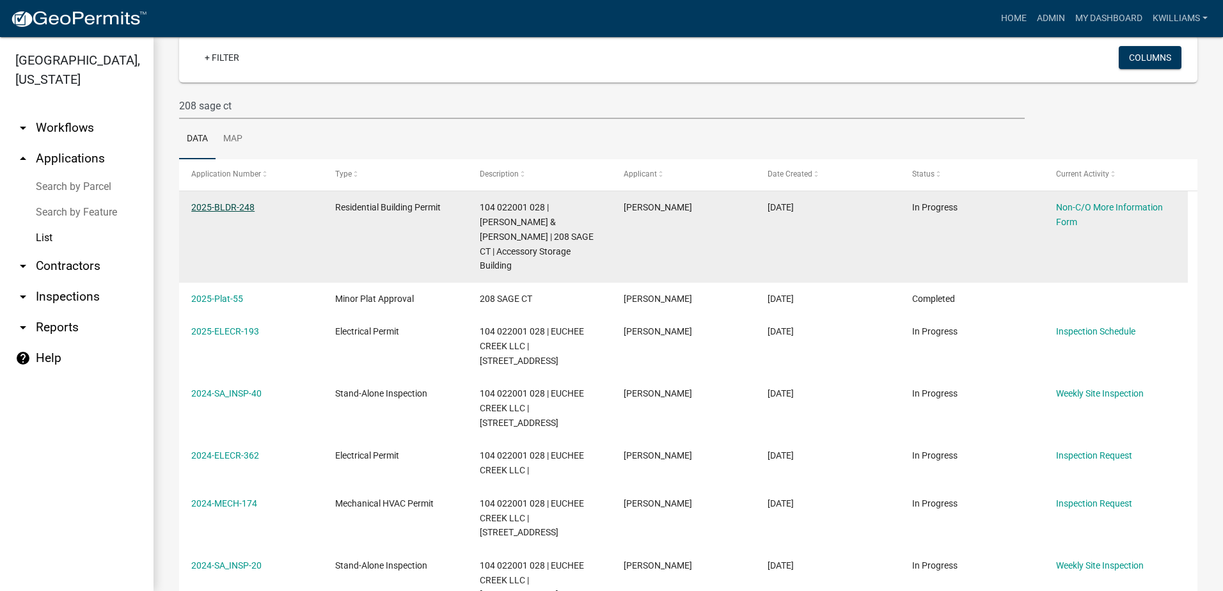
click at [237, 205] on link "2025-BLDR-248" at bounding box center [222, 207] width 63 height 10
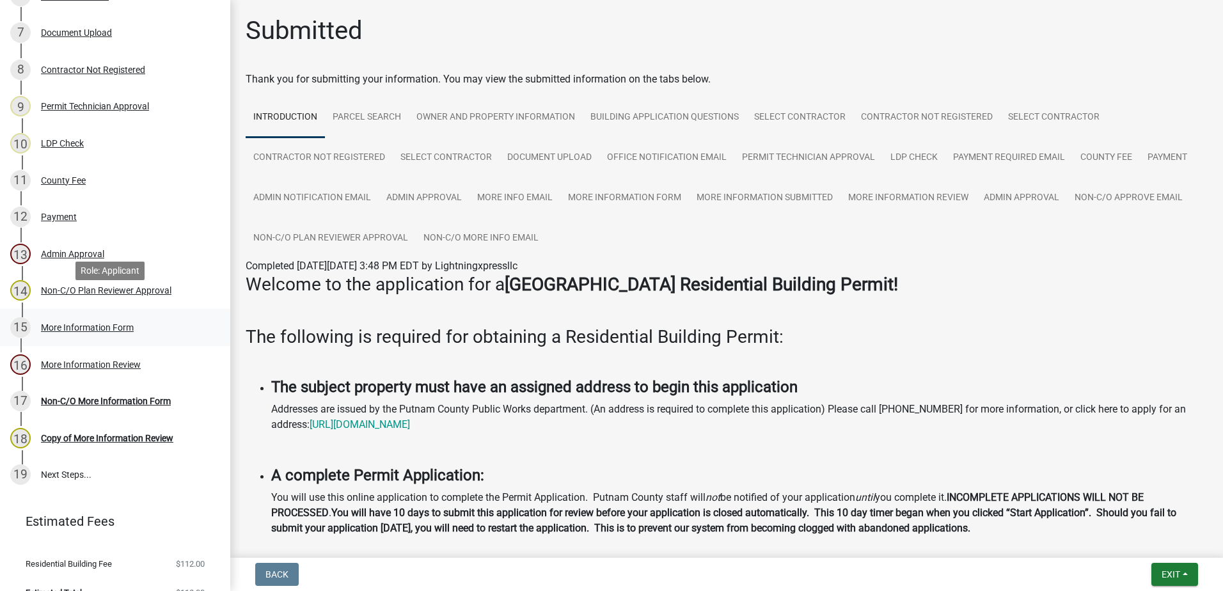
scroll to position [444, 0]
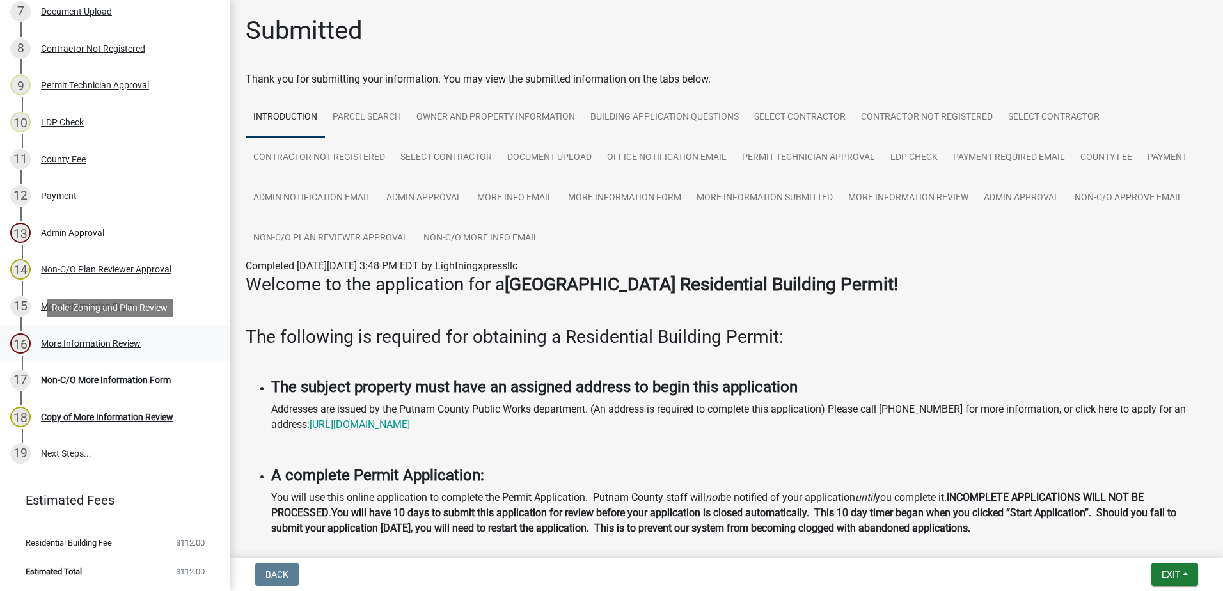
click at [83, 342] on div "More Information Review" at bounding box center [91, 343] width 100 height 9
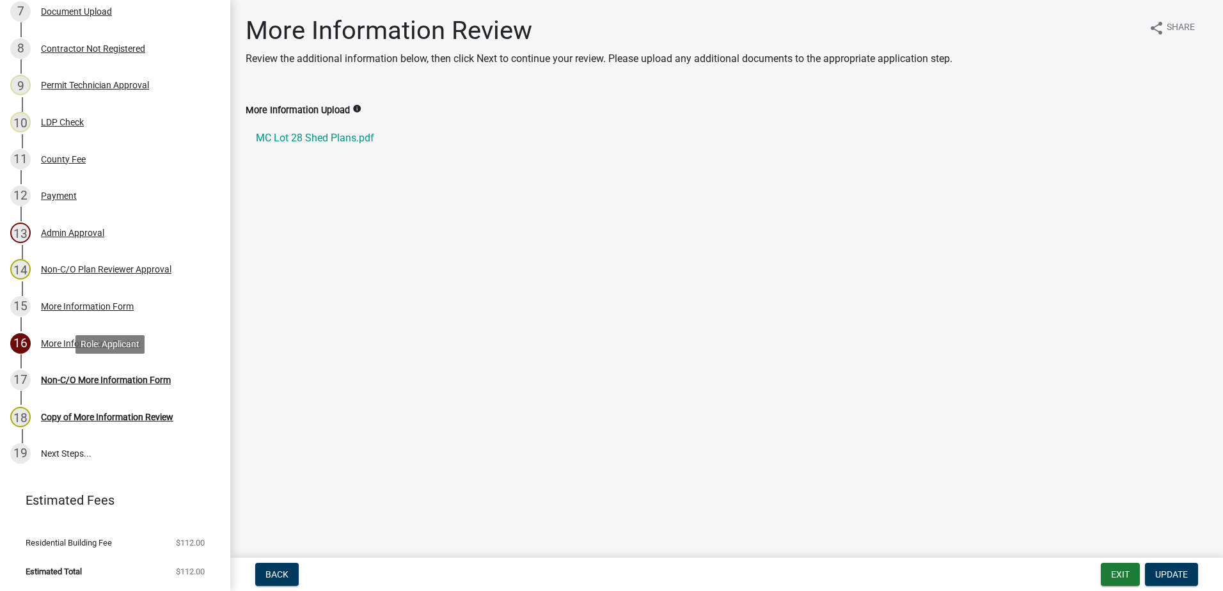
click at [85, 381] on div "Non-C/O More Information Form" at bounding box center [106, 379] width 130 height 9
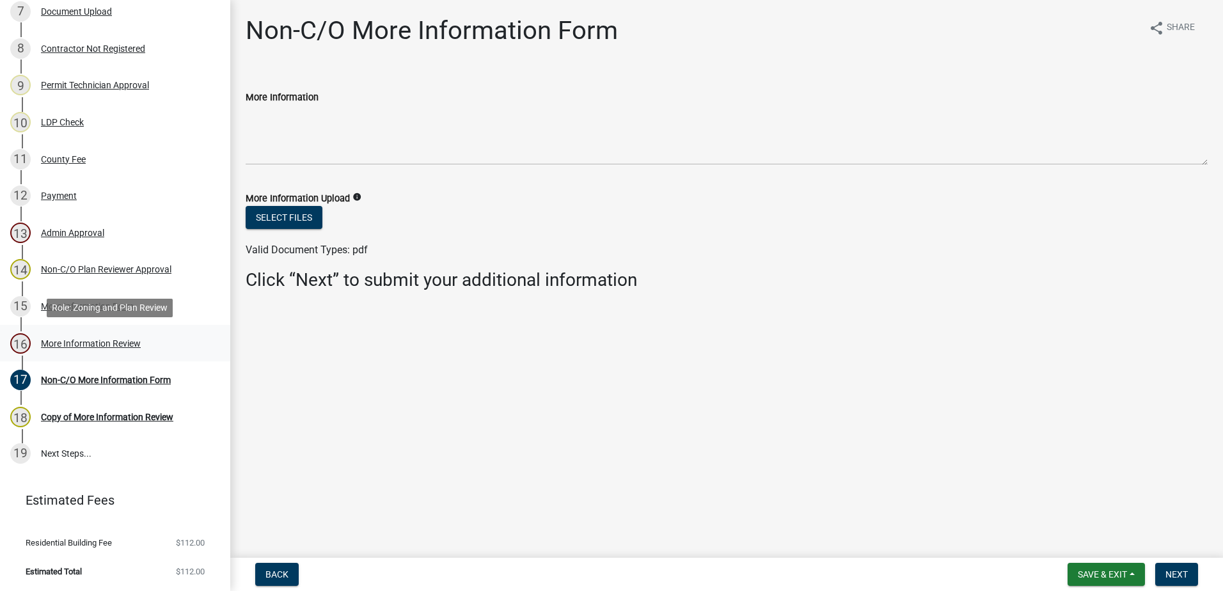
click at [72, 336] on div "16 More Information Review" at bounding box center [110, 343] width 200 height 20
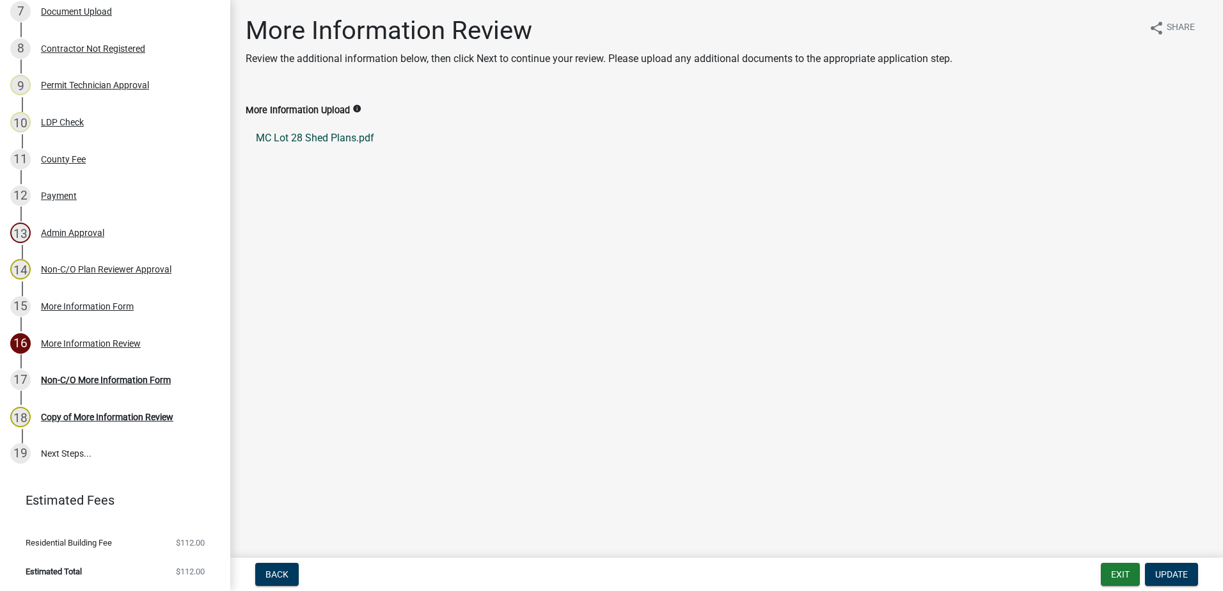
click at [301, 132] on link "MC Lot 28 Shed Plans.pdf" at bounding box center [727, 138] width 962 height 31
click at [1182, 576] on span "Update" at bounding box center [1171, 574] width 33 height 10
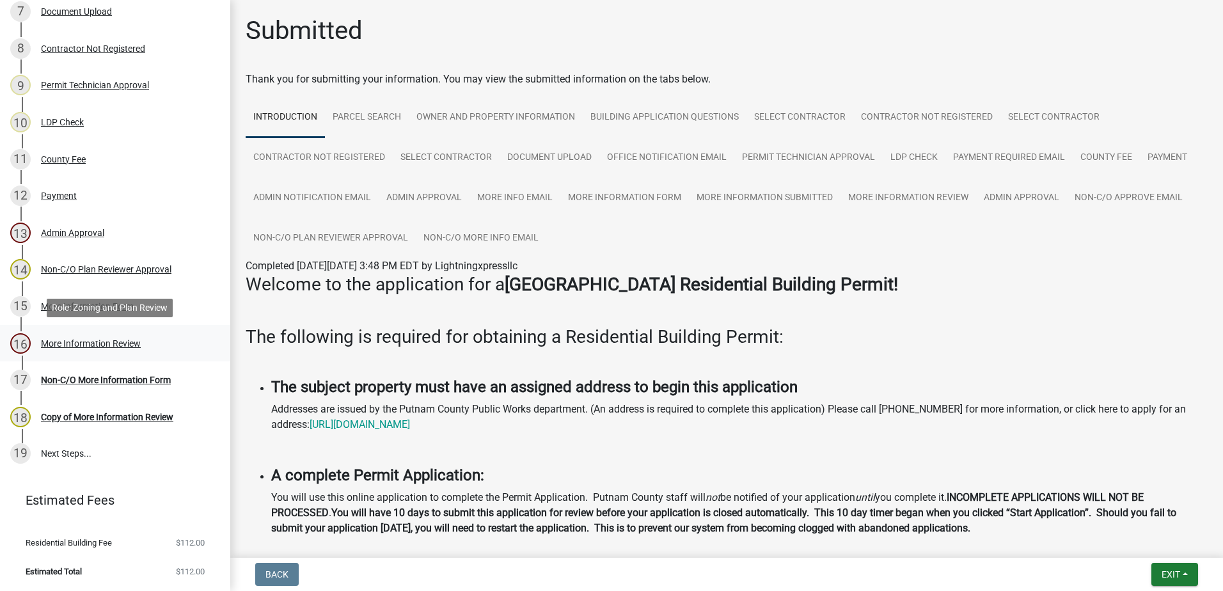
click at [115, 343] on div "More Information Review" at bounding box center [91, 343] width 100 height 9
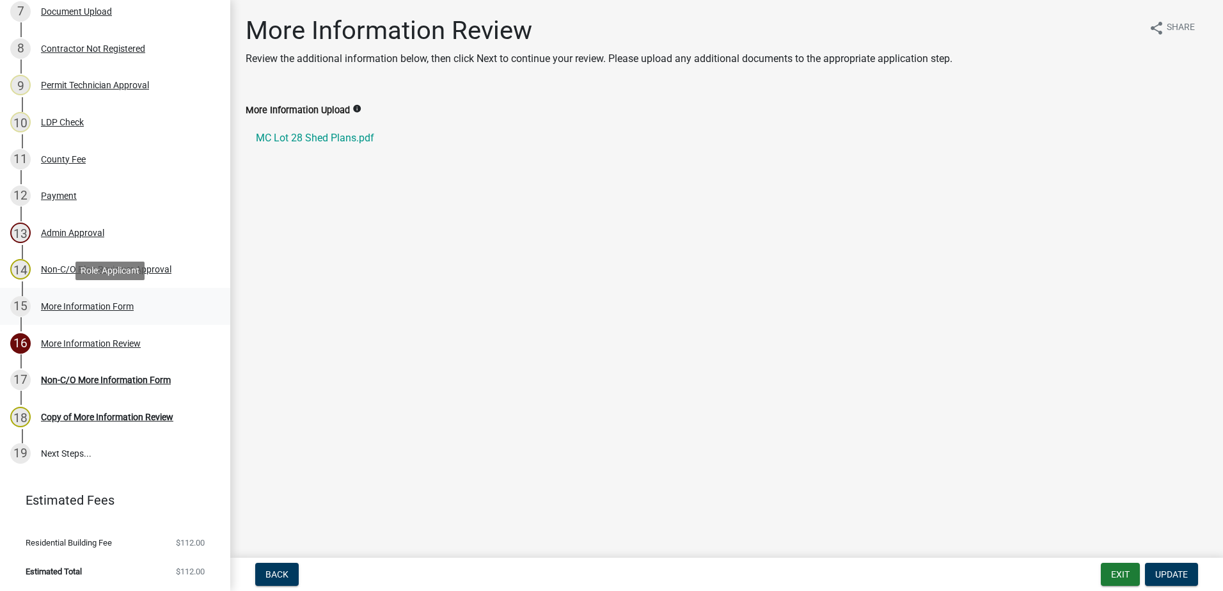
click at [78, 308] on div "More Information Form" at bounding box center [87, 306] width 93 height 9
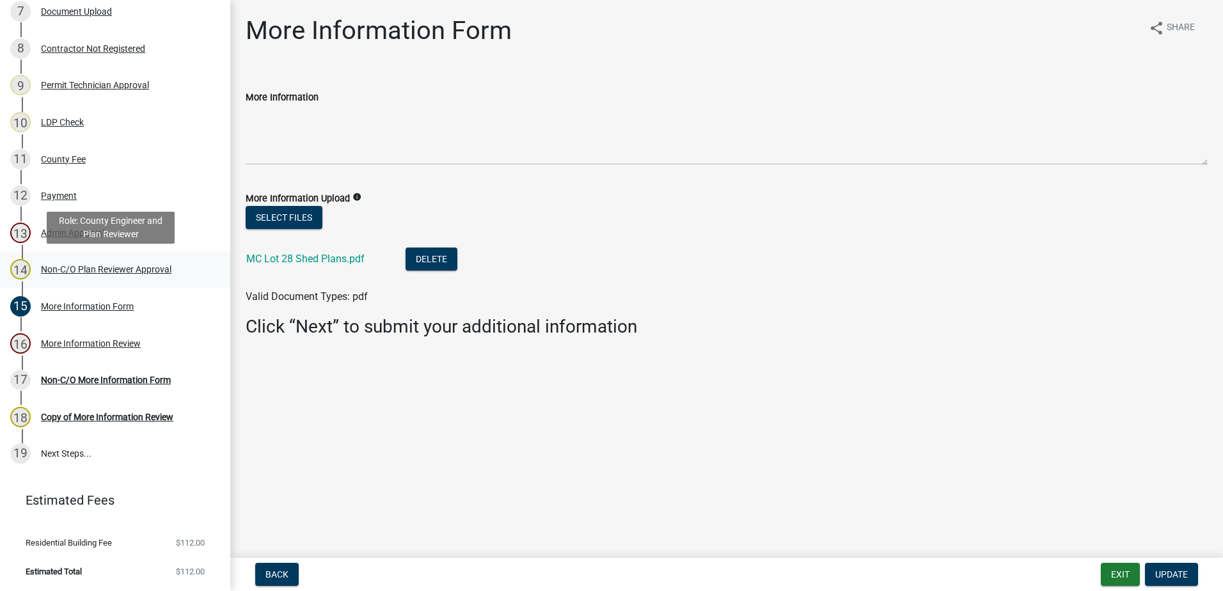
click at [122, 275] on div "14 Non-C/O Plan Reviewer Approval" at bounding box center [110, 269] width 200 height 20
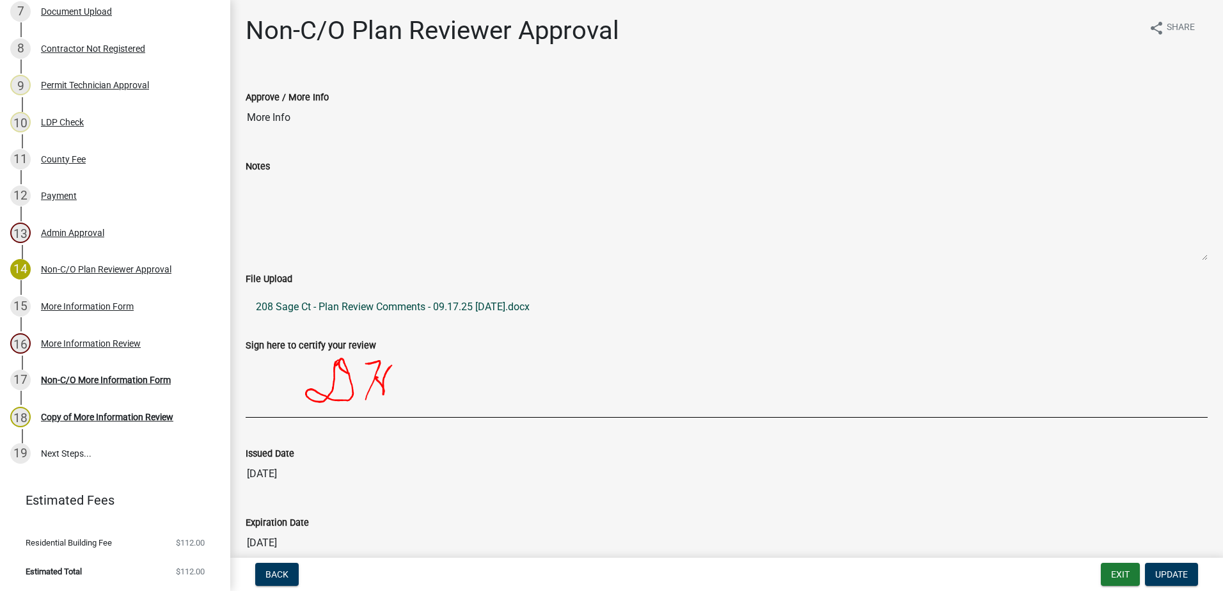
click at [481, 309] on link "208 Sage Ct - Plan Review Comments - 09.17.25 [DATE].docx" at bounding box center [727, 307] width 962 height 31
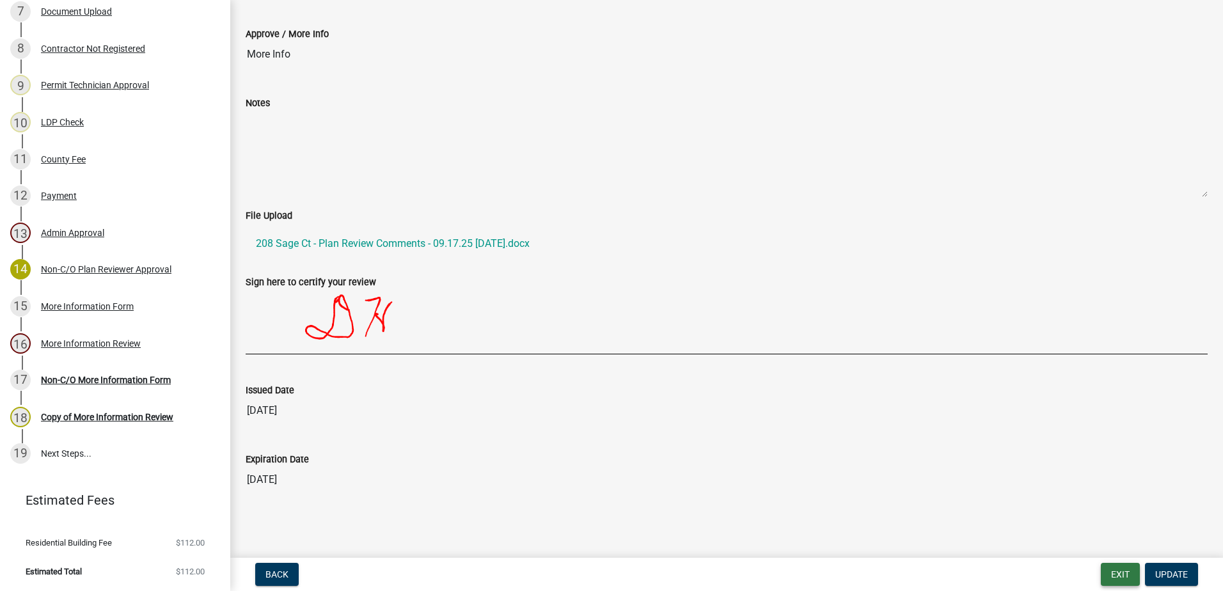
click at [1122, 582] on button "Exit" at bounding box center [1120, 574] width 39 height 23
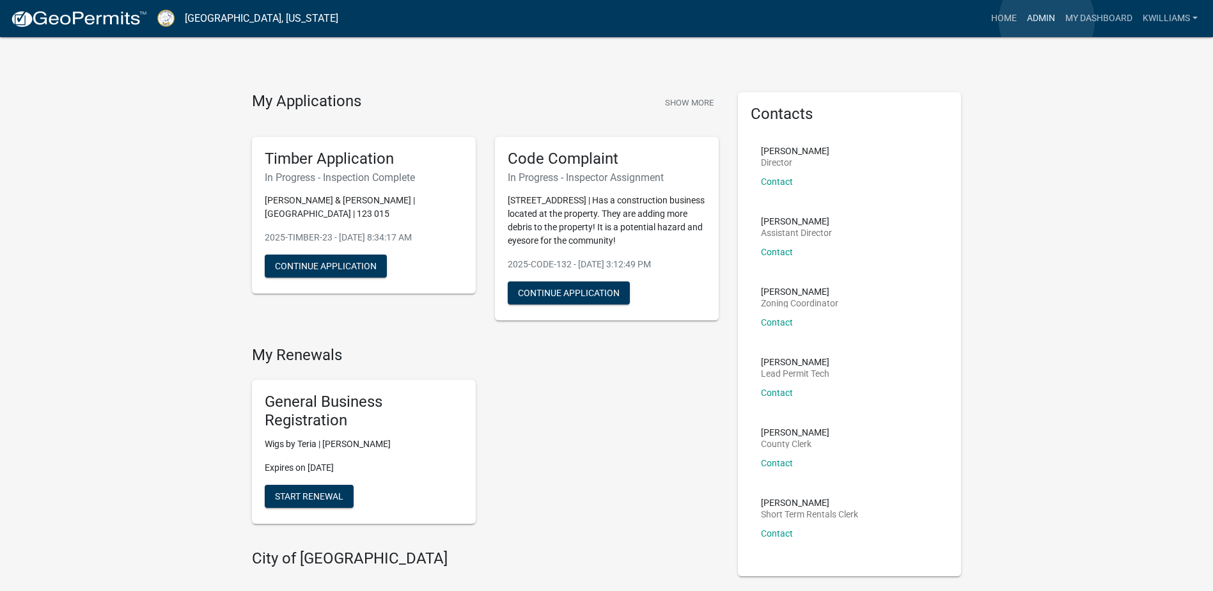
click at [1047, 20] on link "Admin" at bounding box center [1041, 18] width 38 height 24
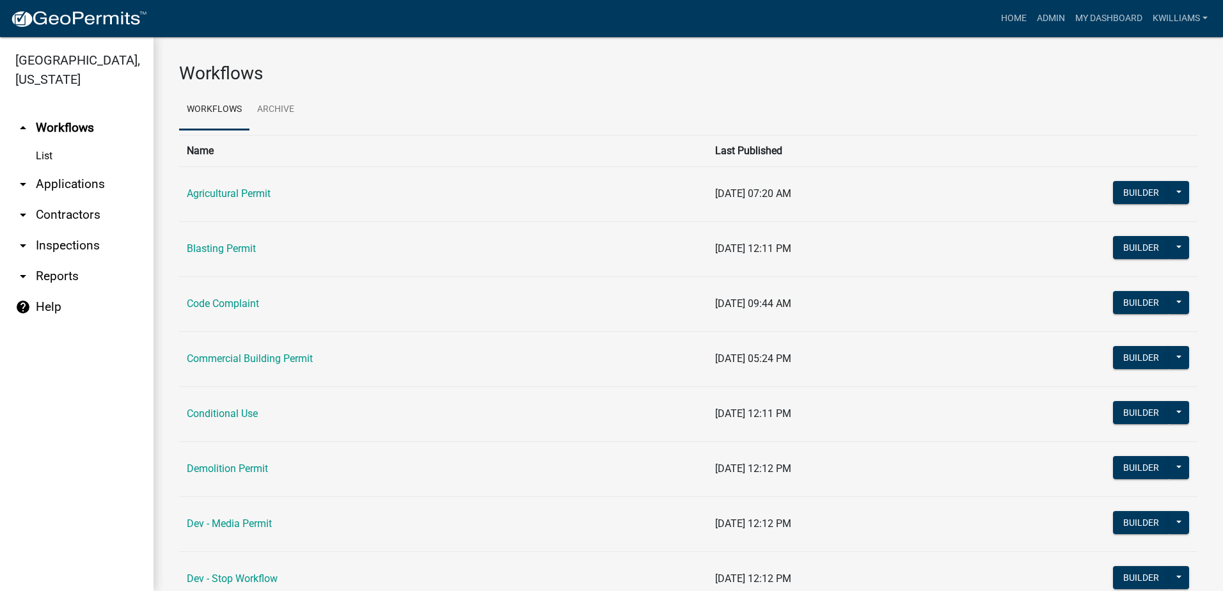
click at [43, 182] on link "arrow_drop_down Applications" at bounding box center [76, 184] width 153 height 31
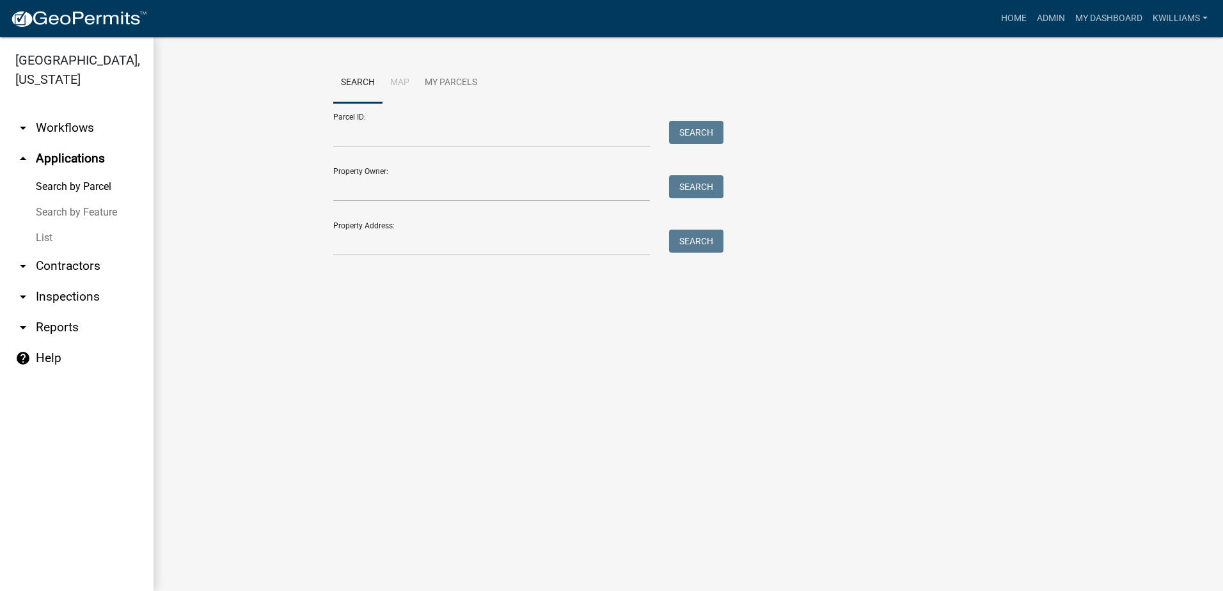
click at [50, 239] on link "List" at bounding box center [76, 238] width 153 height 26
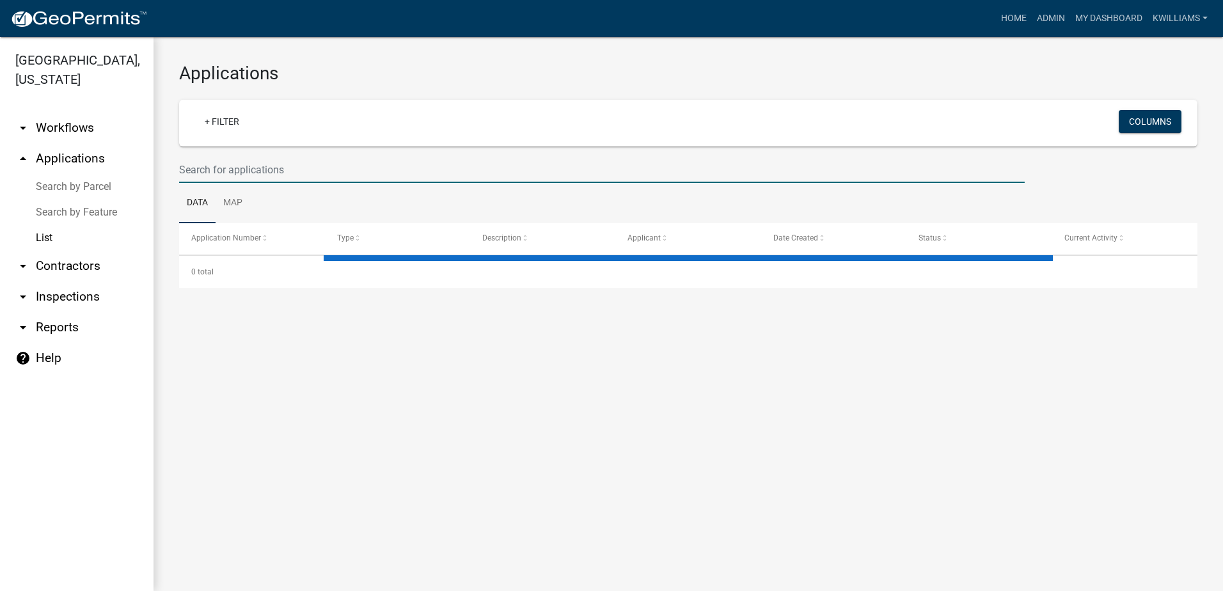
click at [246, 169] on input "text" at bounding box center [601, 170] width 845 height 26
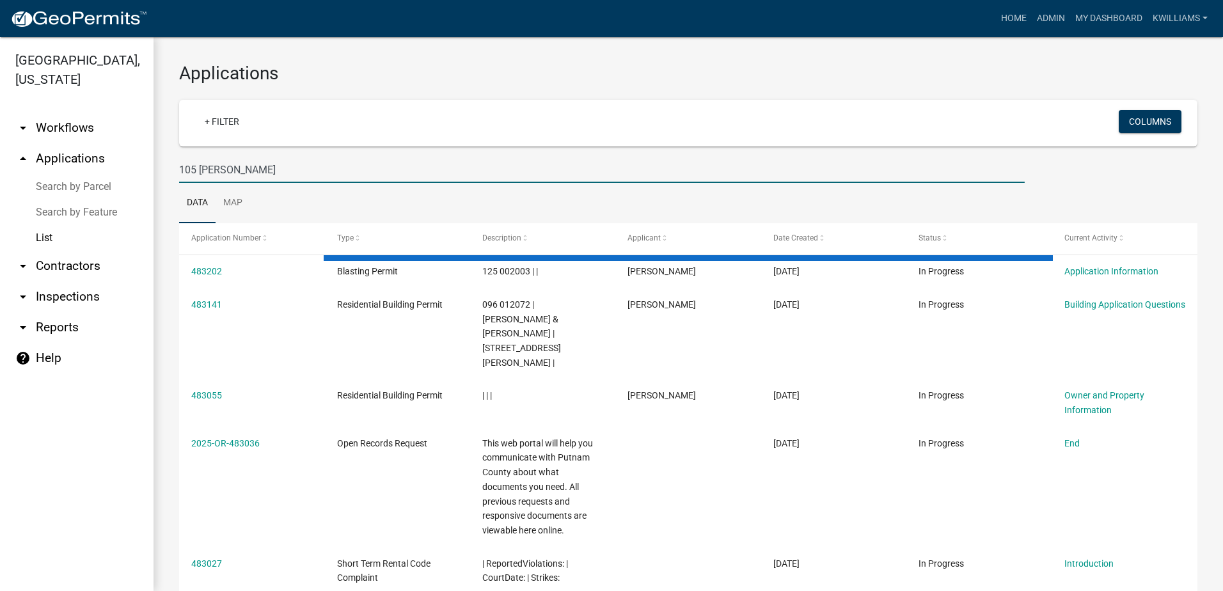
type input "105 lisa woods"
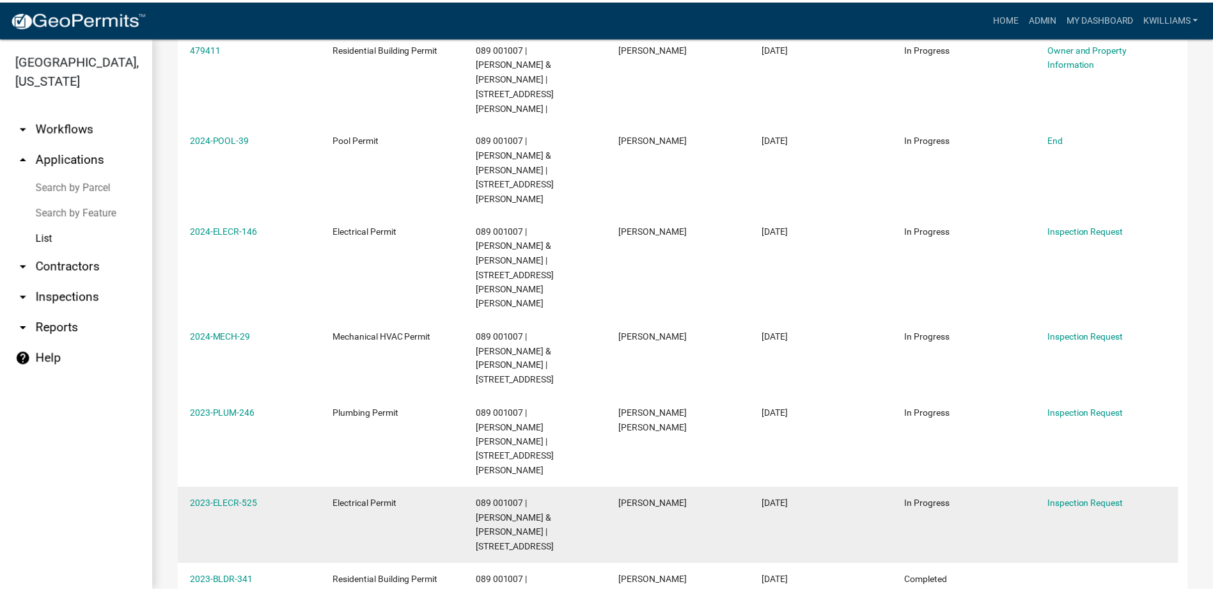
scroll to position [333, 0]
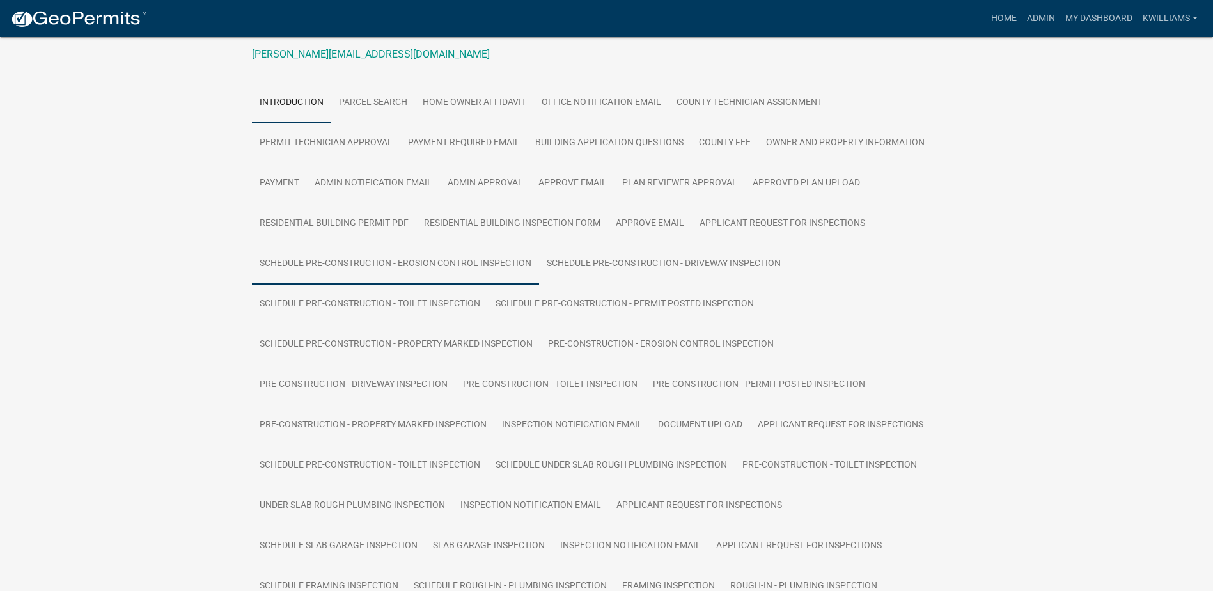
scroll to position [192, 0]
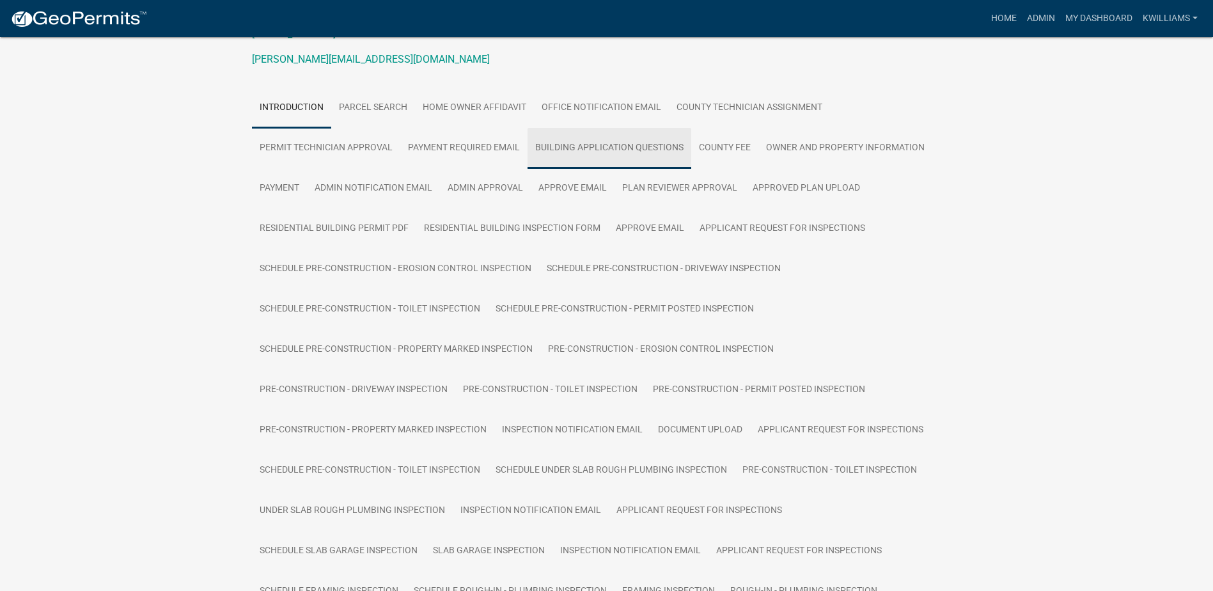
click at [610, 153] on link "Building Application Questions" at bounding box center [610, 148] width 164 height 41
click at [823, 189] on link "Approved Plan Upload" at bounding box center [806, 188] width 123 height 41
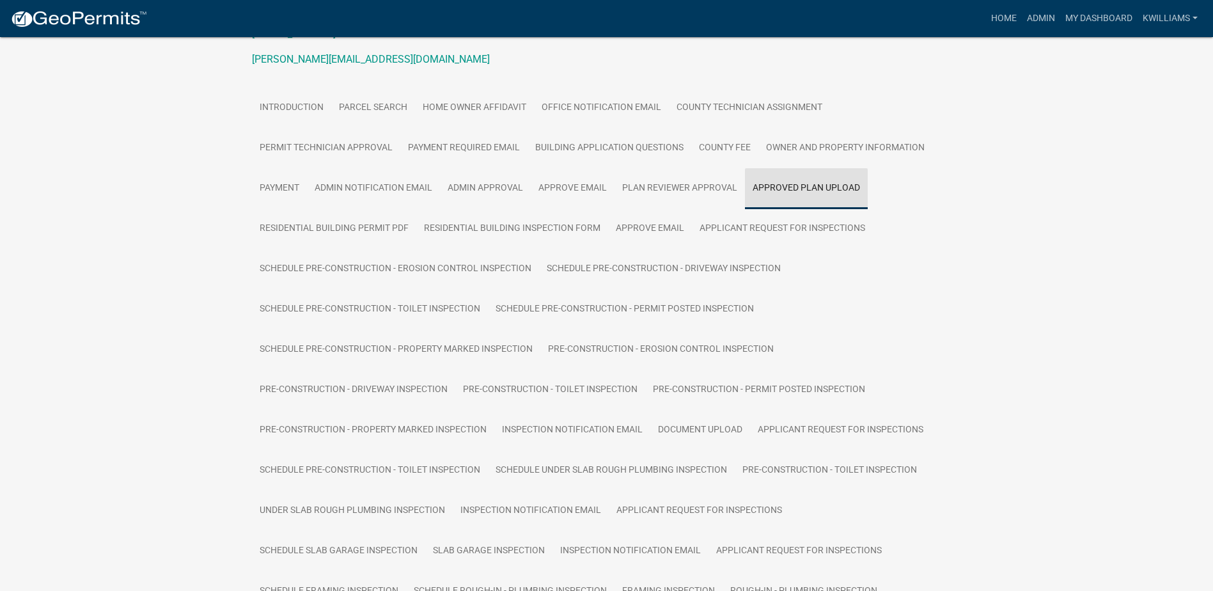
click at [815, 184] on link "Approved Plan Upload" at bounding box center [806, 188] width 123 height 41
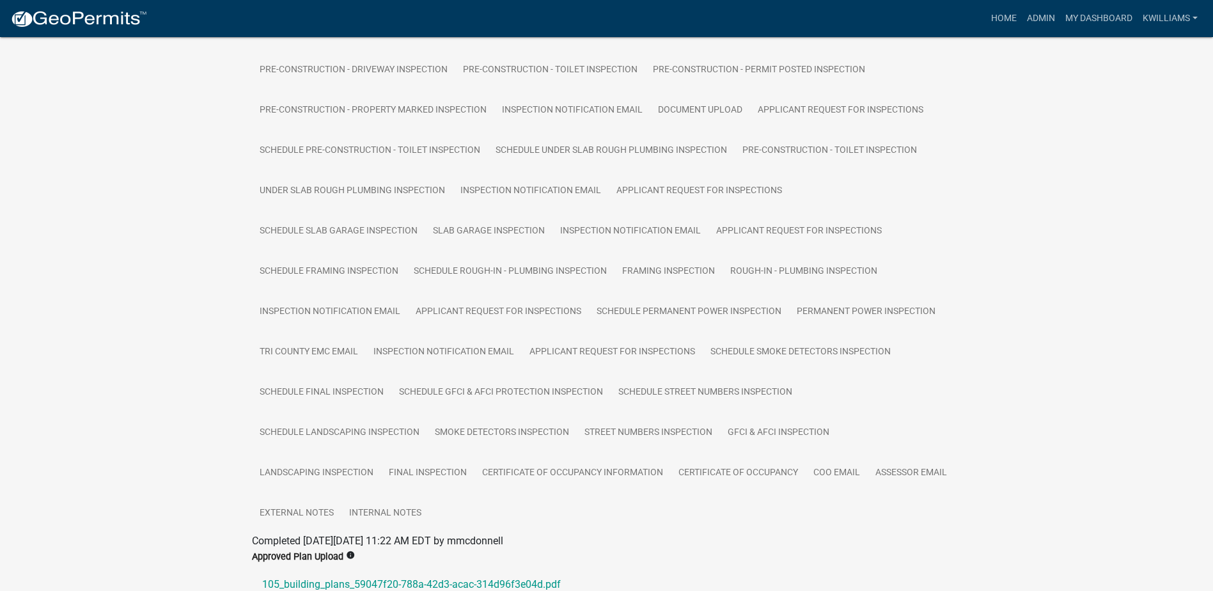
scroll to position [549, 0]
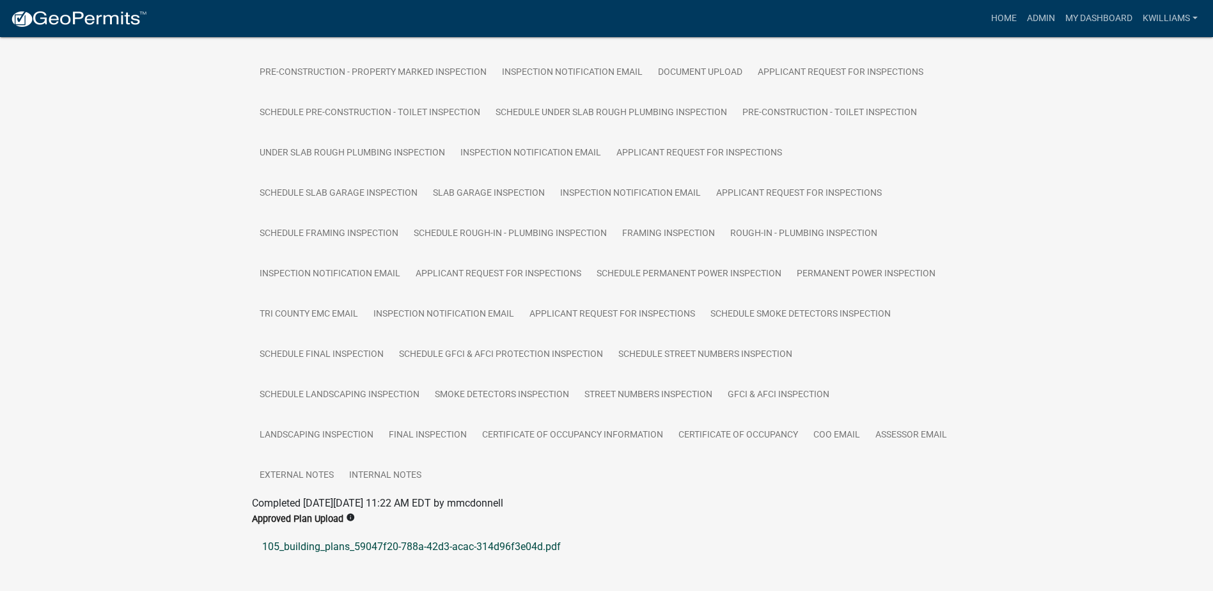
click at [348, 531] on link "105_building_plans_59047f20-788a-42d3-acac-314d96f3e04d.pdf" at bounding box center [607, 546] width 710 height 31
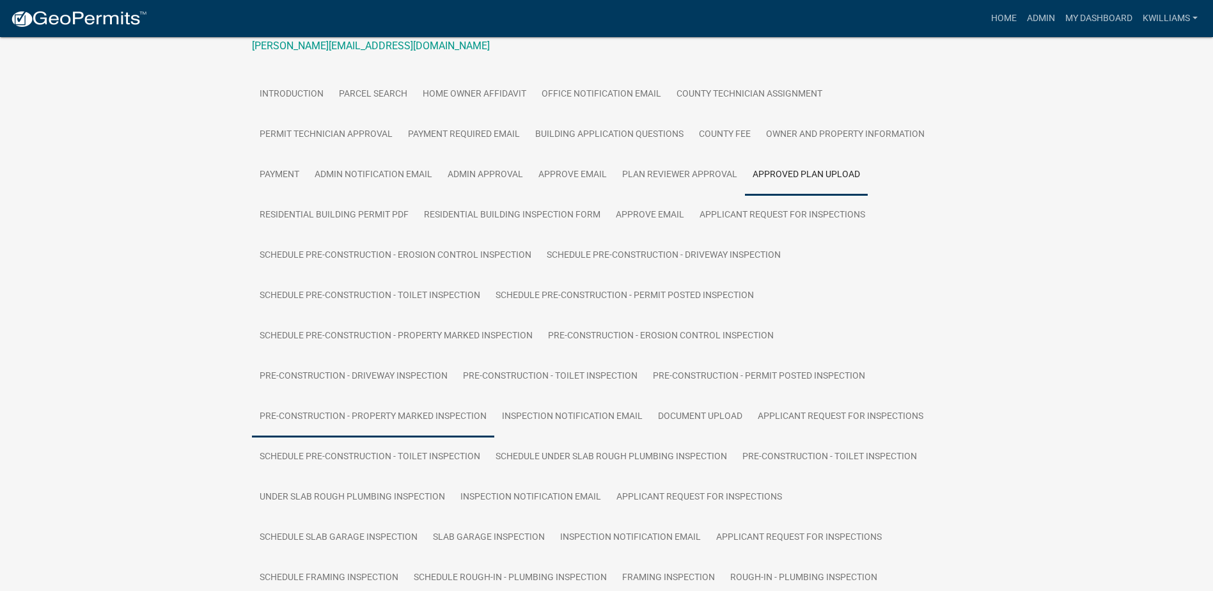
scroll to position [166, 0]
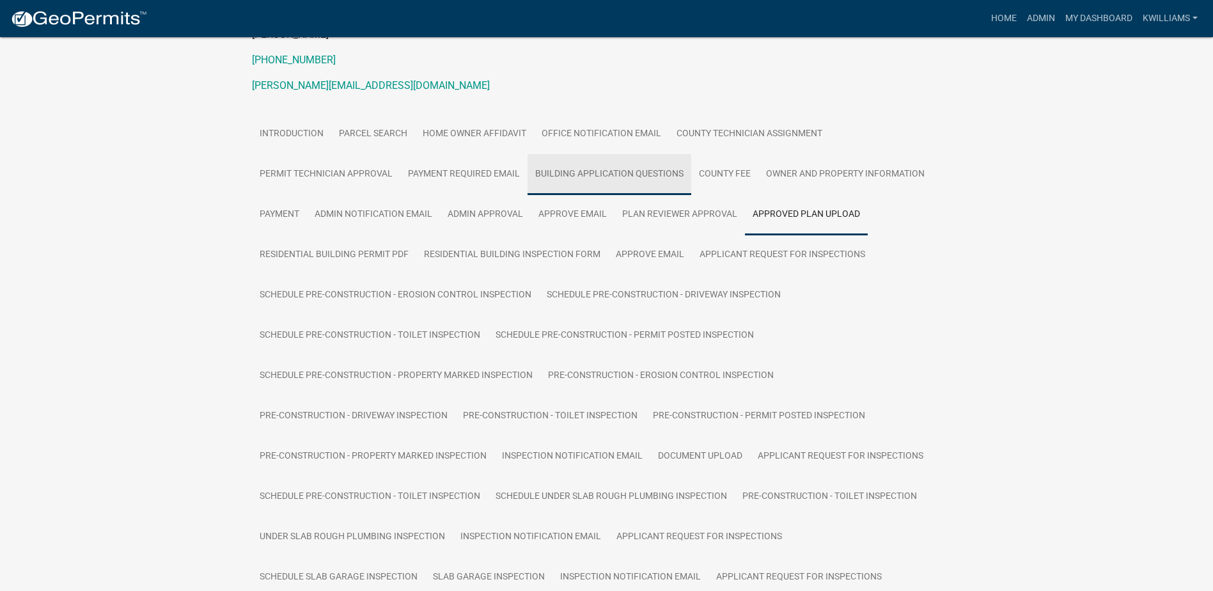
click at [581, 177] on link "Building Application Questions" at bounding box center [610, 174] width 164 height 41
click at [600, 175] on link "Building Application Questions" at bounding box center [610, 174] width 164 height 41
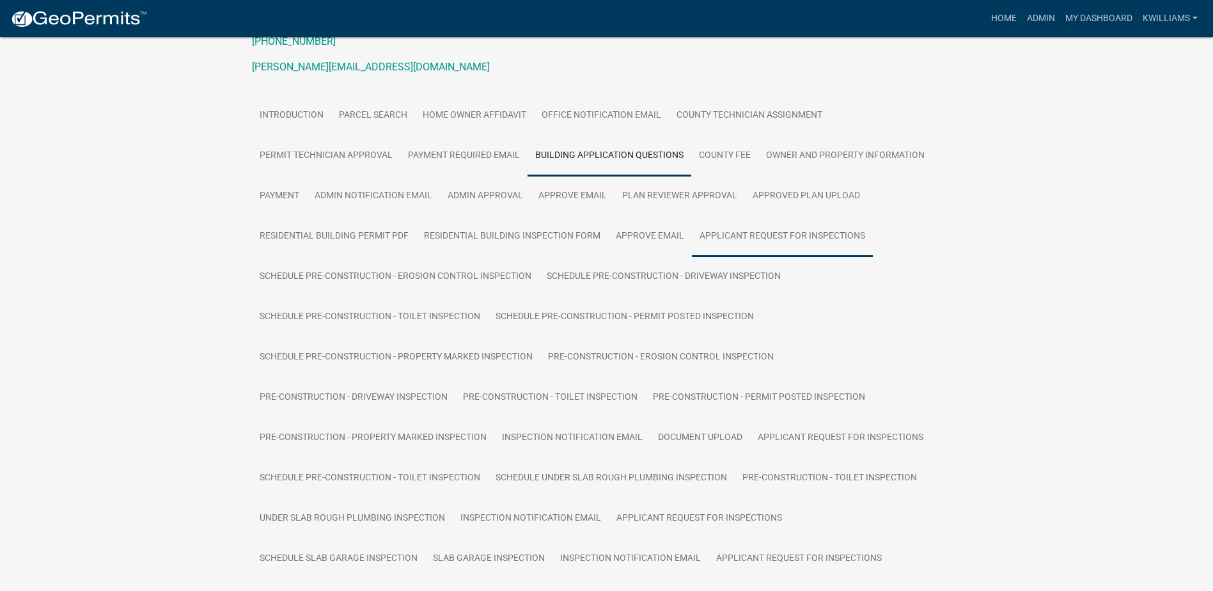
scroll to position [0, 0]
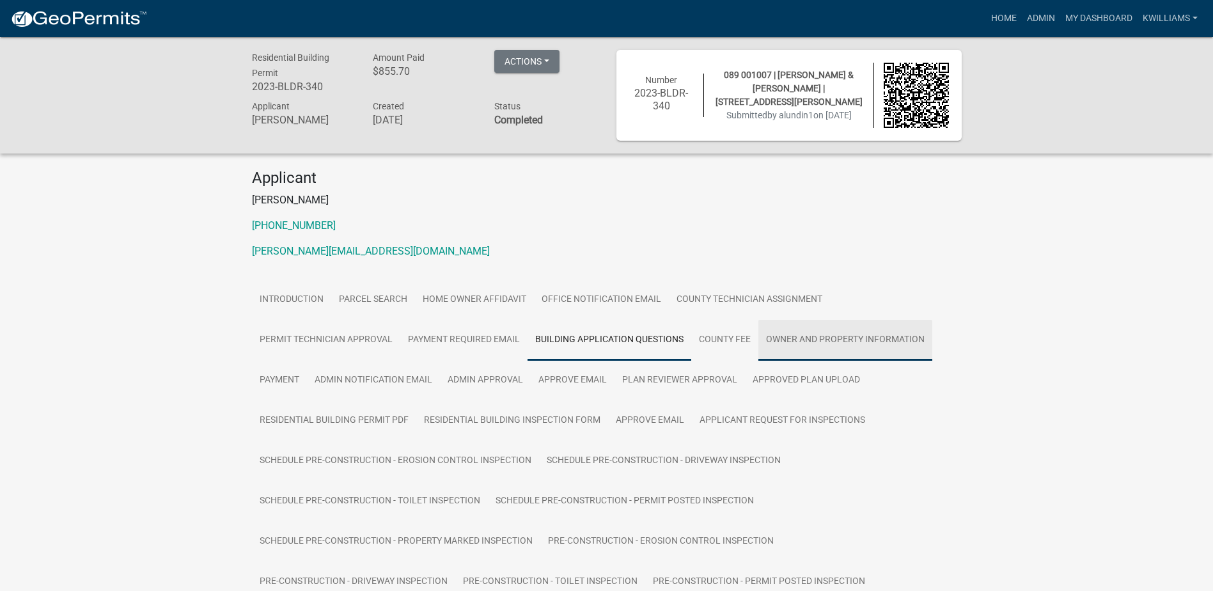
click at [845, 342] on link "Owner and Property Information" at bounding box center [845, 340] width 174 height 41
click at [848, 341] on link "Owner and Property Information" at bounding box center [845, 340] width 174 height 41
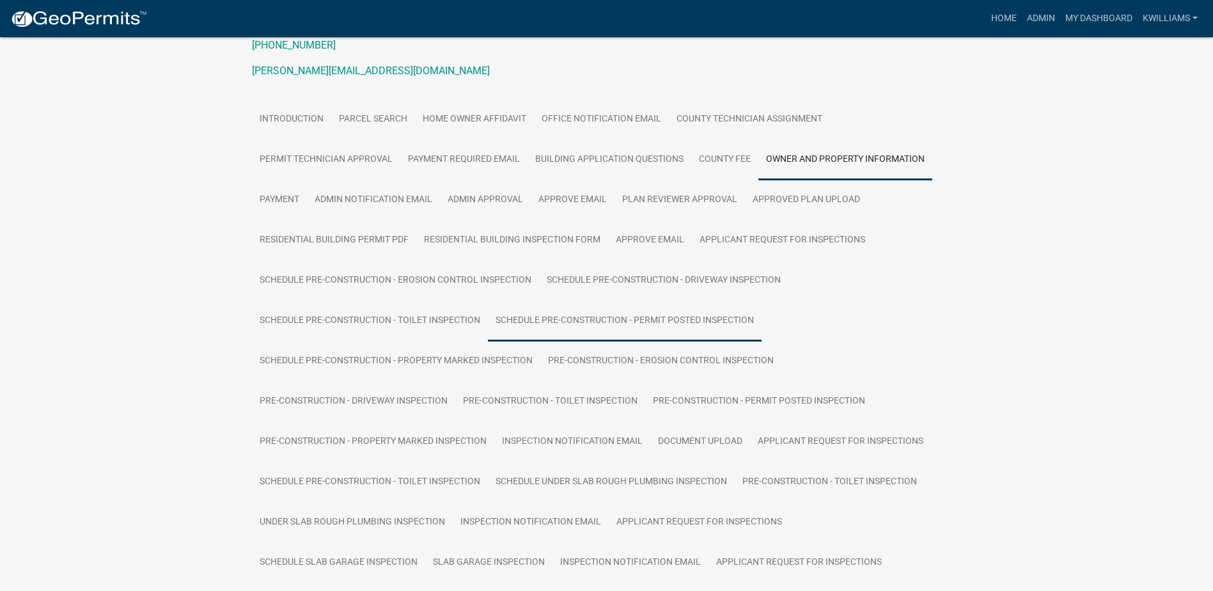
scroll to position [51, 0]
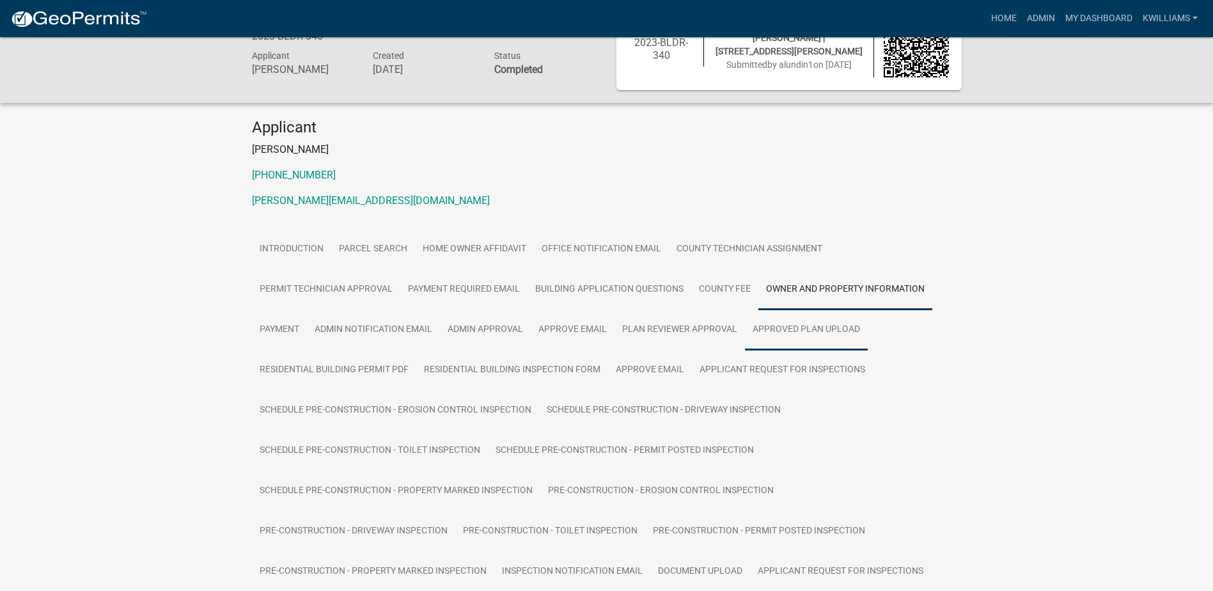
click at [799, 327] on link "Approved Plan Upload" at bounding box center [806, 330] width 123 height 41
click at [793, 331] on link "Approved Plan Upload" at bounding box center [806, 330] width 123 height 41
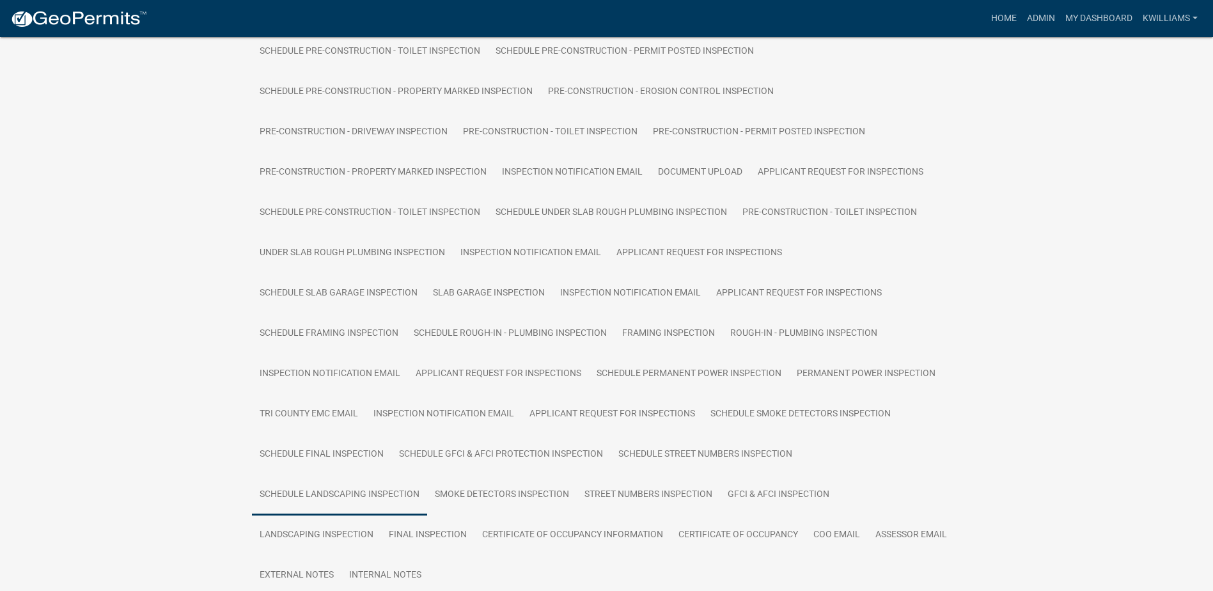
scroll to position [549, 0]
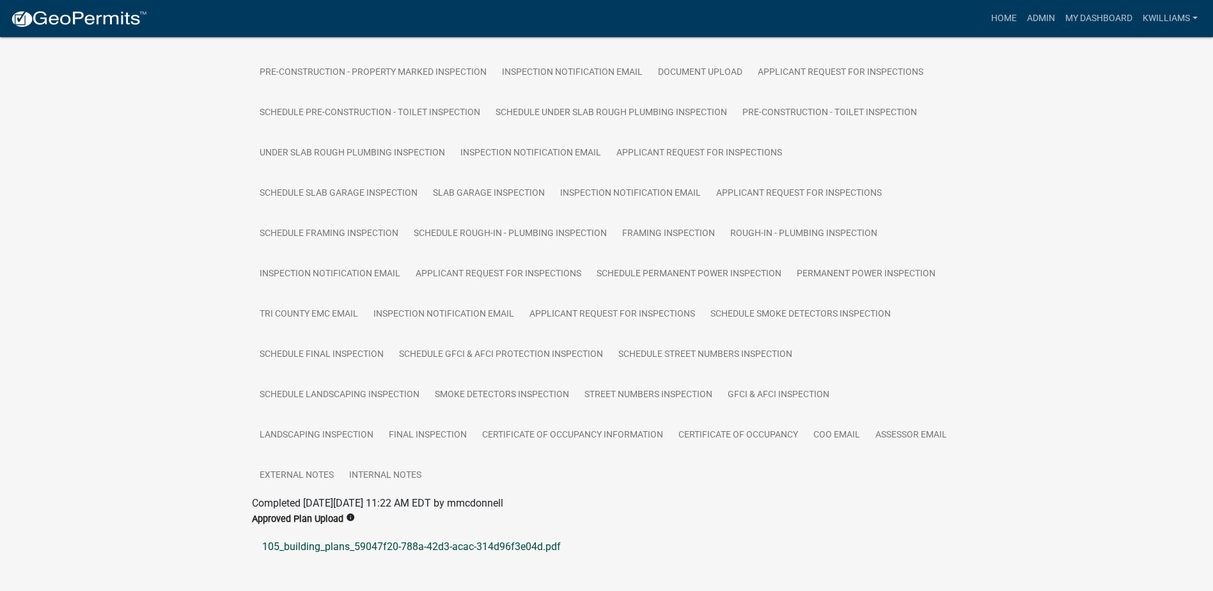
click at [411, 531] on link "105_building_plans_59047f20-788a-42d3-acac-314d96f3e04d.pdf" at bounding box center [607, 546] width 710 height 31
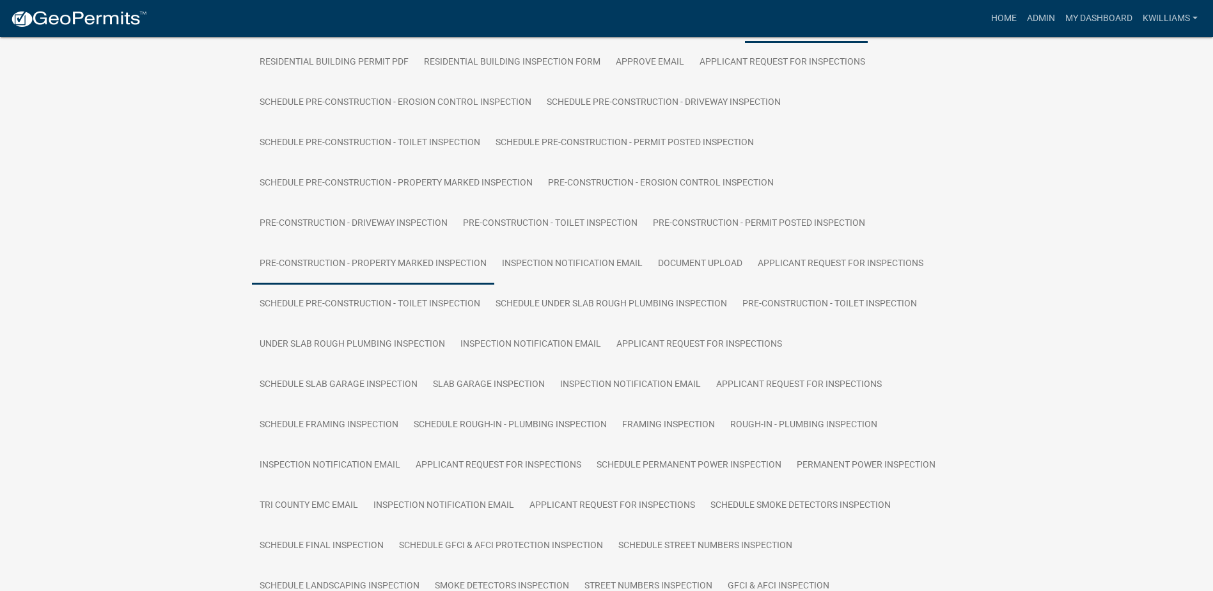
scroll to position [357, 0]
click at [682, 269] on link "Document Upload" at bounding box center [700, 264] width 100 height 41
click at [684, 265] on link "Document Upload" at bounding box center [700, 264] width 100 height 41
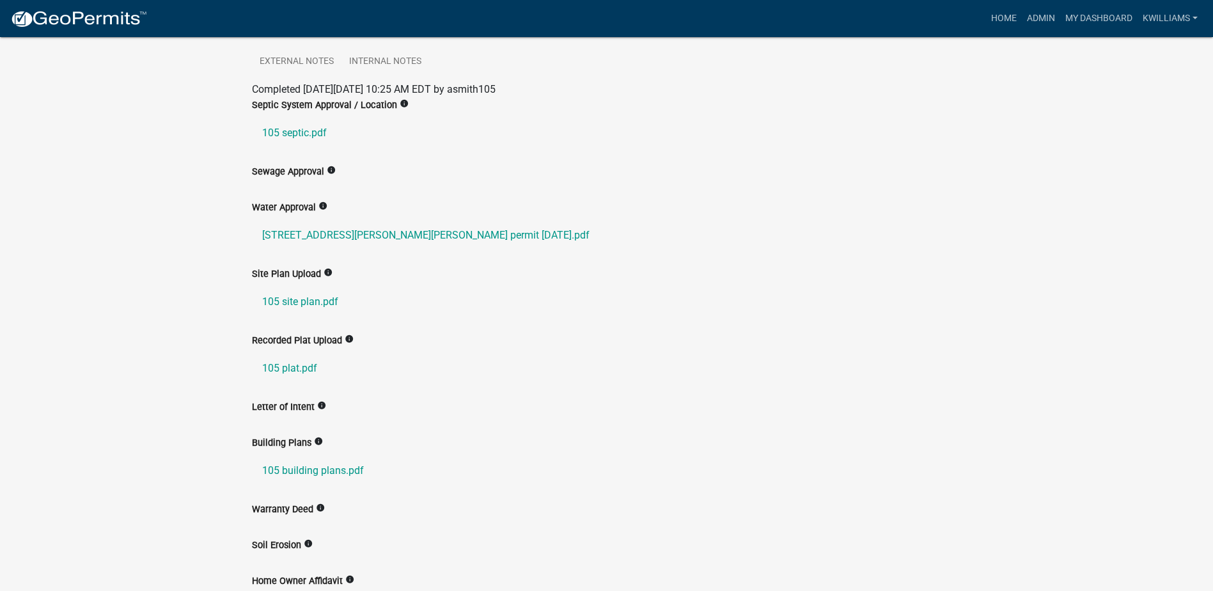
scroll to position [997, 0]
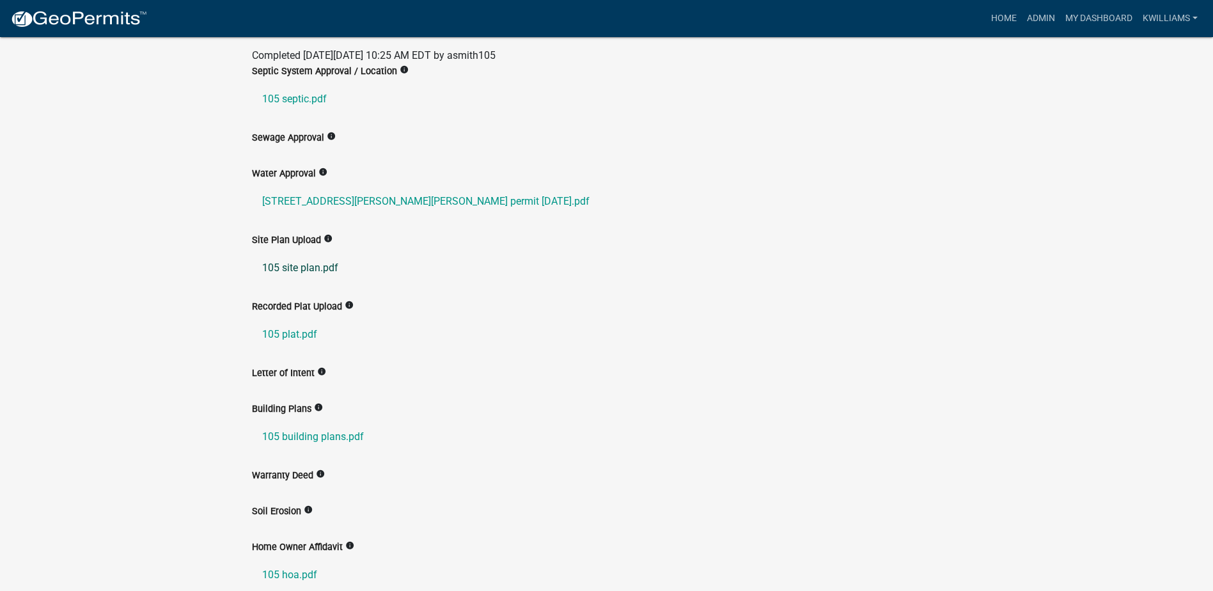
click at [293, 253] on link "105 site plan.pdf" at bounding box center [607, 268] width 710 height 31
click at [278, 319] on link "105 plat.pdf" at bounding box center [607, 334] width 710 height 31
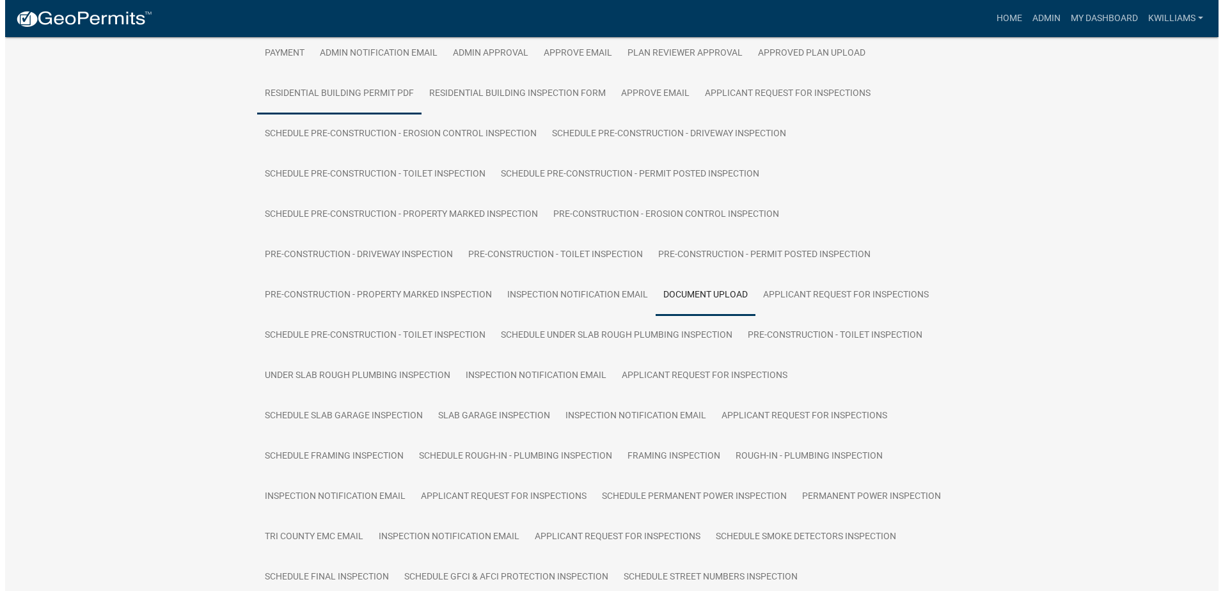
scroll to position [0, 0]
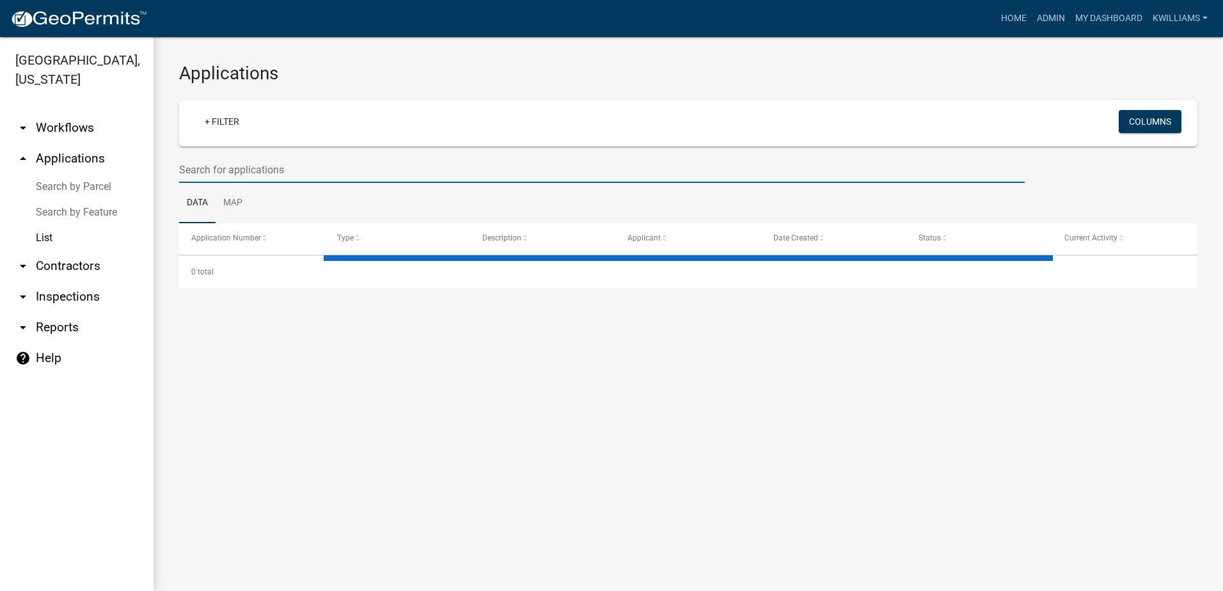
drag, startPoint x: 232, startPoint y: 161, endPoint x: 229, endPoint y: 152, distance: 10.1
click at [229, 155] on wm-filter-builder "+ Filter Columns" at bounding box center [688, 141] width 1018 height 83
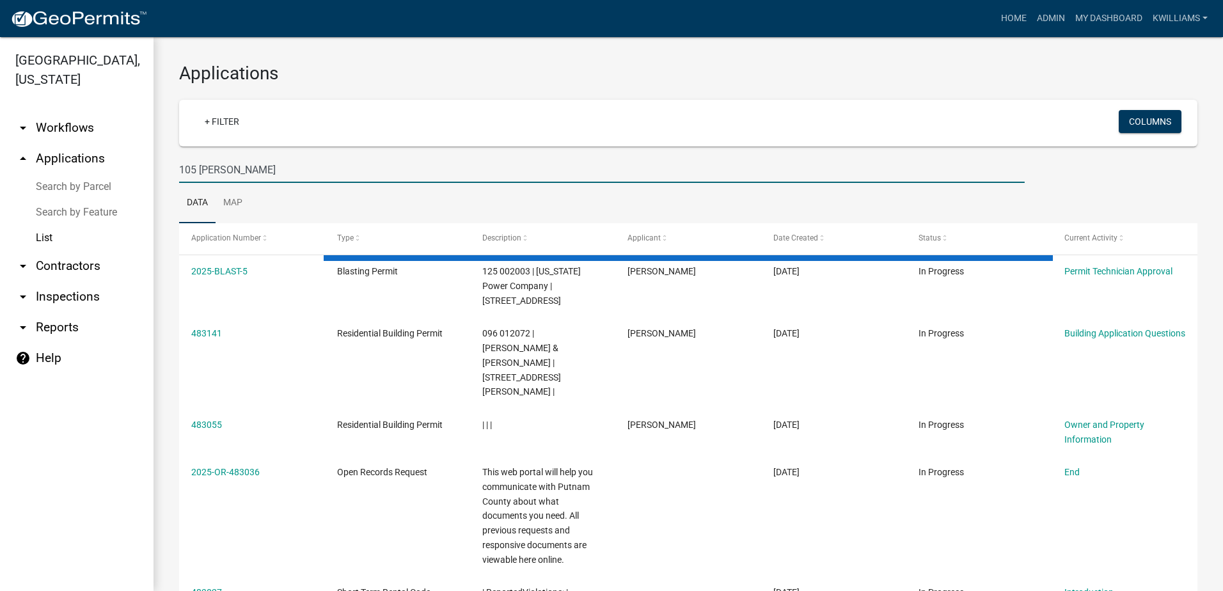
type input "105 lisa woods"
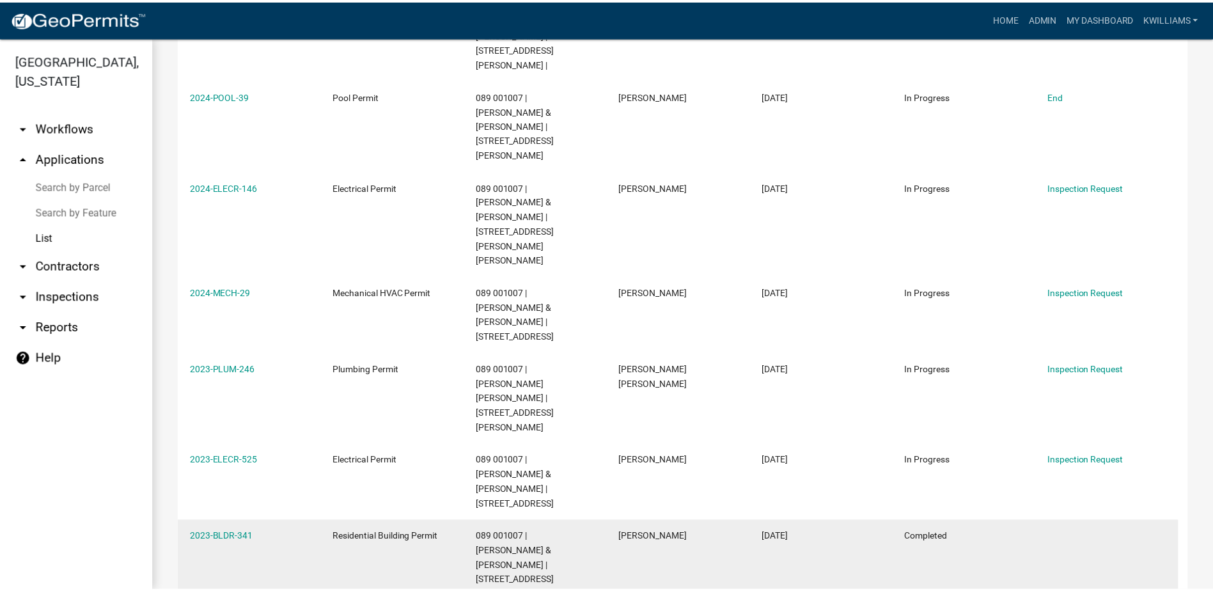
scroll to position [333, 0]
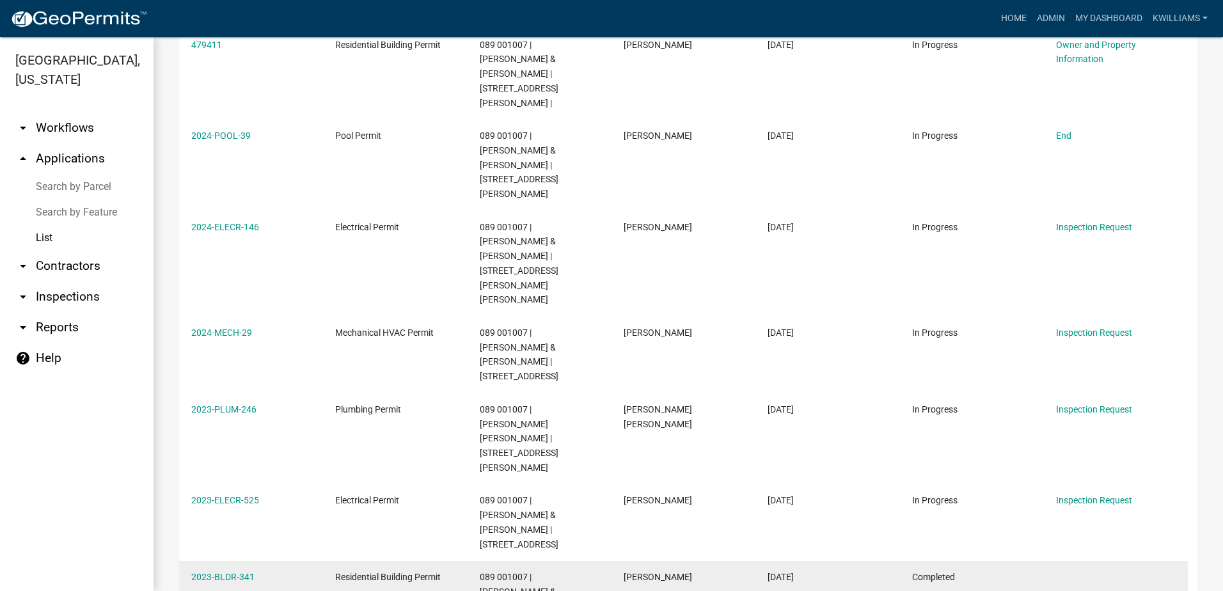
click at [228, 572] on link "2023-BLDR-341" at bounding box center [222, 577] width 63 height 10
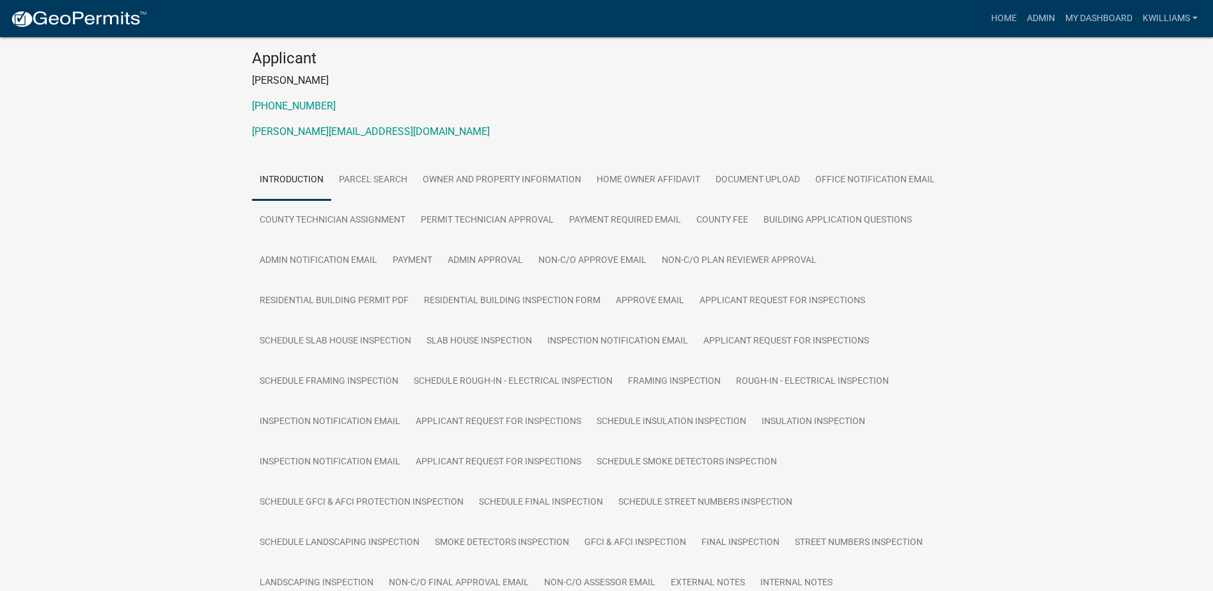
scroll to position [115, 0]
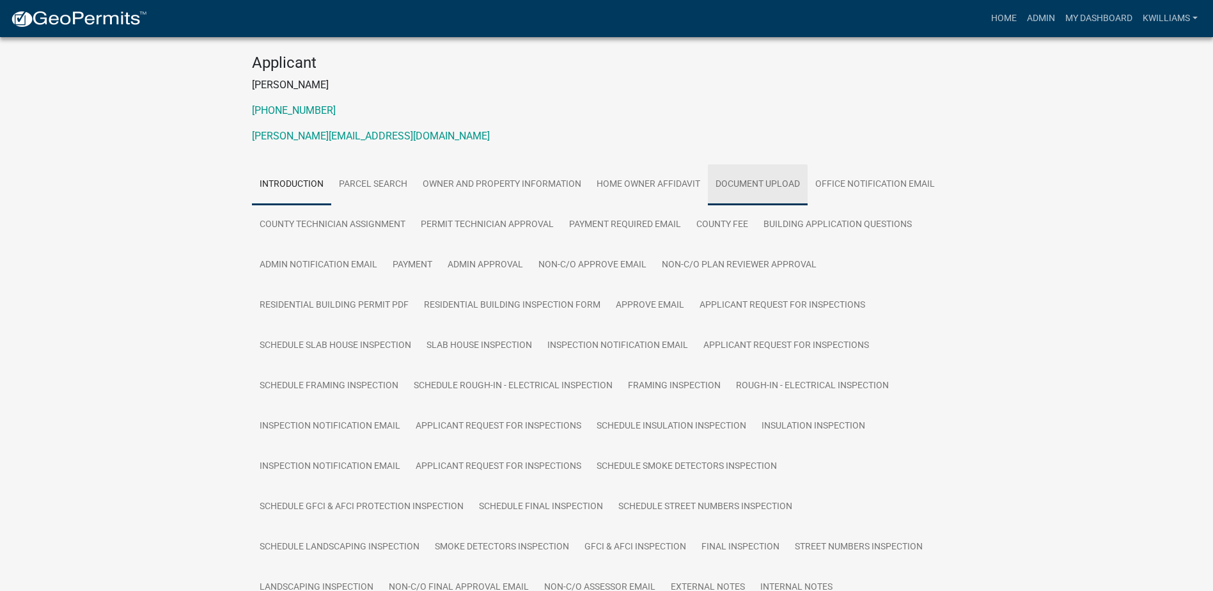
click at [760, 177] on link "Document Upload" at bounding box center [758, 184] width 100 height 41
click at [759, 187] on link "Document Upload" at bounding box center [758, 184] width 100 height 41
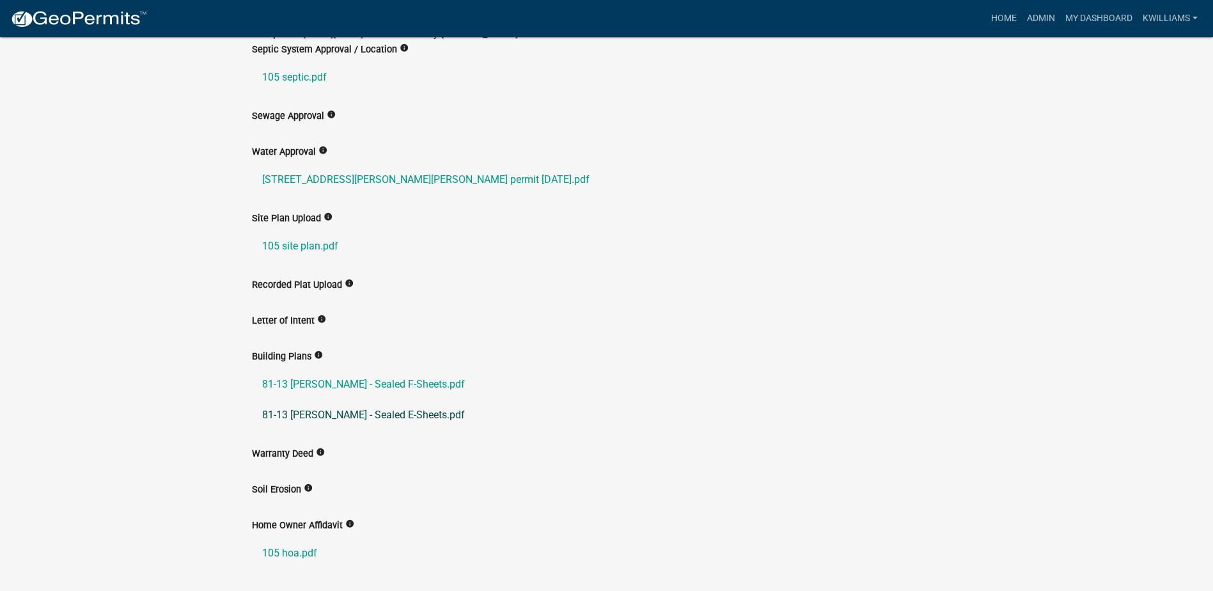
scroll to position [684, 0]
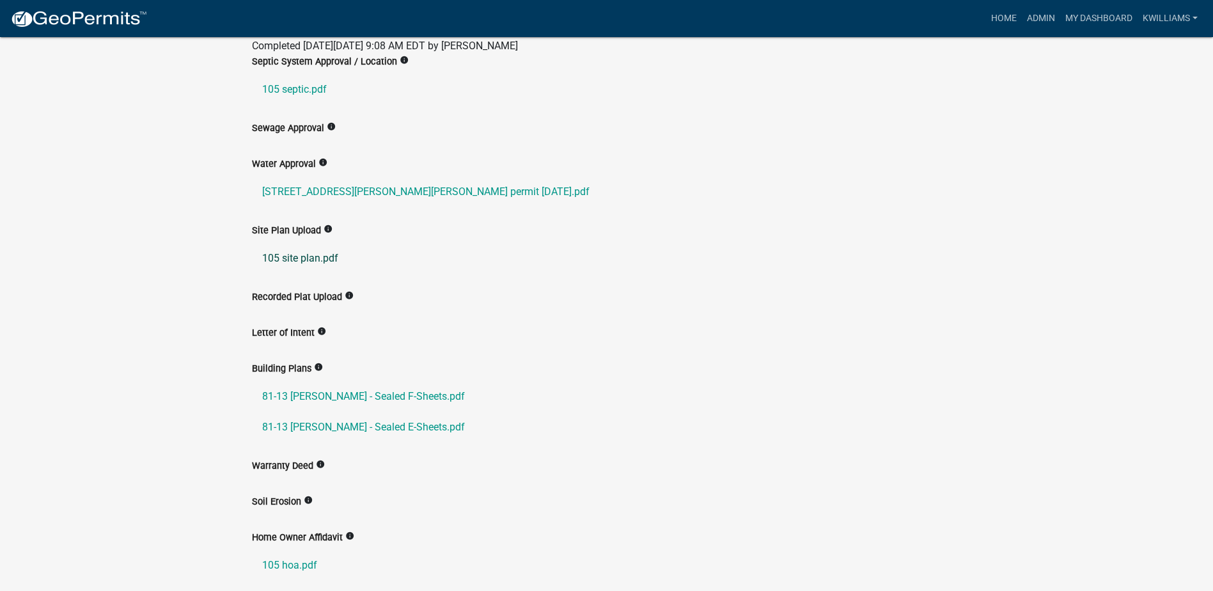
click at [301, 252] on link "105 site plan.pdf" at bounding box center [607, 258] width 710 height 31
click at [342, 400] on link "81-13 Alton Lundin - Sealed F-Sheets.pdf" at bounding box center [607, 396] width 710 height 31
click at [404, 428] on link "81-13 Alton Lundin - Sealed E-Sheets.pdf" at bounding box center [607, 427] width 710 height 31
click at [298, 256] on link "105 site plan.pdf" at bounding box center [607, 258] width 710 height 31
